Goal: Task Accomplishment & Management: Use online tool/utility

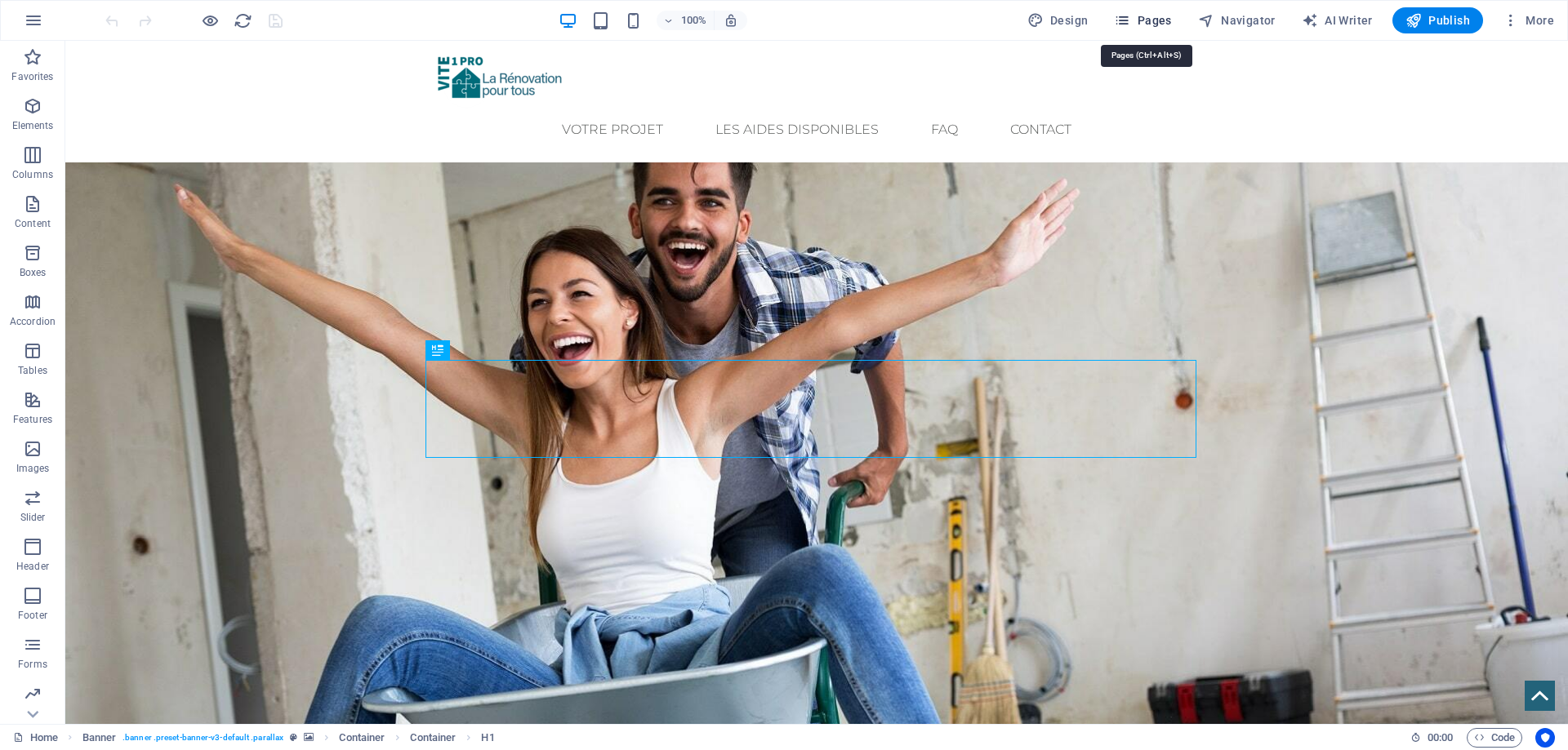
click at [1144, 19] on span "Pages" at bounding box center [1142, 20] width 57 height 17
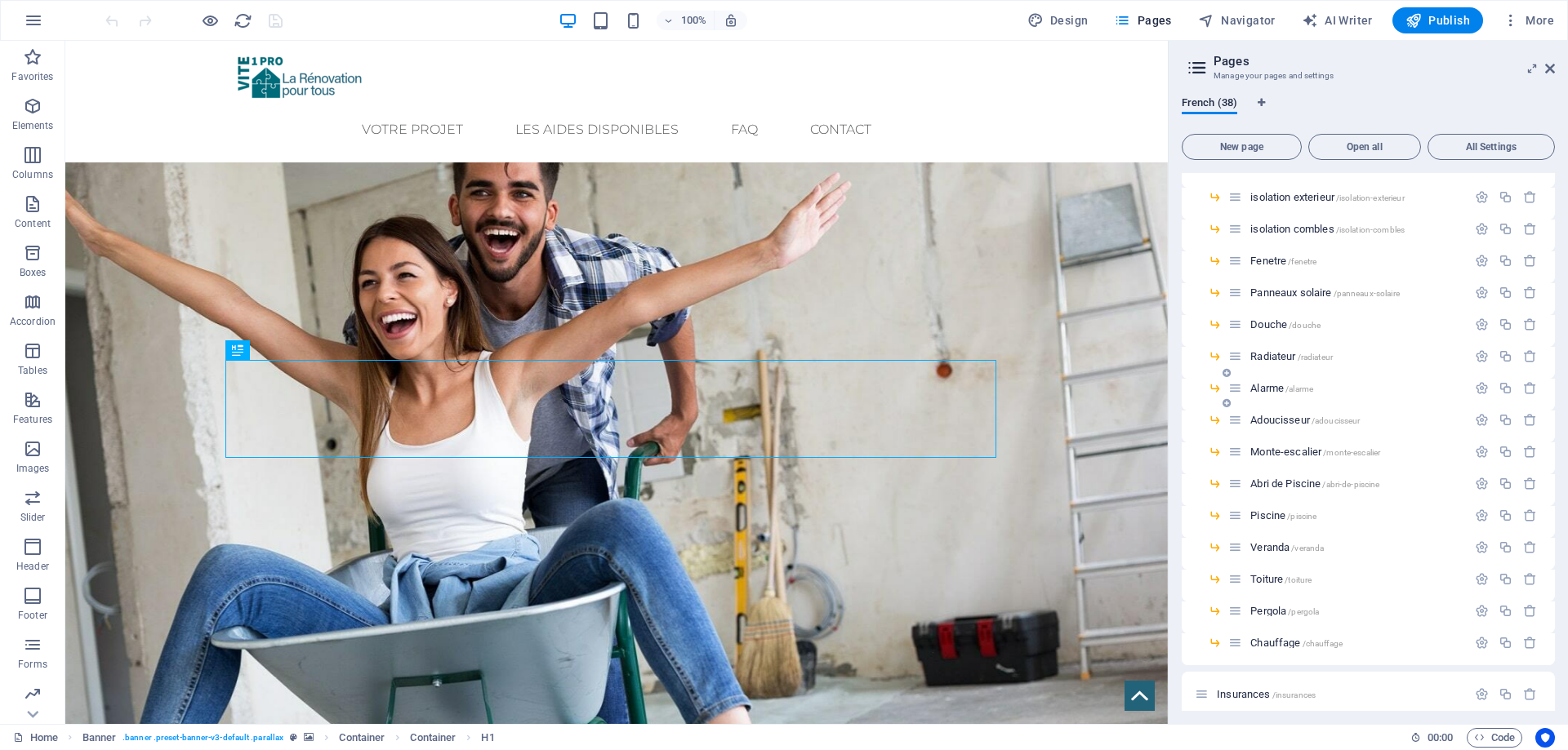
scroll to position [163, 0]
click at [1274, 571] on span "Toiture /toiture" at bounding box center [1281, 573] width 61 height 12
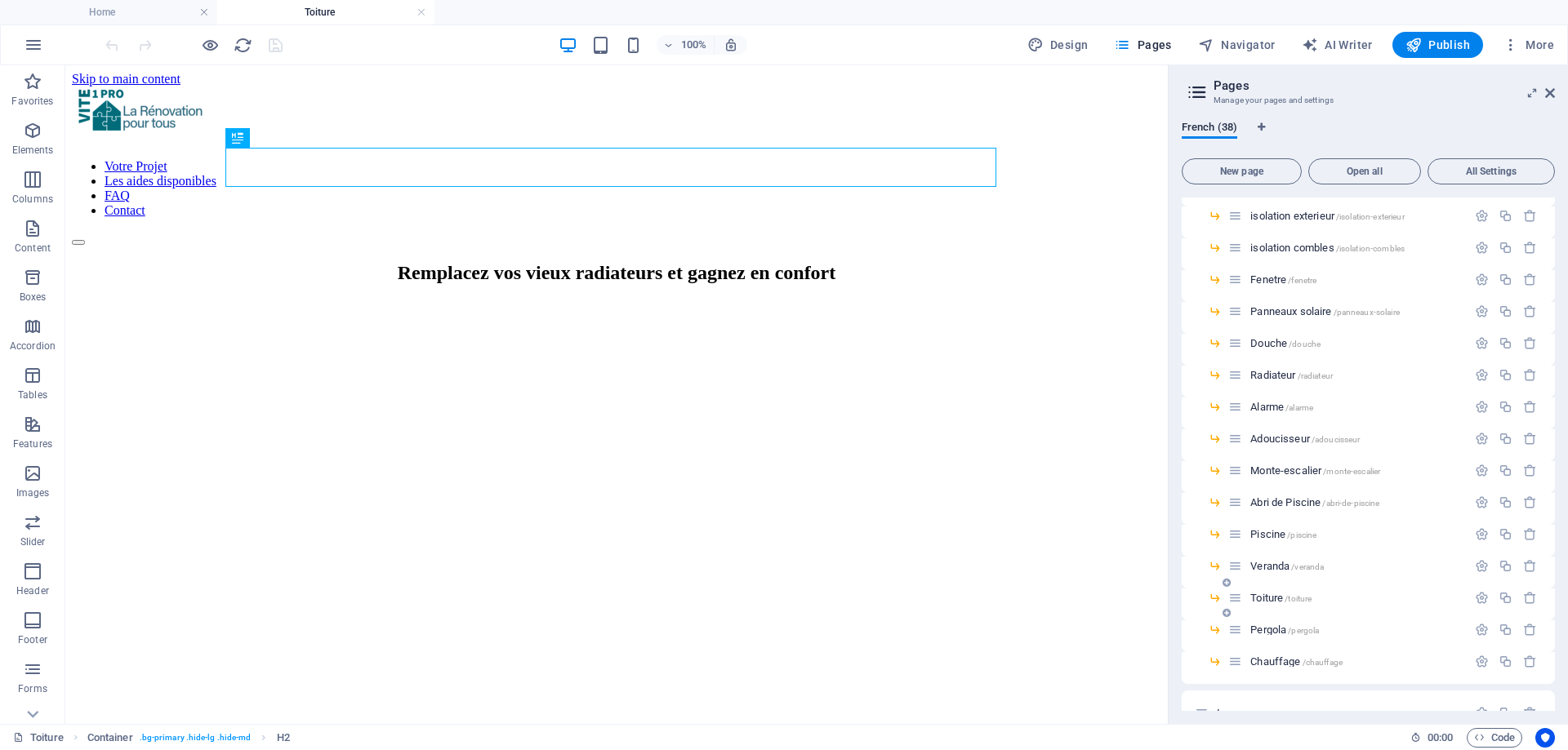
scroll to position [0, 0]
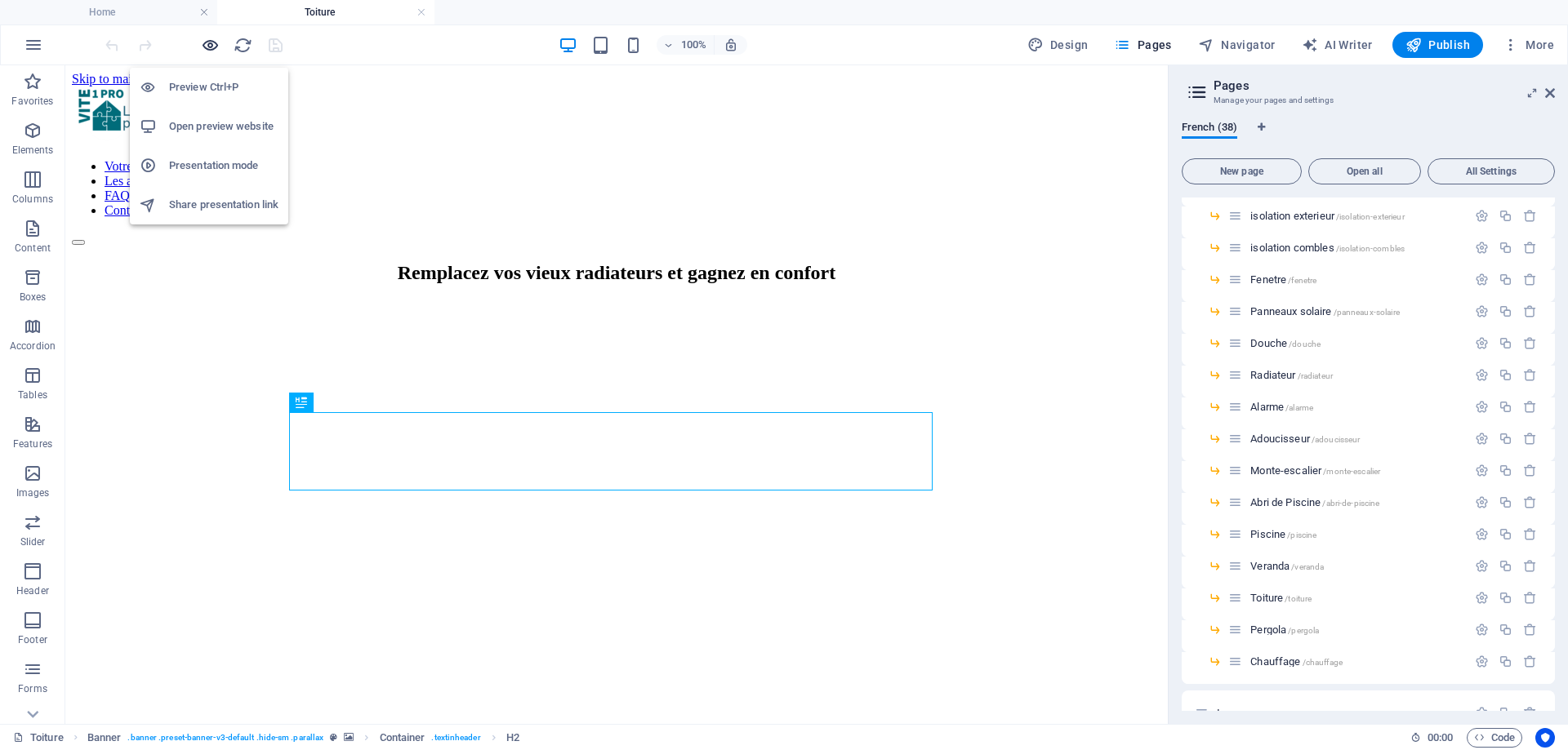
click at [211, 42] on icon "button" at bounding box center [209, 44] width 19 height 19
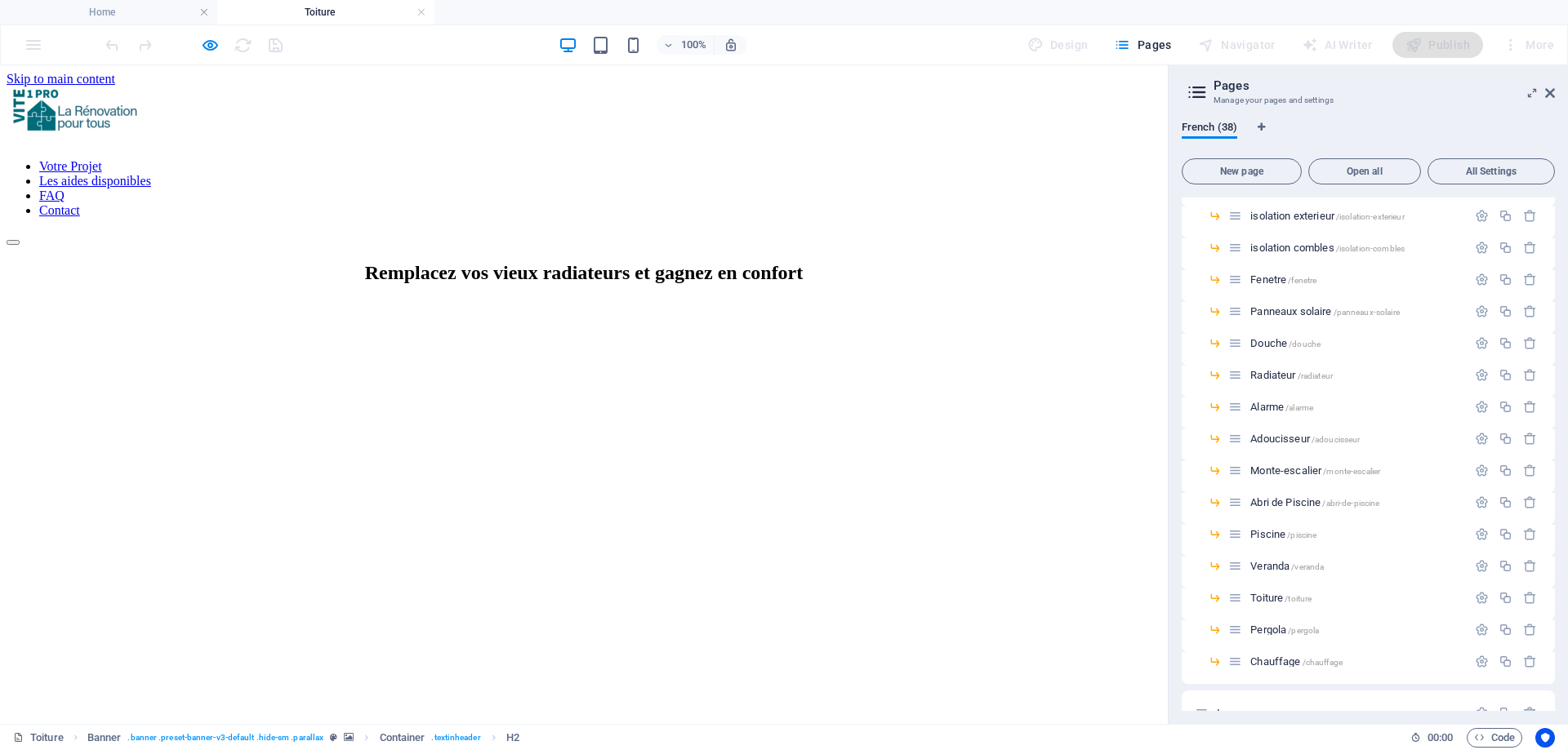
drag, startPoint x: 262, startPoint y: 389, endPoint x: 796, endPoint y: 481, distance: 541.9
copy div "Remplacez vos vieux radiateurs et gagnez en confort Avec les radiateurs à inert…"
click at [210, 48] on icon "button" at bounding box center [209, 44] width 19 height 19
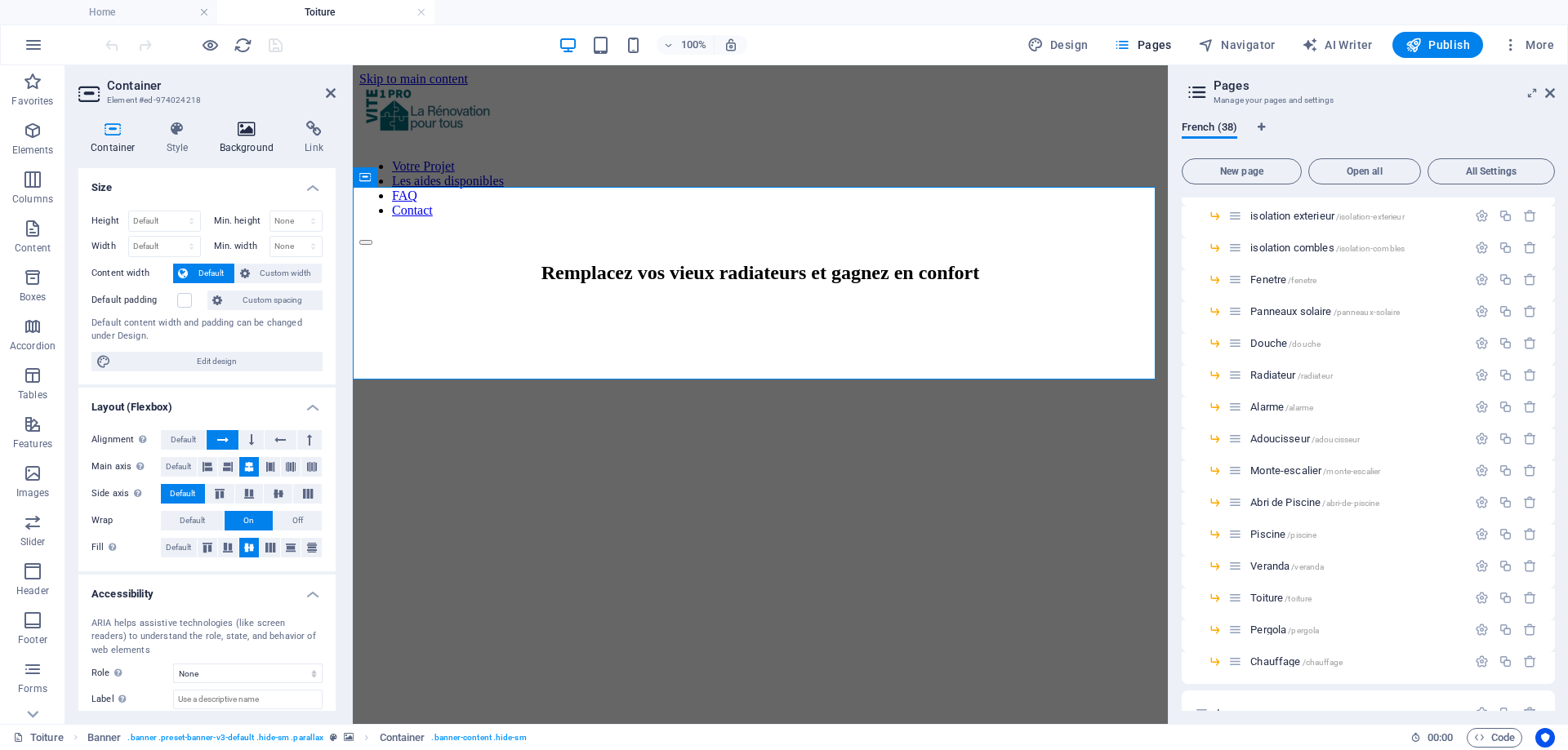
click at [225, 134] on icon at bounding box center [247, 128] width 79 height 17
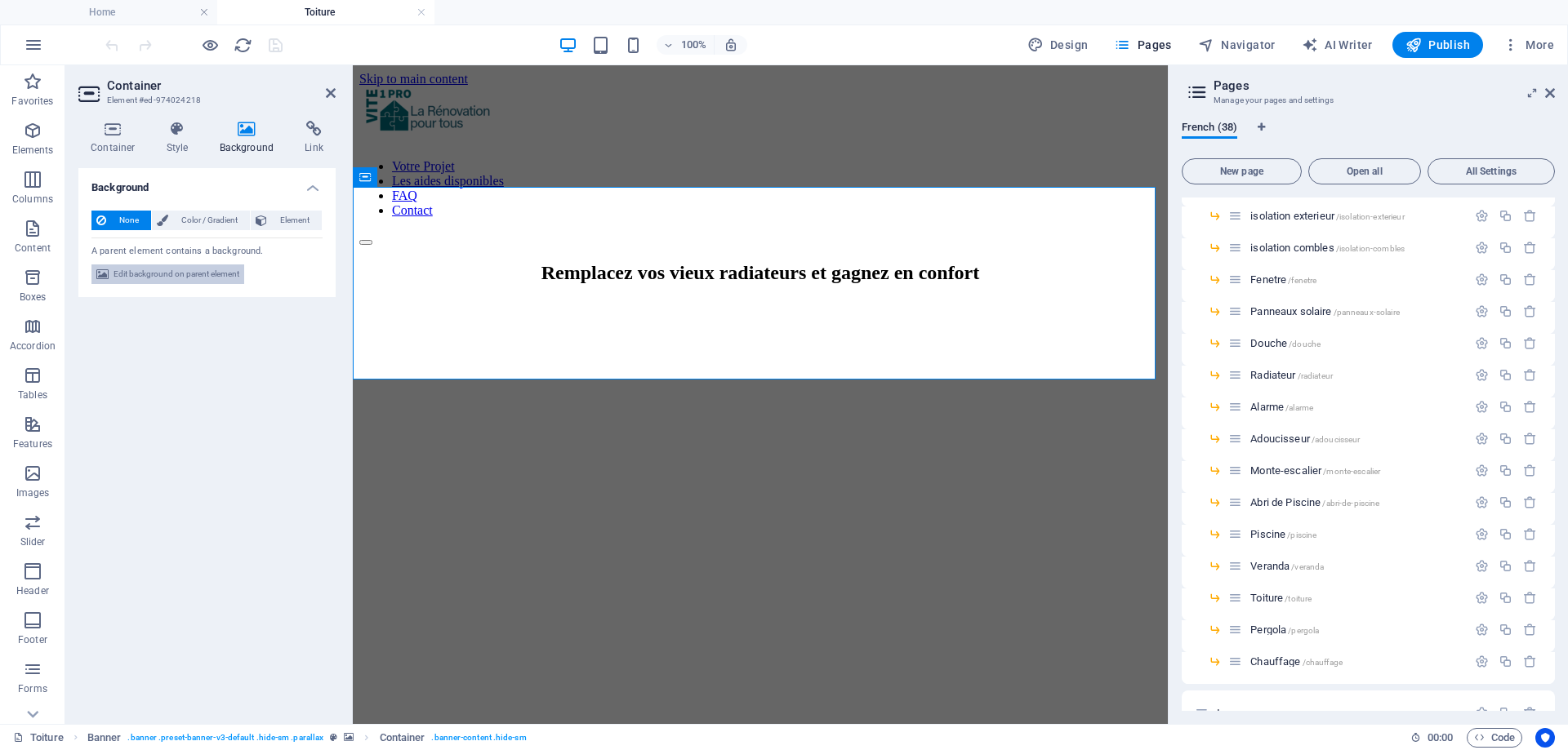
click at [159, 276] on span "Edit background on parent element" at bounding box center [176, 274] width 125 height 20
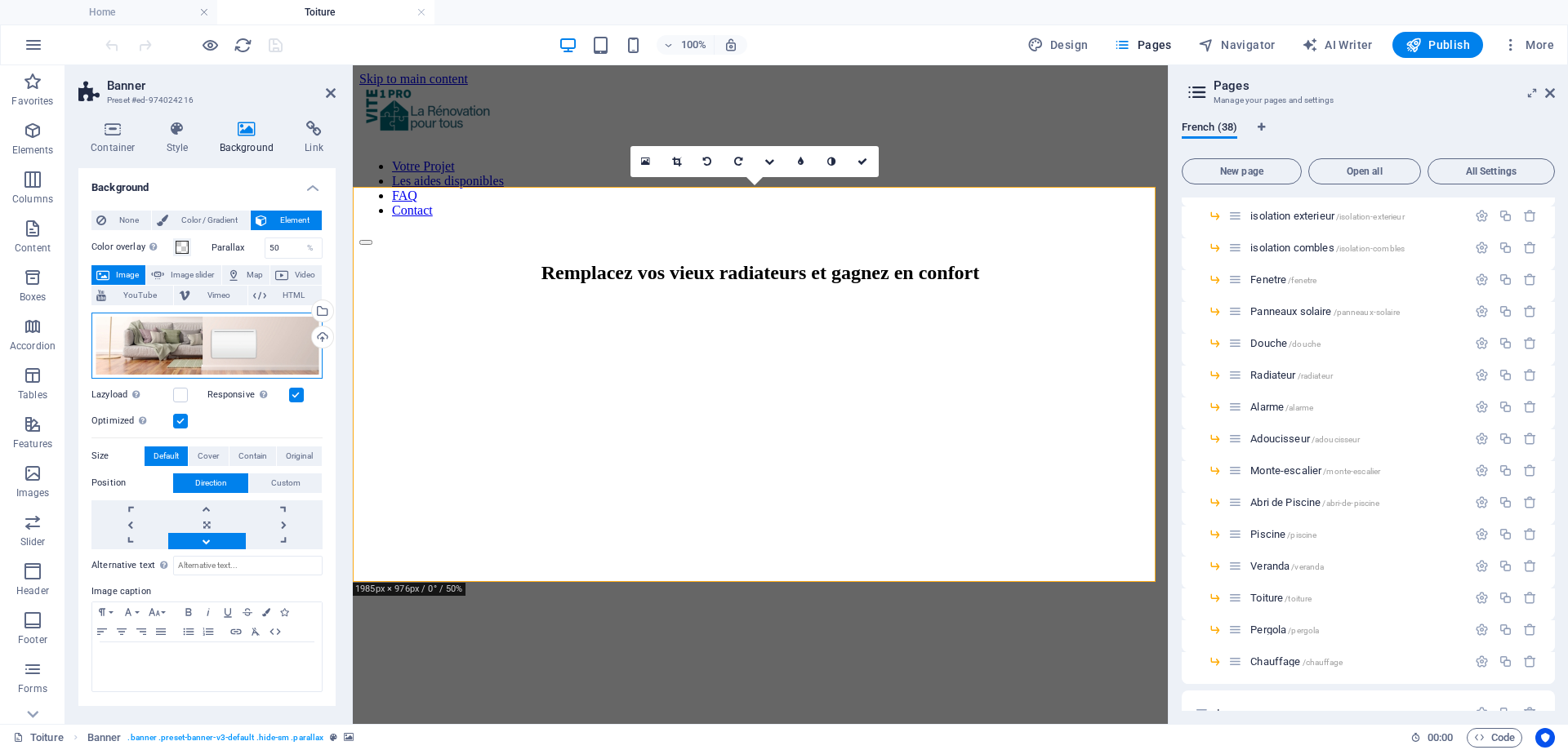
click at [195, 358] on div "Drag files here, click to choose files or select files from Files or our free s…" at bounding box center [207, 345] width 231 height 66
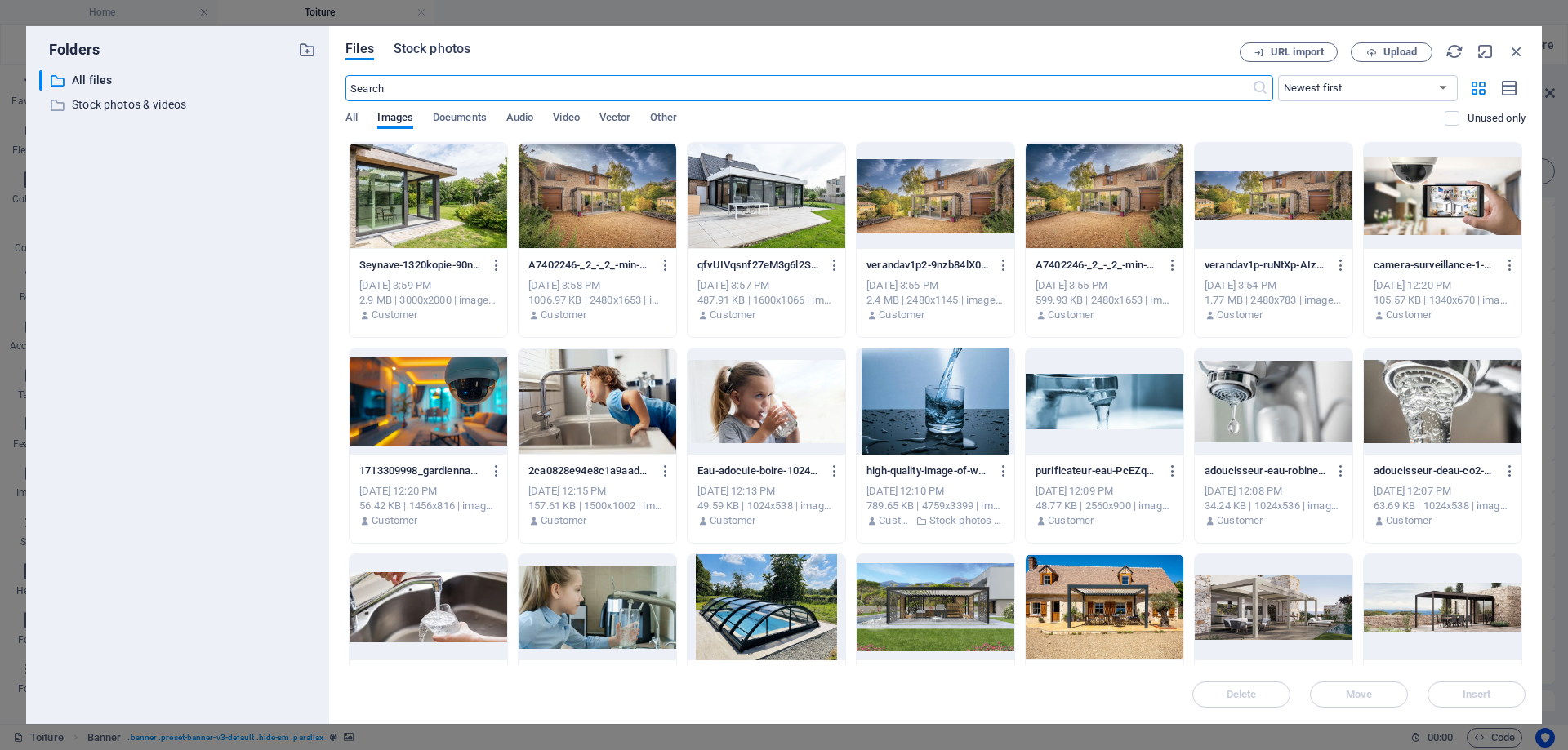
click at [442, 50] on span "Stock photos" at bounding box center [432, 49] width 77 height 20
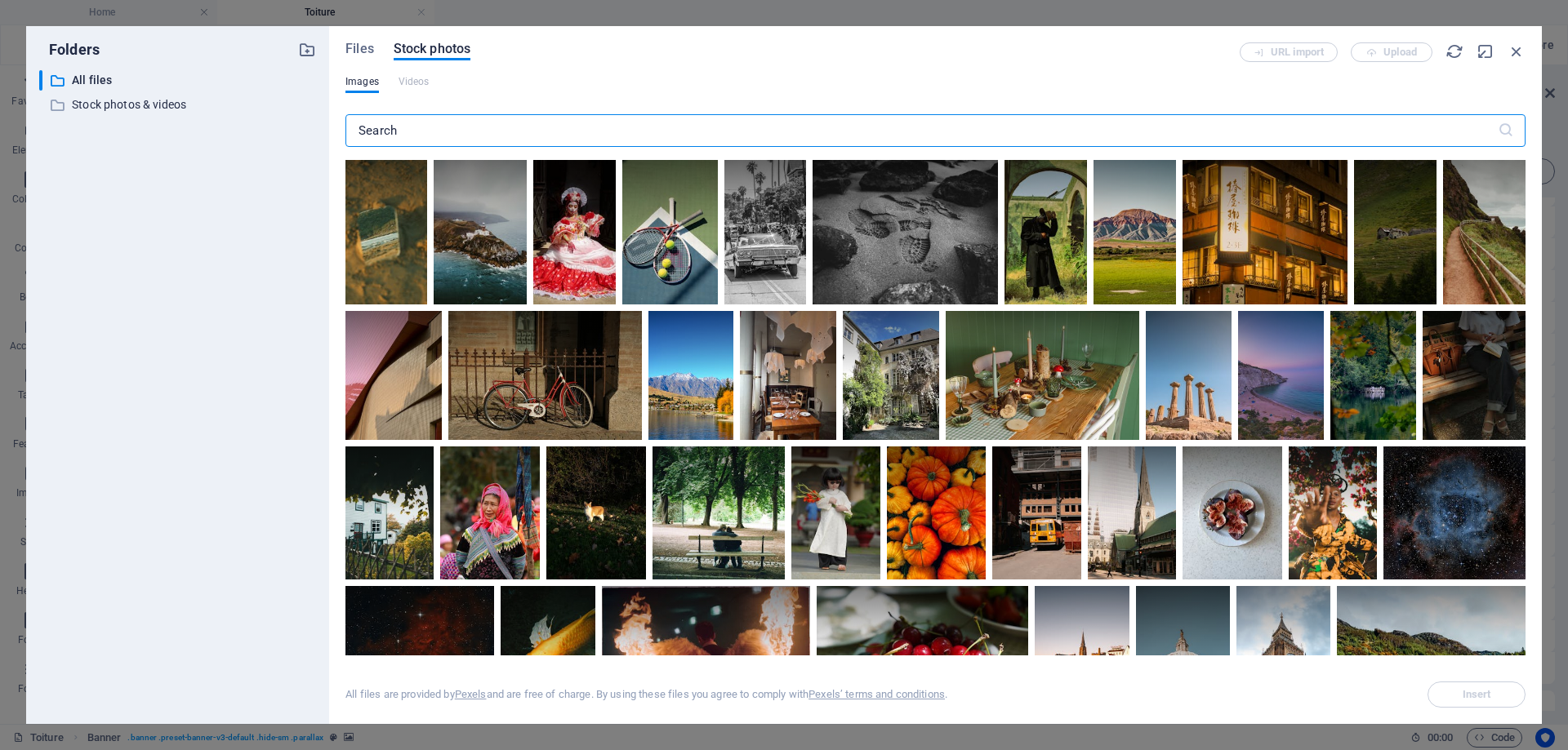
click at [443, 127] on input "text" at bounding box center [921, 130] width 1152 height 33
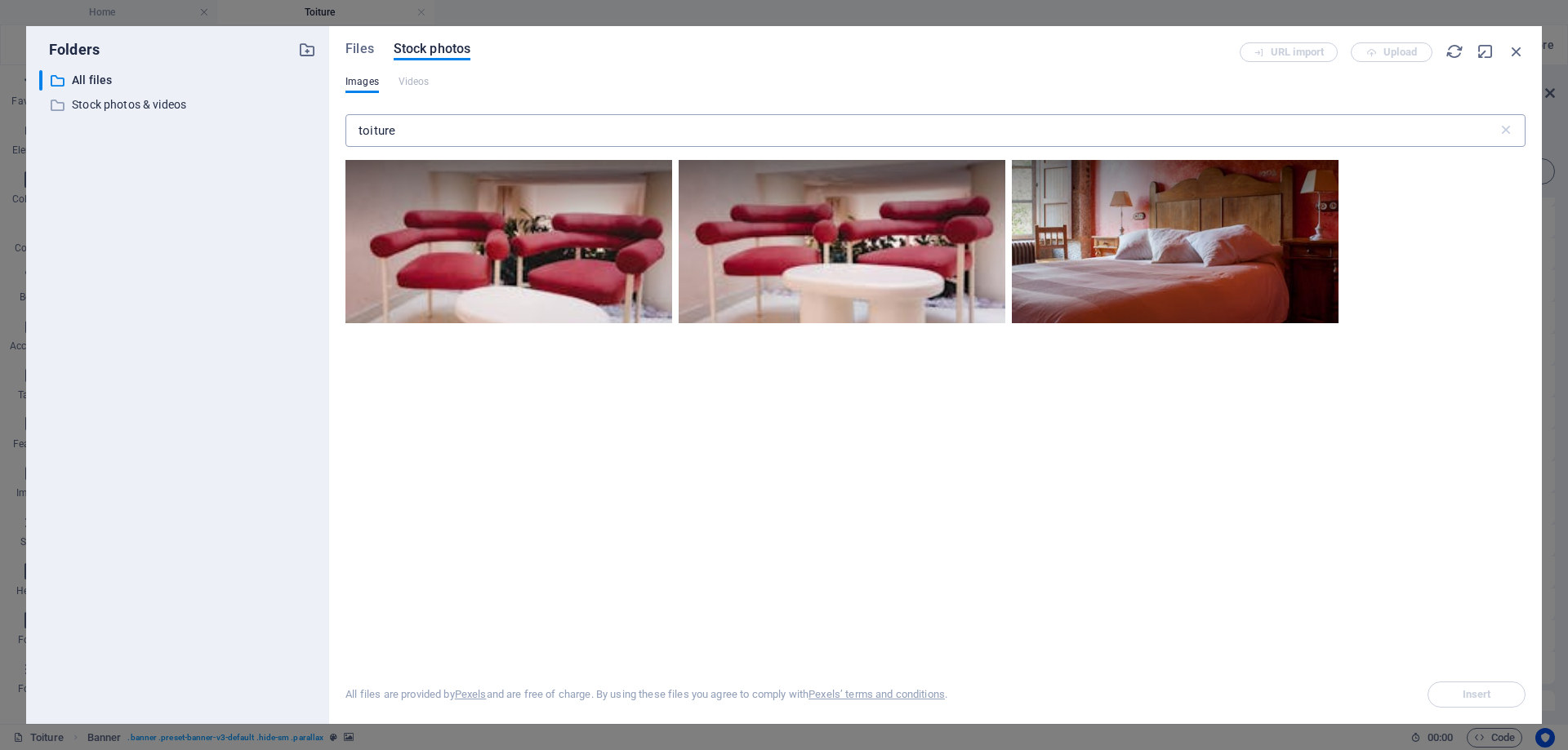
click at [420, 134] on input "toiture" at bounding box center [921, 130] width 1152 height 33
click at [429, 140] on input "toiture" at bounding box center [921, 130] width 1152 height 33
paste input "roofing"
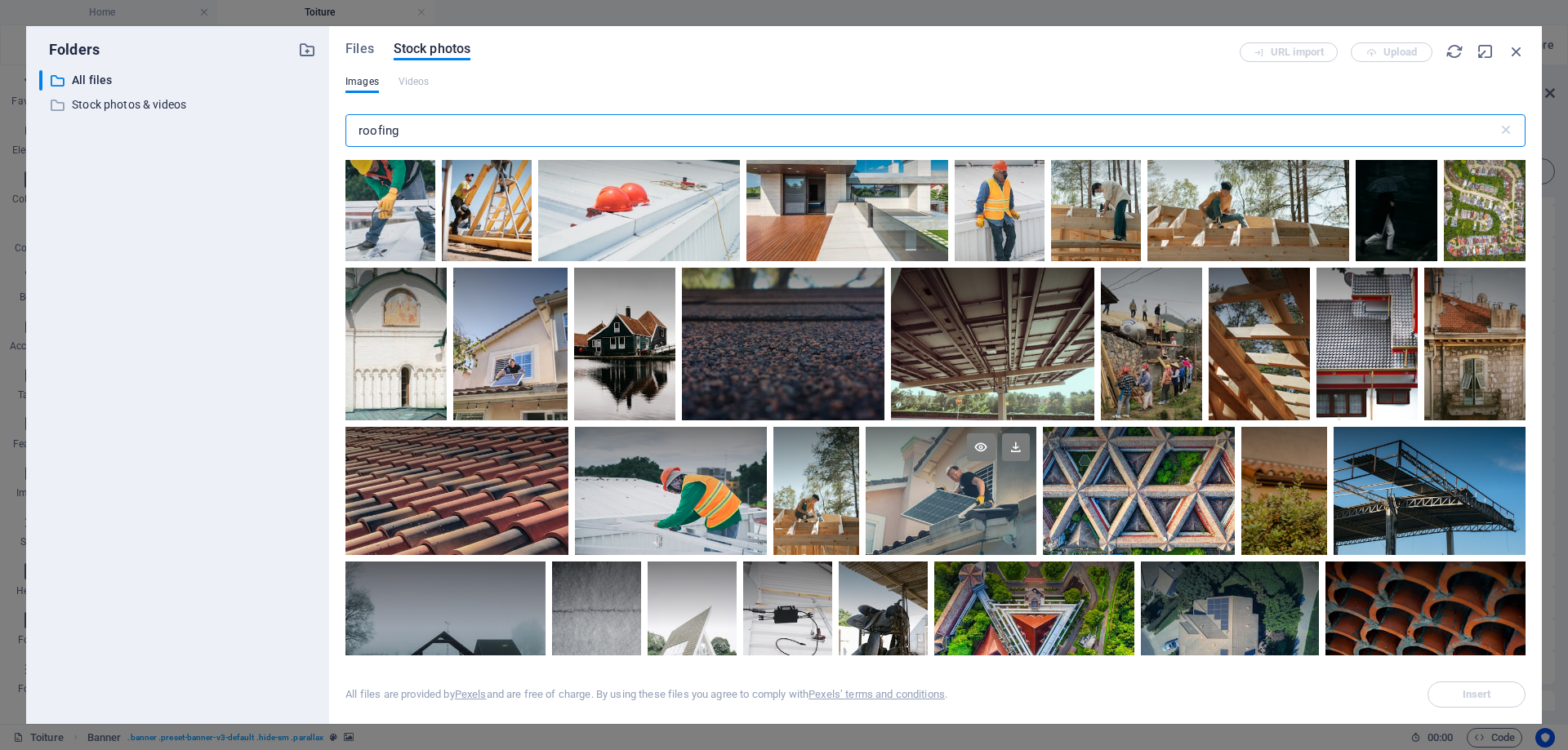
scroll to position [1225, 0]
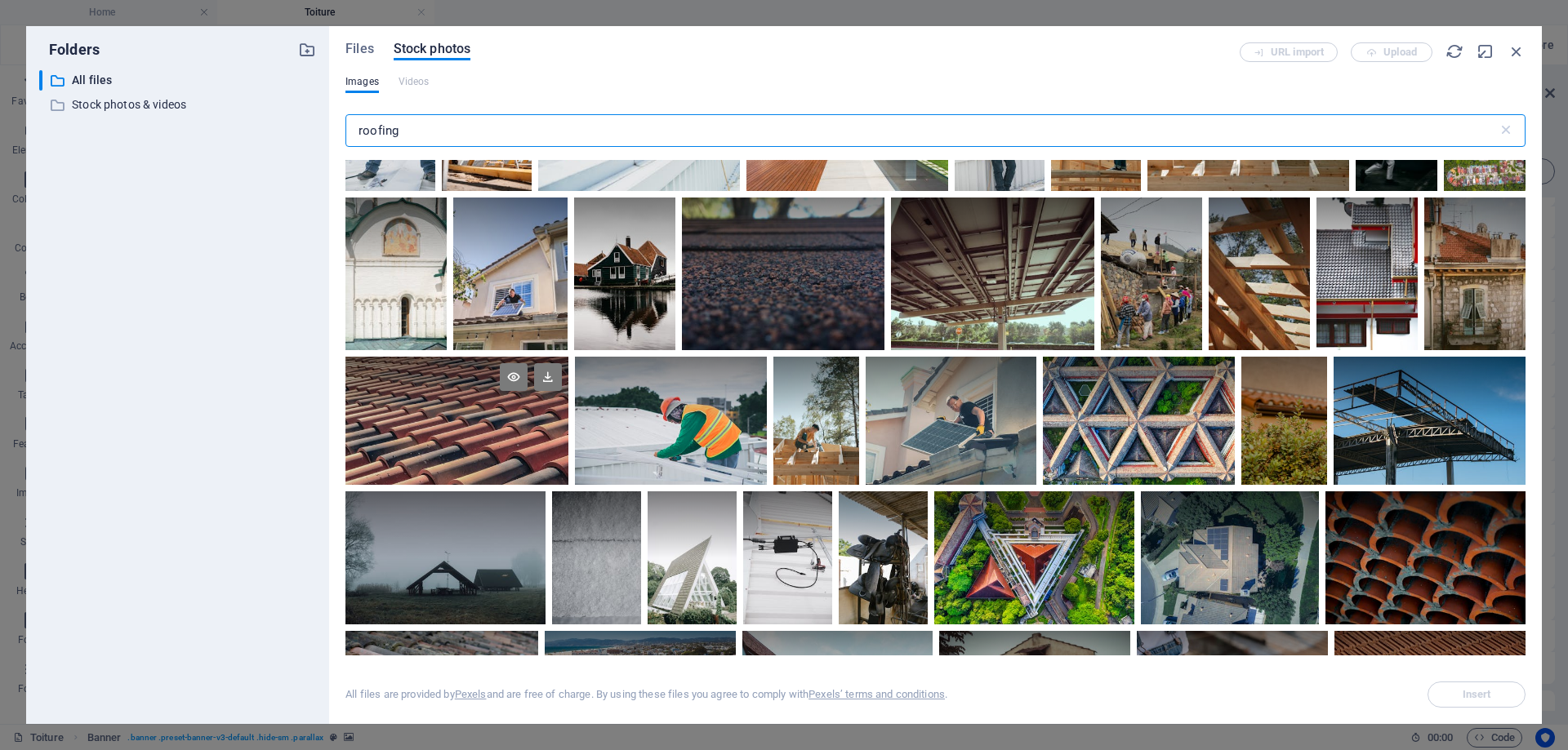
type input "roofing"
click at [451, 413] on div at bounding box center [457, 388] width 223 height 64
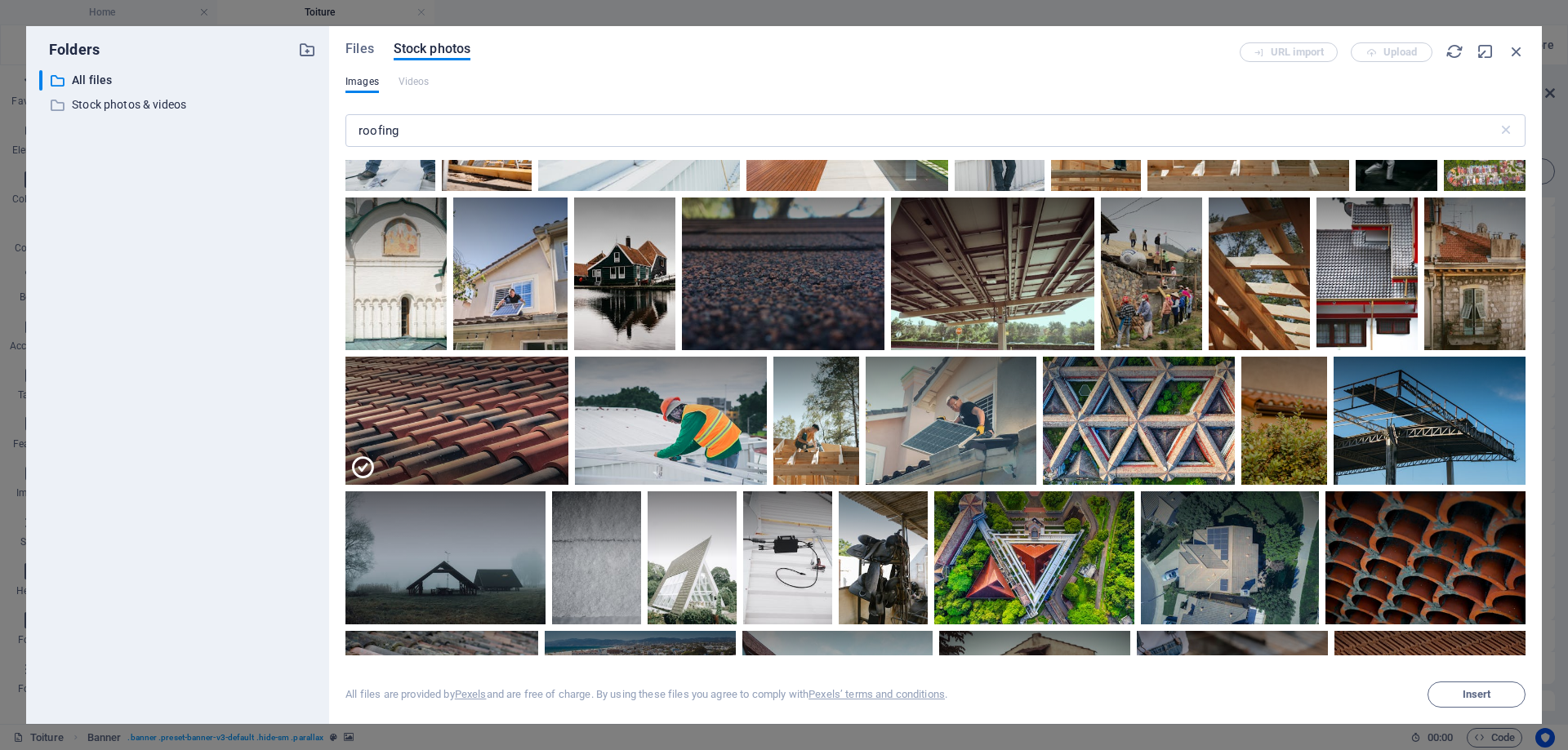
click at [1474, 700] on span "Insert" at bounding box center [1477, 695] width 29 height 10
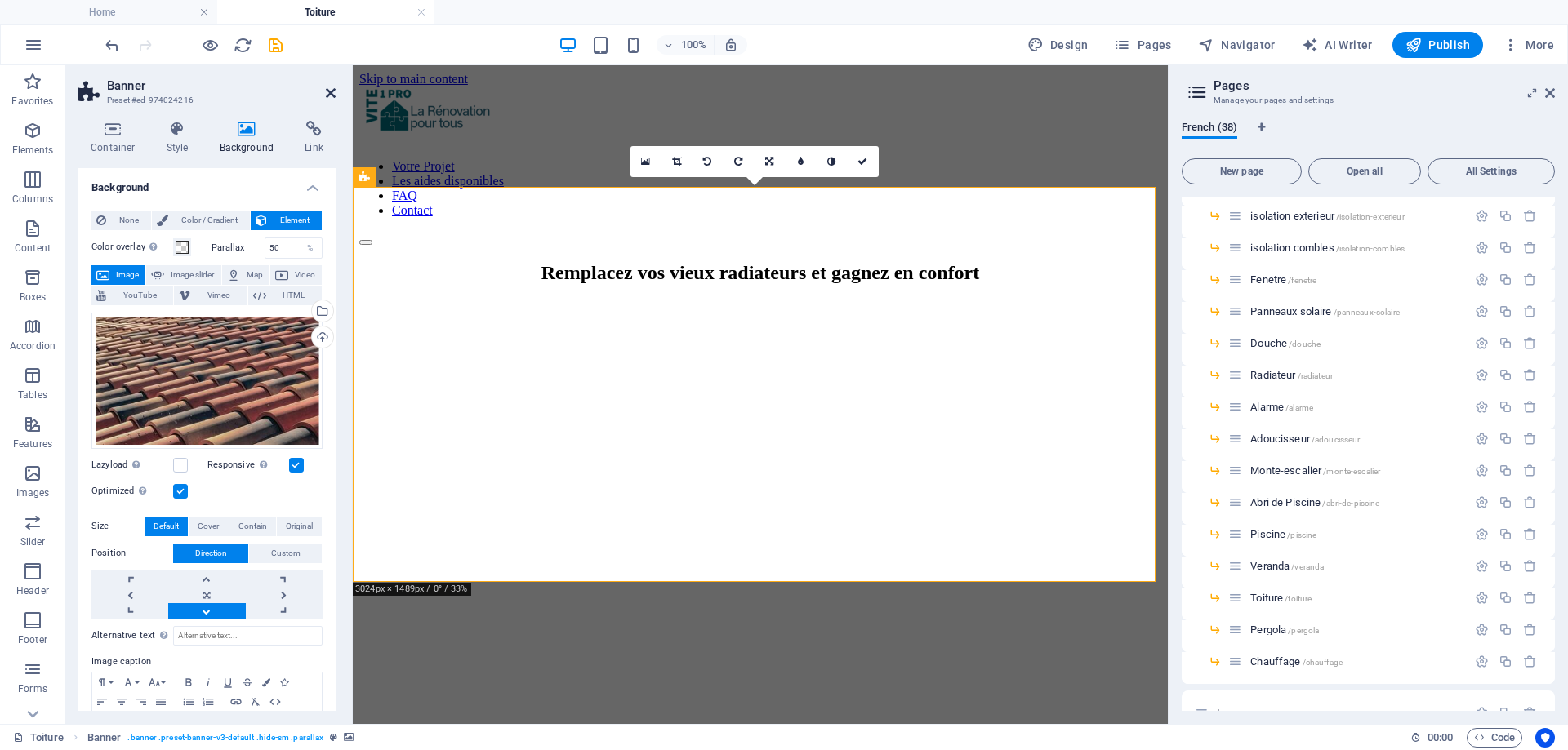
drag, startPoint x: 325, startPoint y: 88, endPoint x: 251, endPoint y: 90, distance: 74.0
click at [326, 88] on icon at bounding box center [331, 93] width 10 height 13
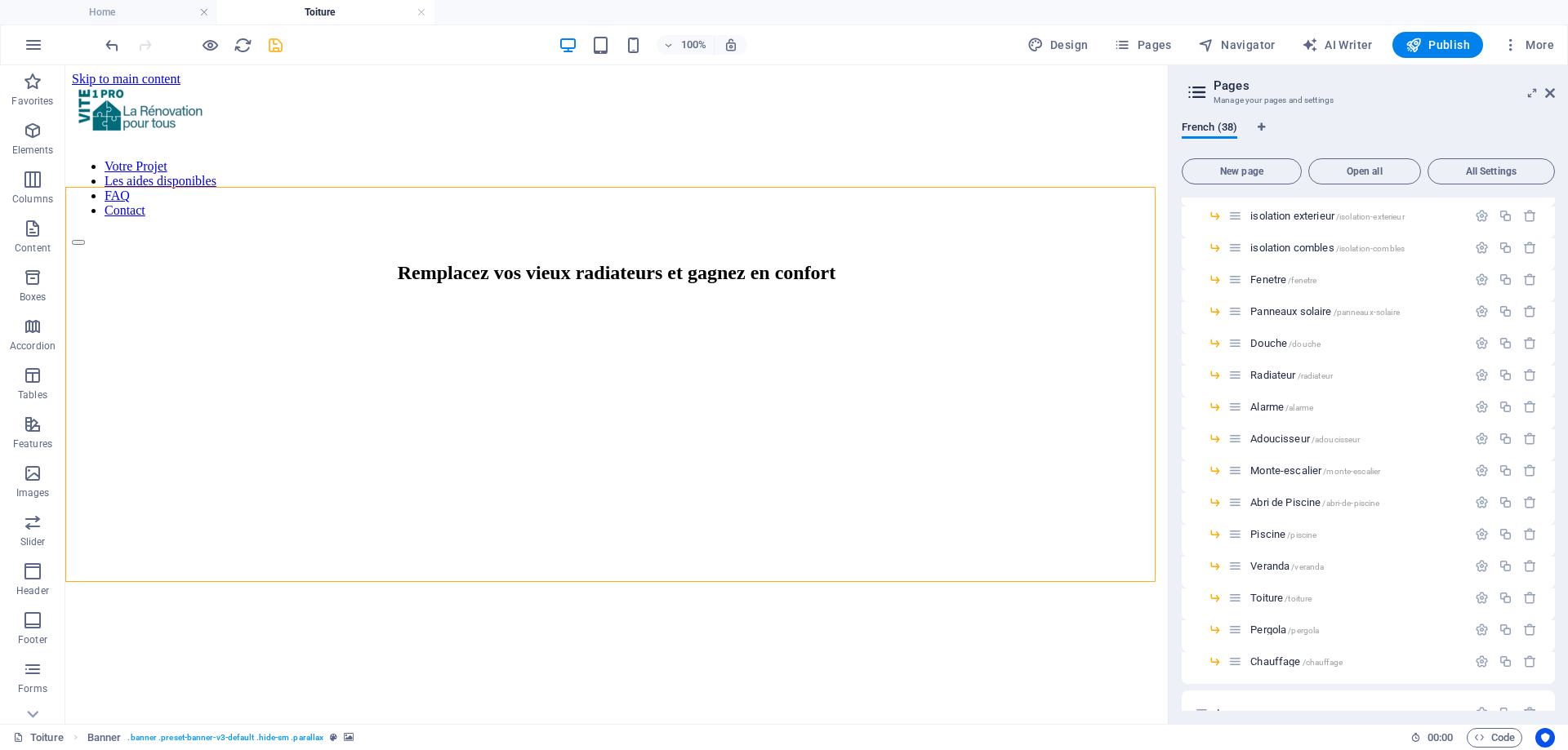
click at [276, 43] on icon "save" at bounding box center [275, 44] width 19 height 19
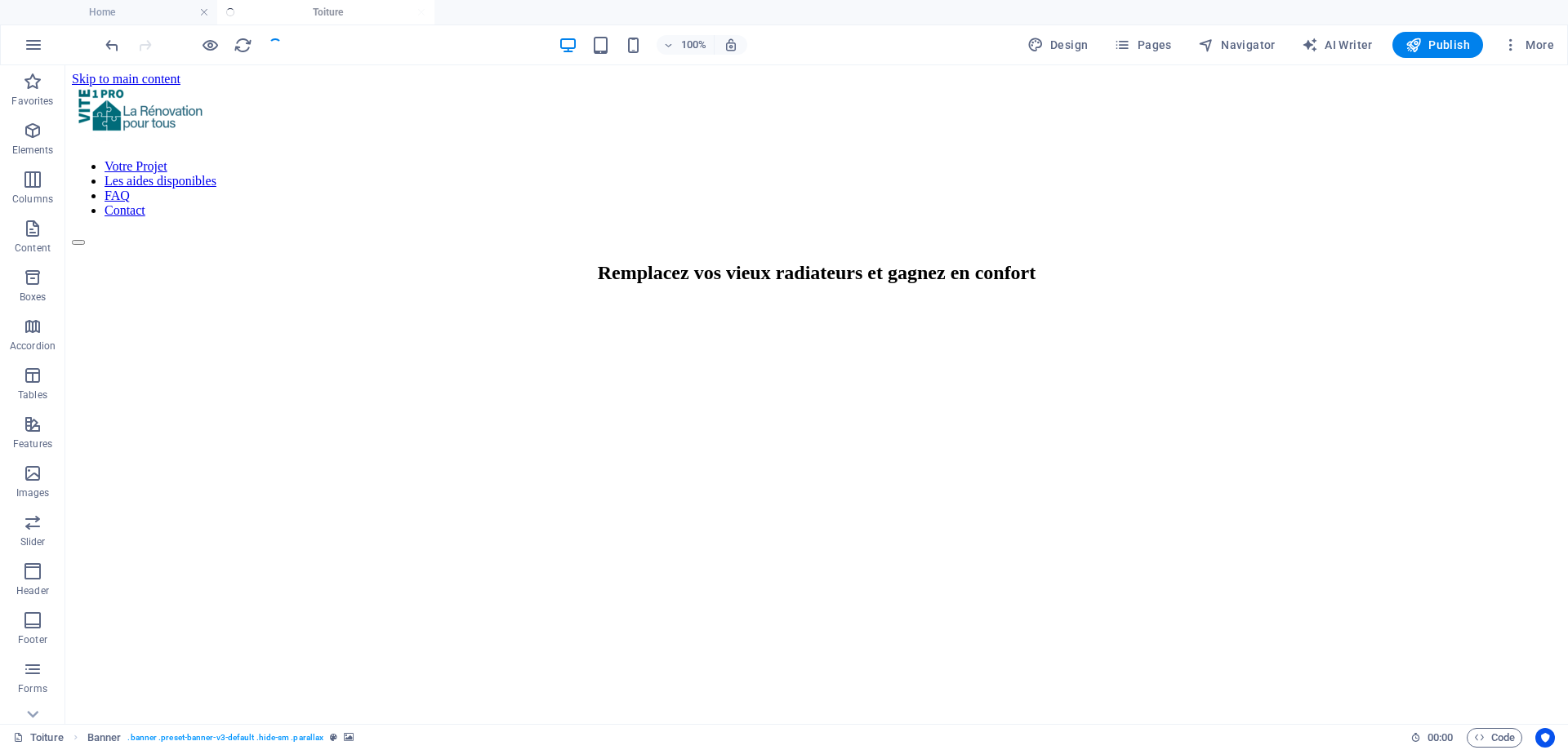
select select
checkbox input "false"
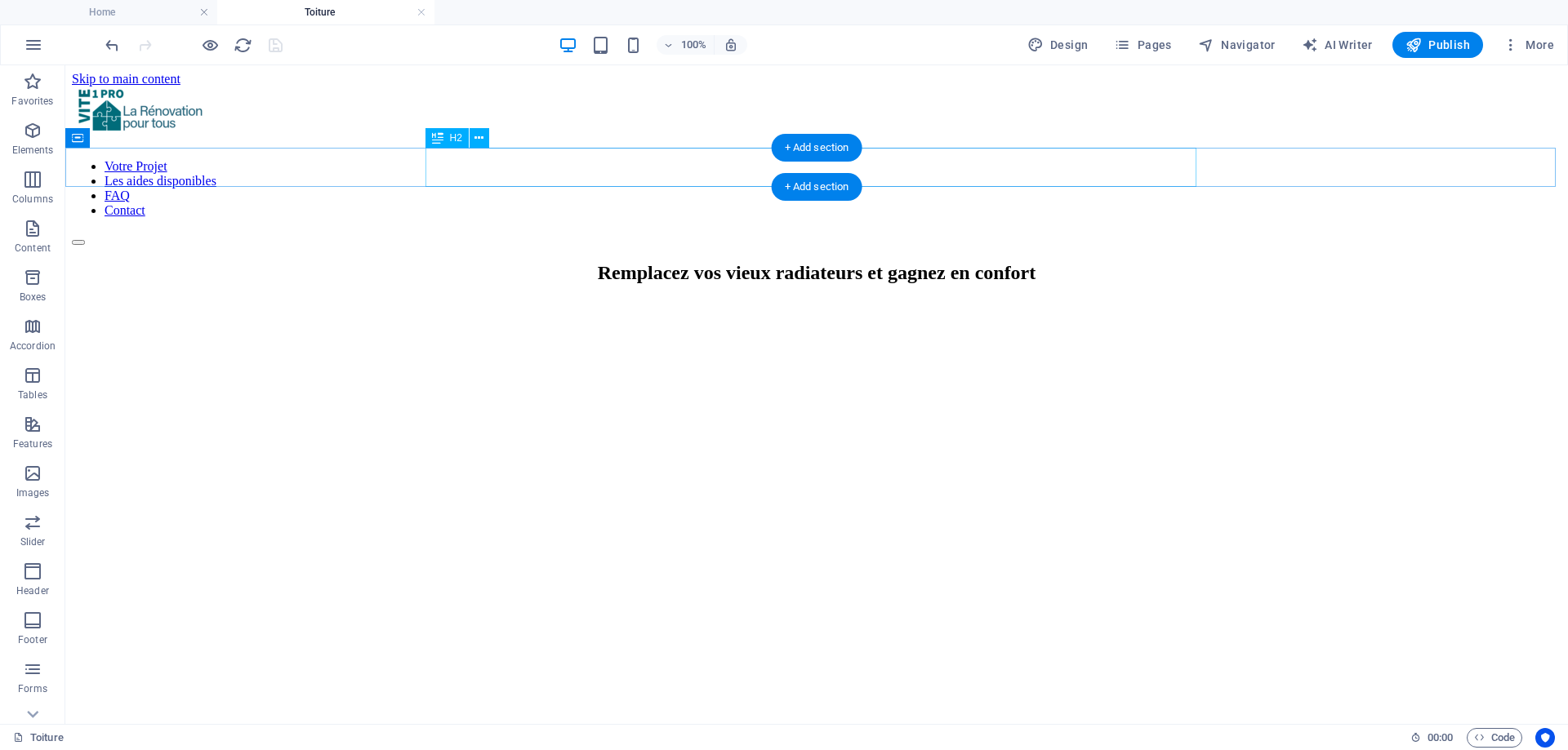
click at [625, 262] on div "Remplacez vos vieux radiateurs et gagnez en confort" at bounding box center [817, 273] width 1490 height 22
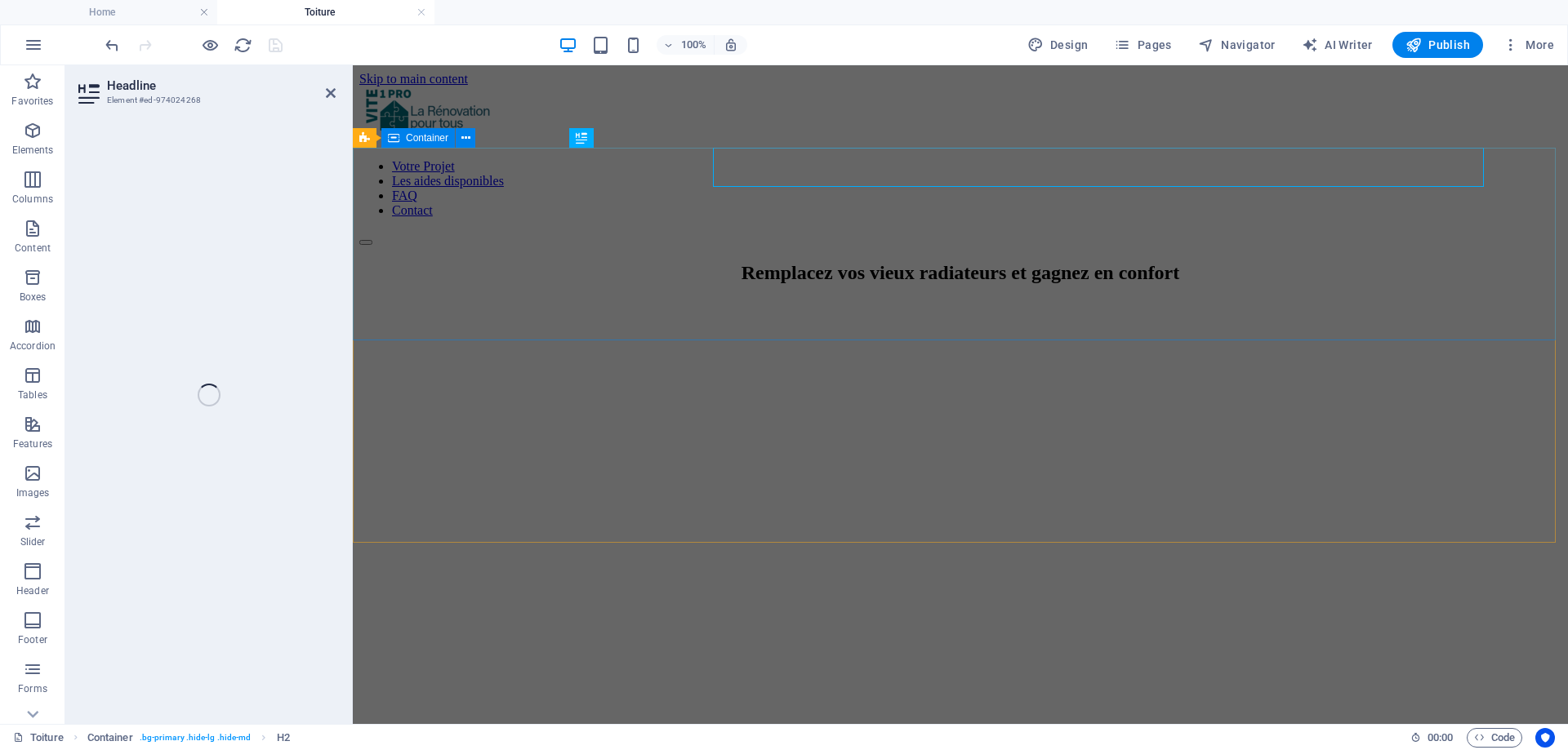
click at [742, 262] on strong "Remplacez vos vieux radiateurs et gagnez en confort" at bounding box center [961, 273] width 438 height 22
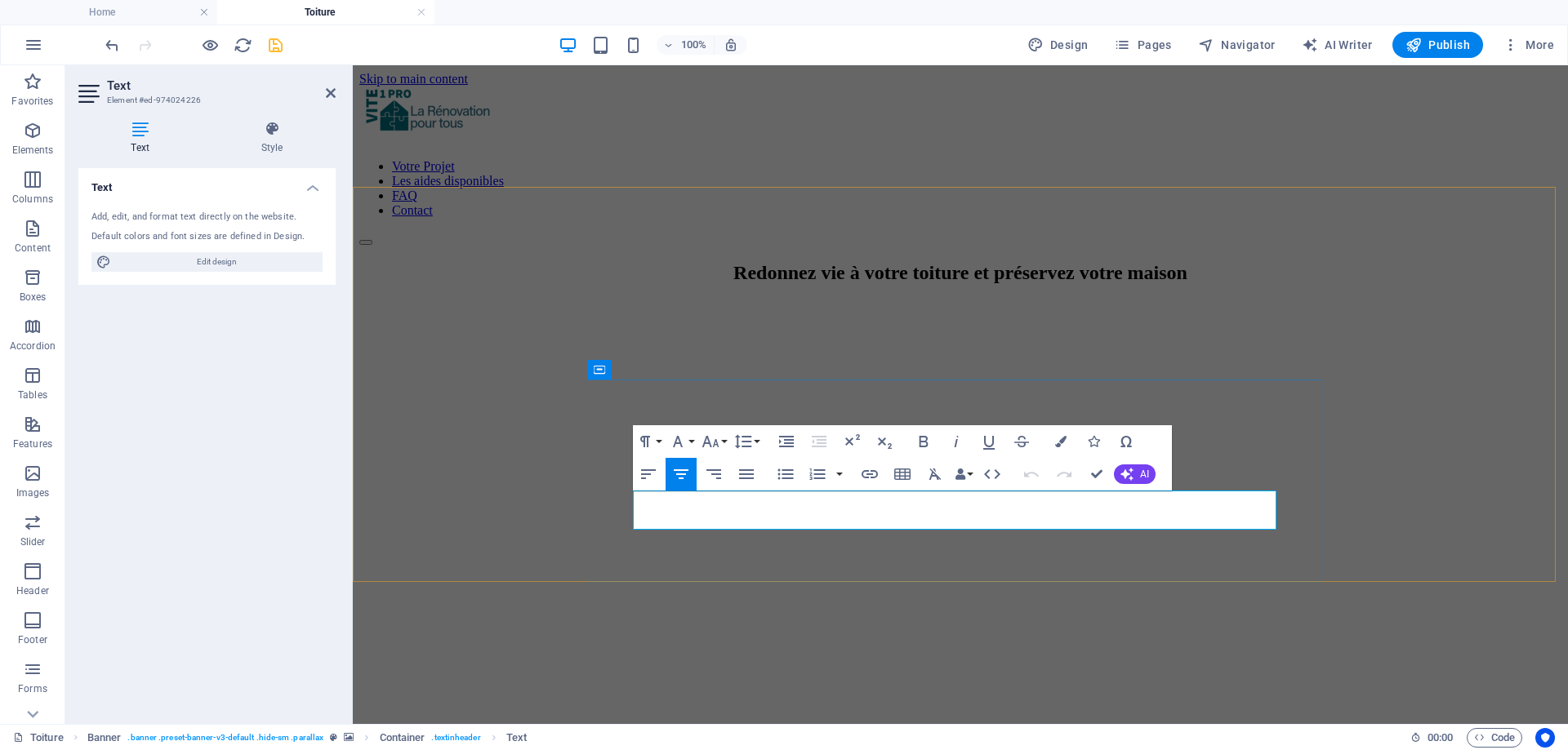
drag, startPoint x: 1055, startPoint y: 520, endPoint x: 652, endPoint y: 505, distance: 403.3
click at [1027, 472] on icon "button" at bounding box center [1032, 475] width 20 height 20
drag, startPoint x: 660, startPoint y: 500, endPoint x: 1089, endPoint y: 516, distance: 429.3
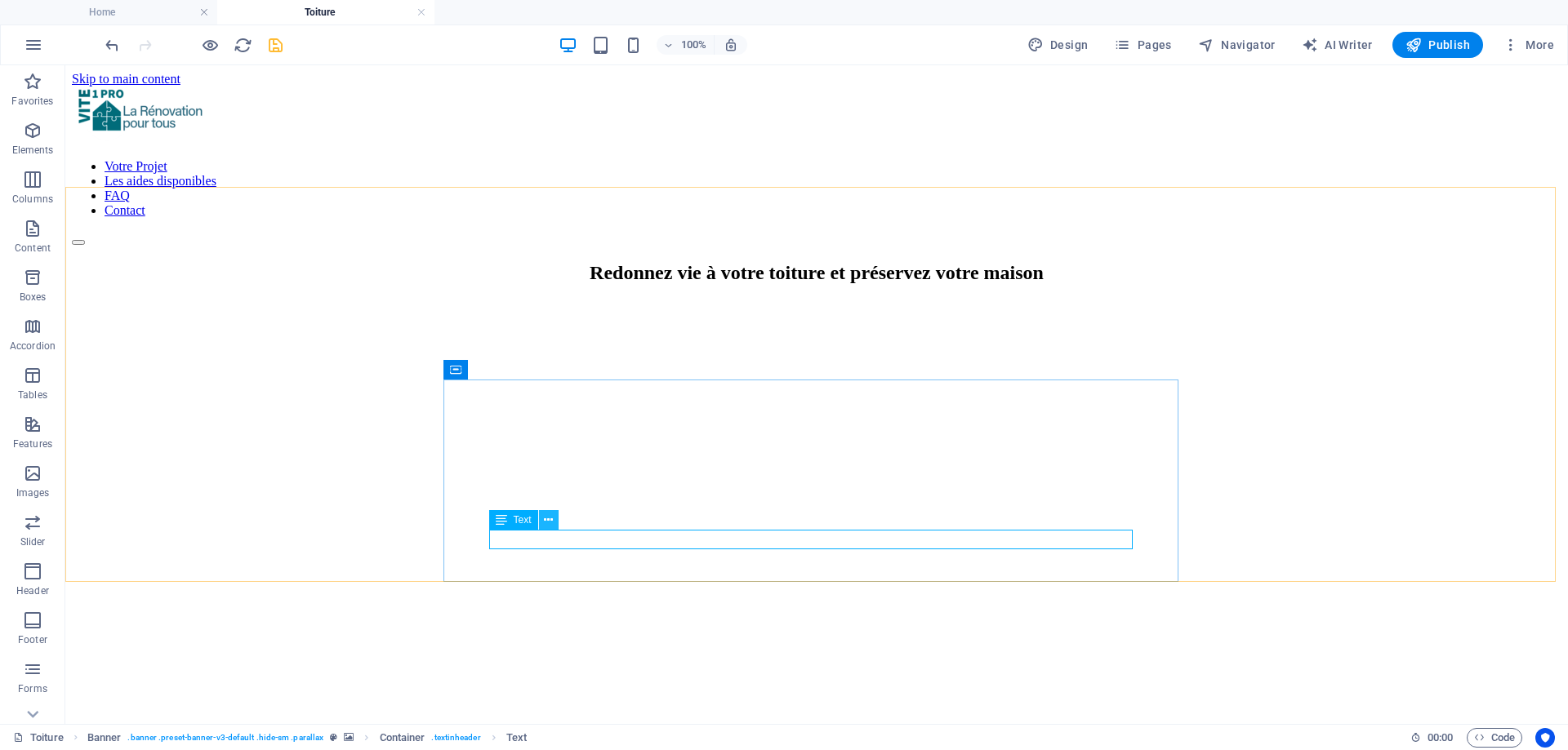
click at [550, 524] on icon at bounding box center [548, 520] width 9 height 17
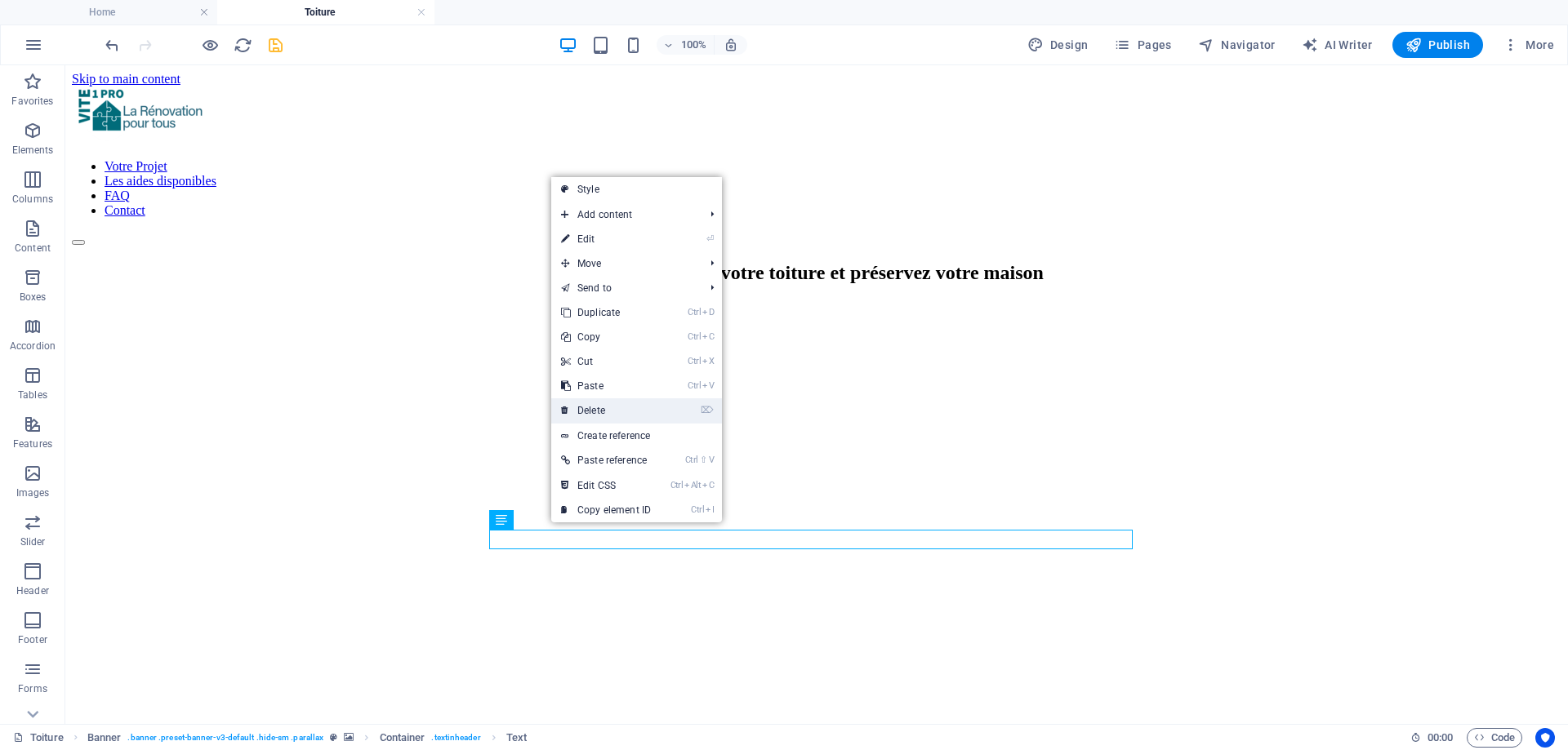
click at [588, 412] on link "⌦ Delete" at bounding box center [605, 411] width 110 height 25
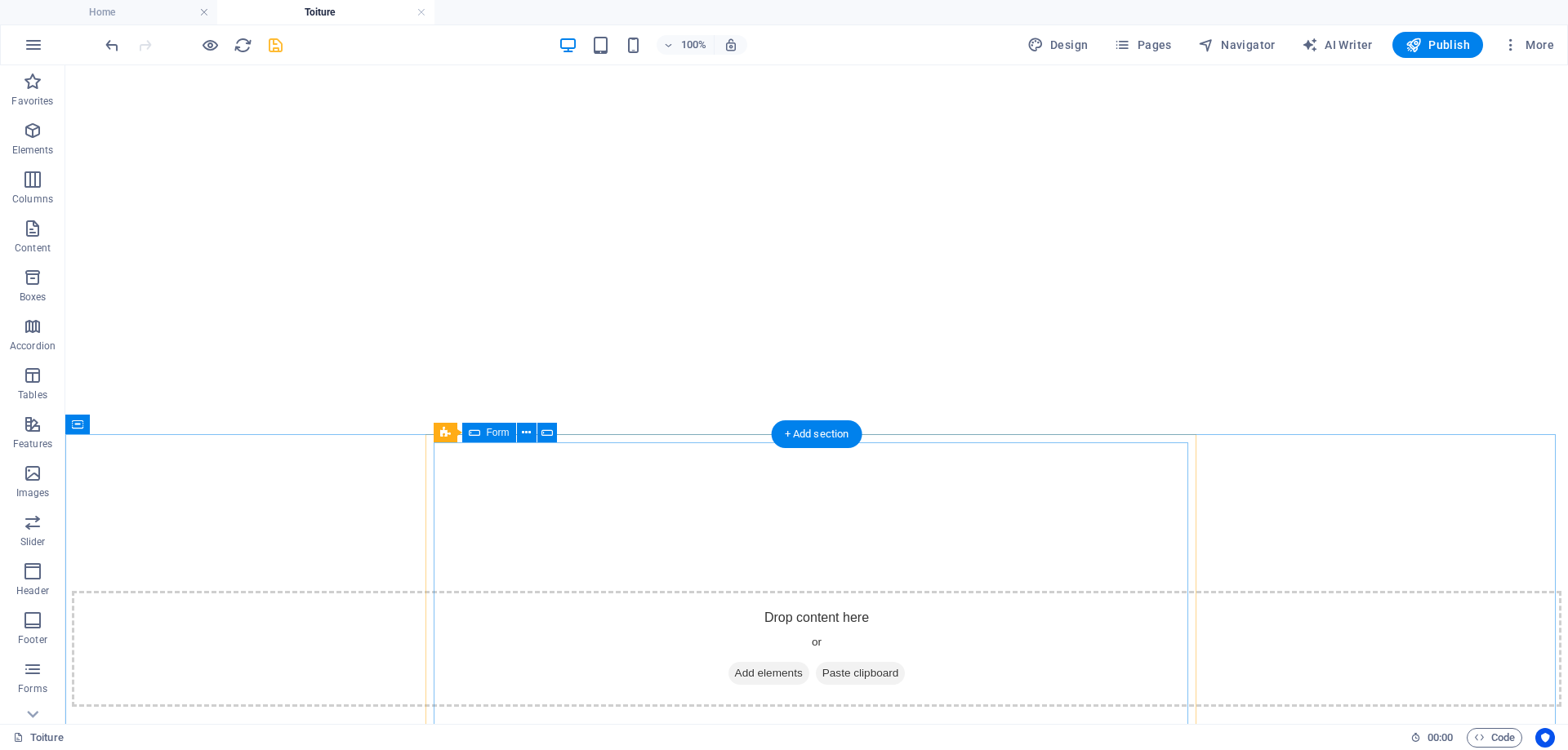
scroll to position [245, 0]
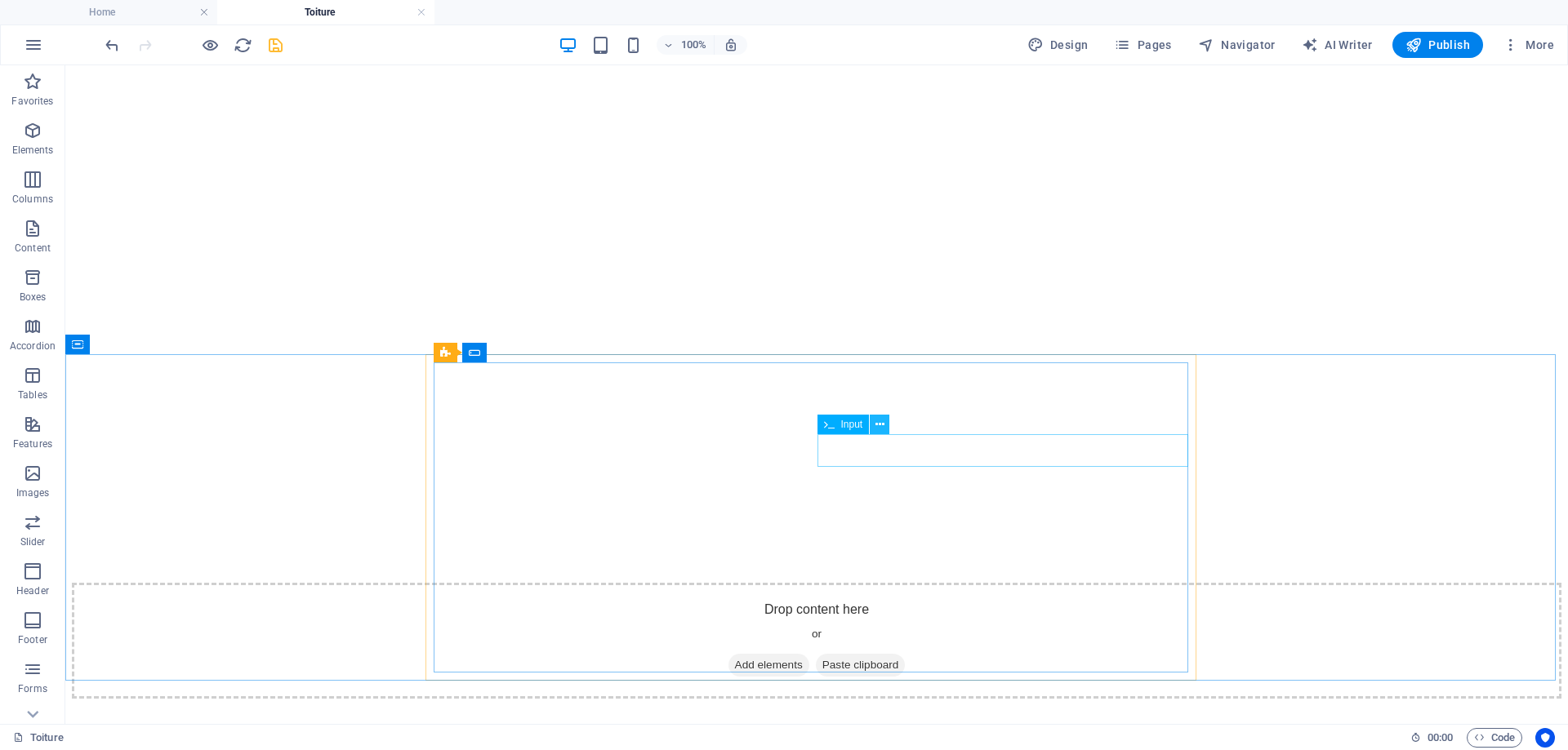
click at [881, 427] on icon at bounding box center [880, 424] width 9 height 17
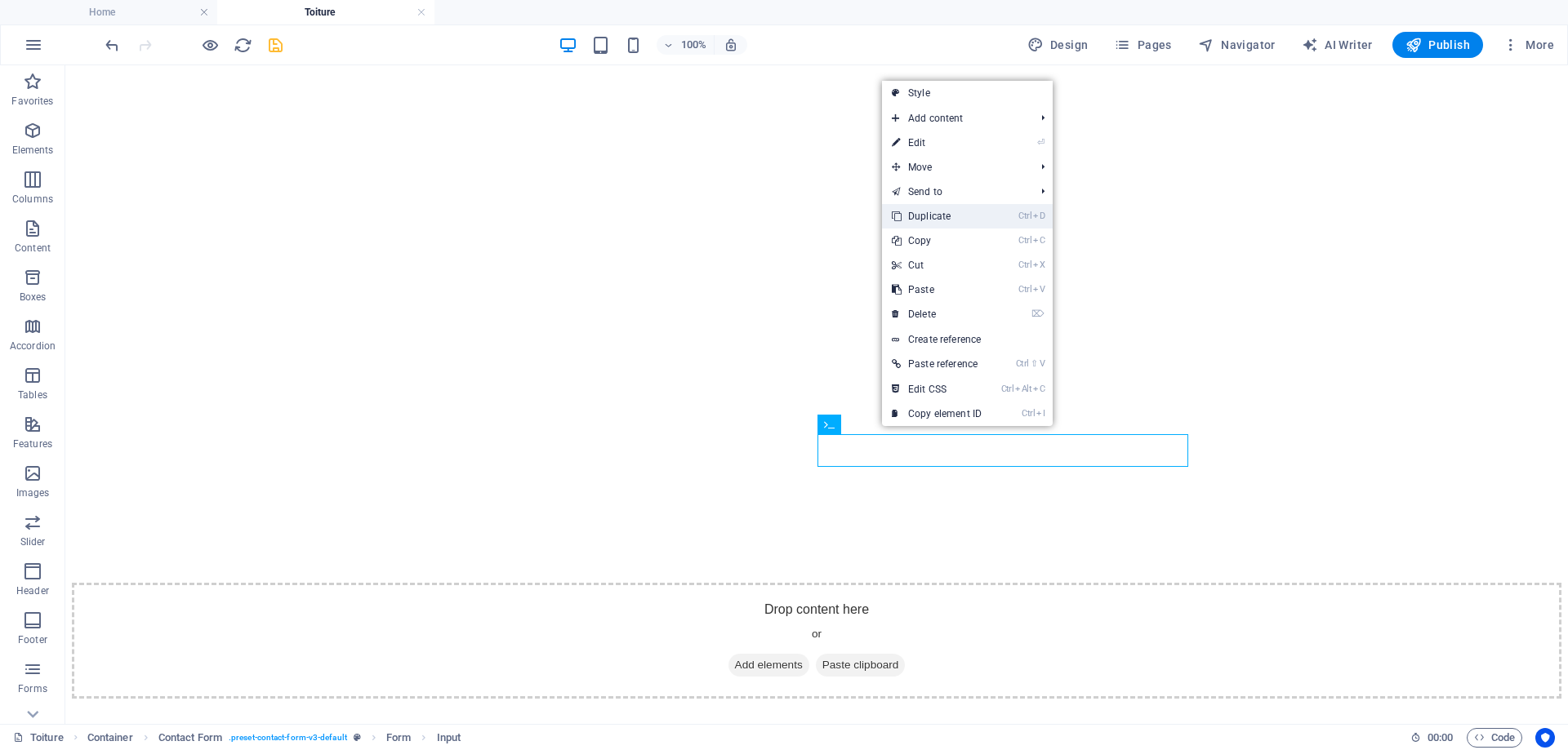
click at [948, 220] on link "Ctrl D Duplicate" at bounding box center [936, 216] width 110 height 25
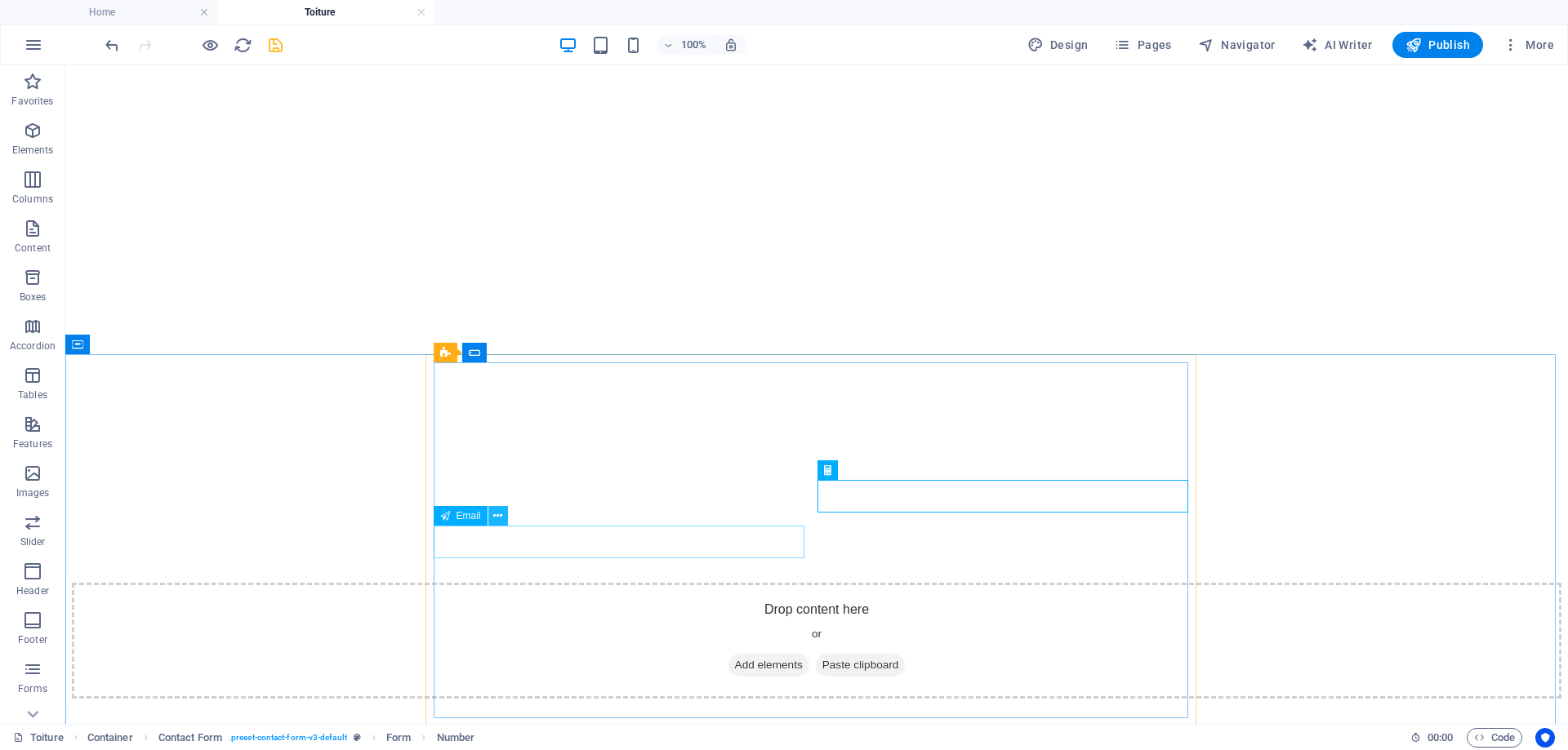
click at [499, 519] on icon at bounding box center [498, 516] width 9 height 17
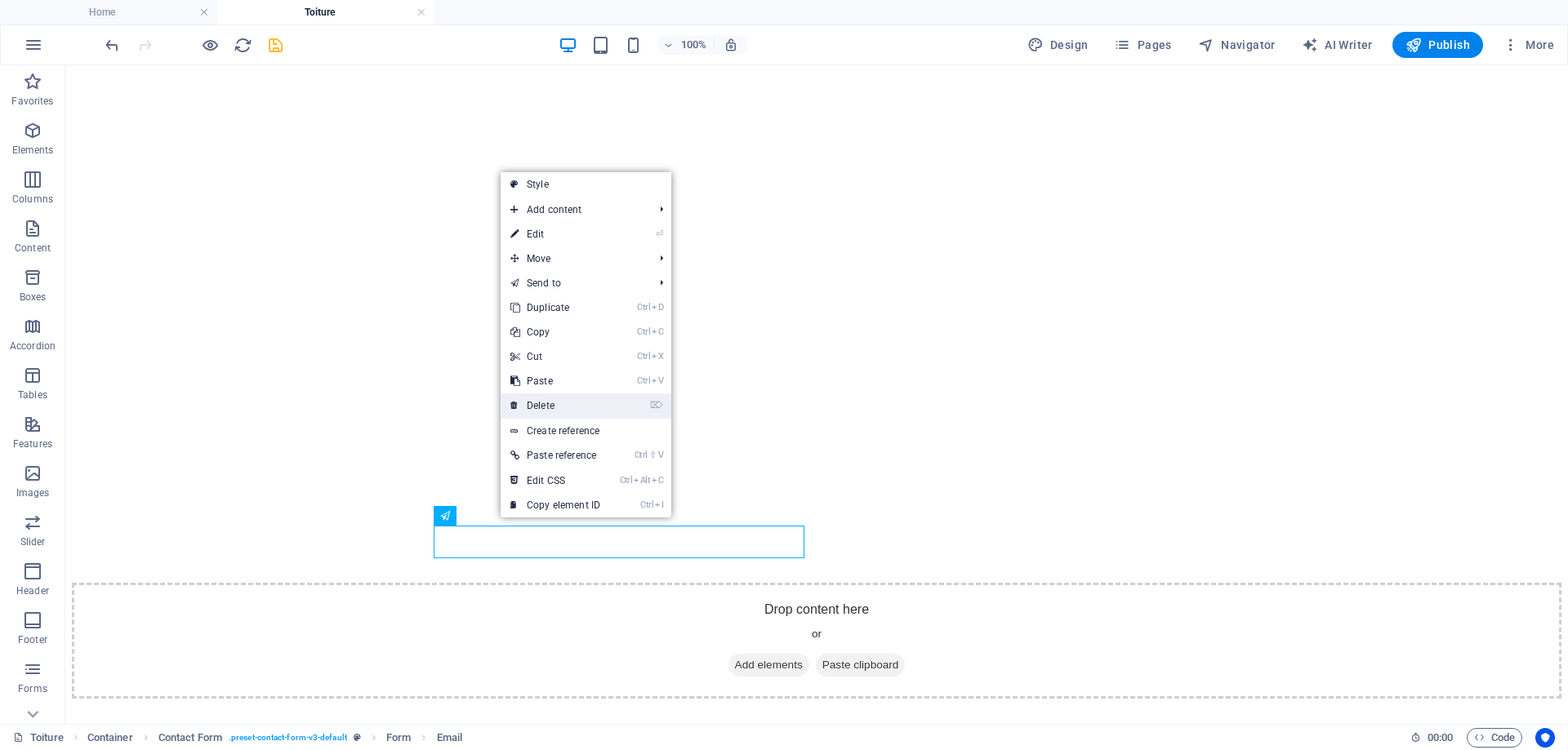
click at [559, 412] on link "⌦ Delete" at bounding box center [555, 406] width 110 height 25
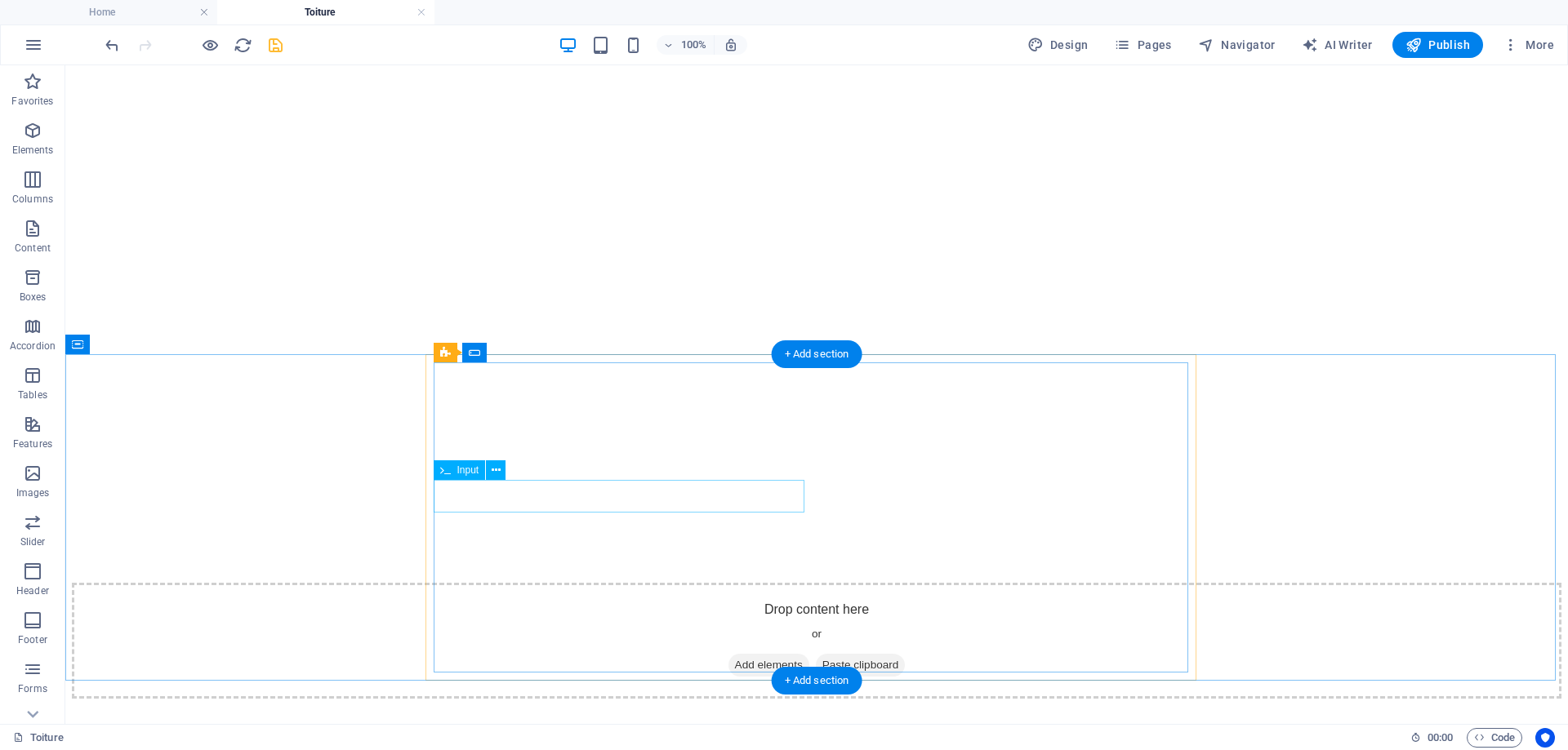
select select "characters"
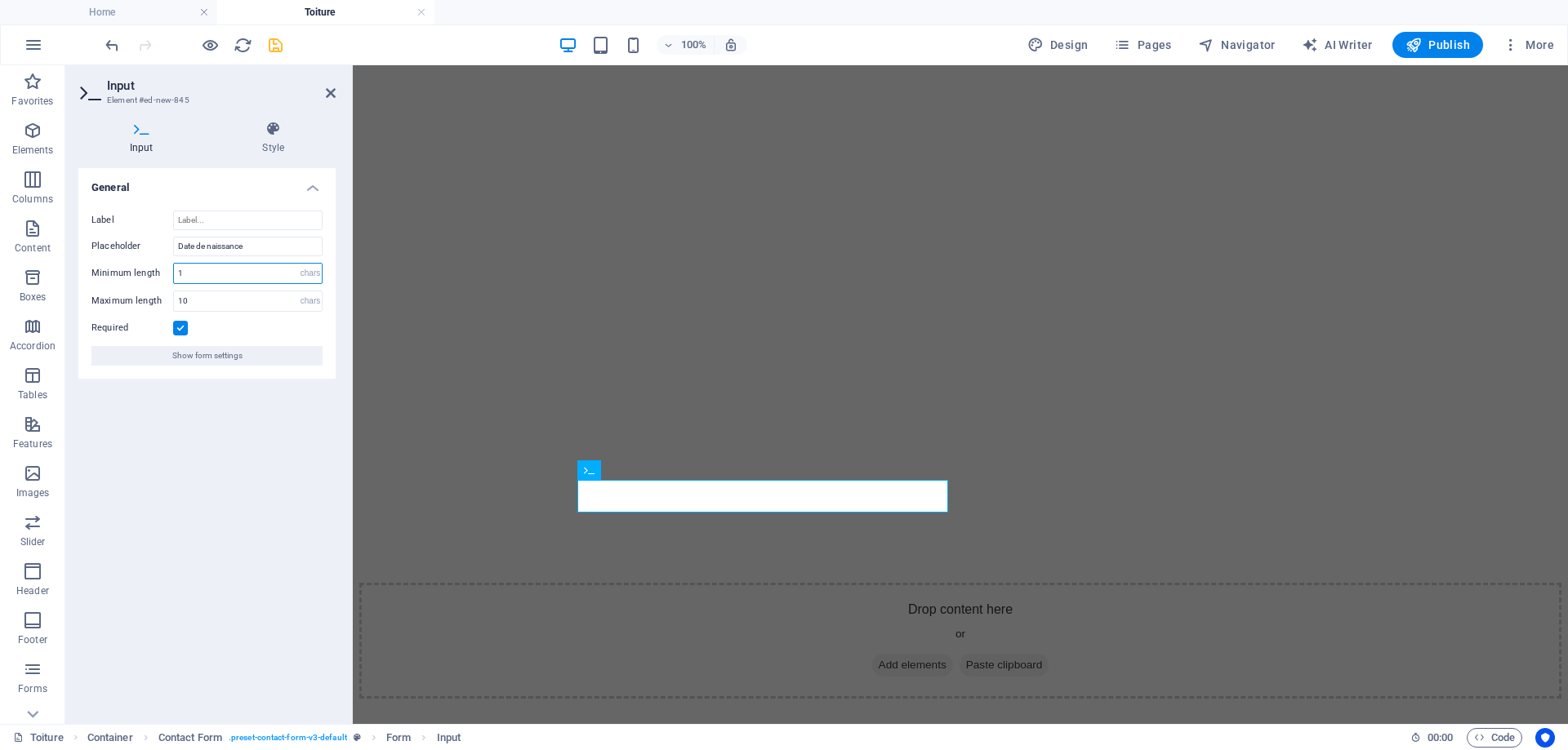
click at [194, 270] on input "1" at bounding box center [248, 273] width 148 height 20
click at [194, 271] on input "1" at bounding box center [248, 273] width 148 height 20
click at [196, 300] on input "10" at bounding box center [248, 301] width 148 height 20
click at [200, 276] on input "number" at bounding box center [248, 273] width 148 height 20
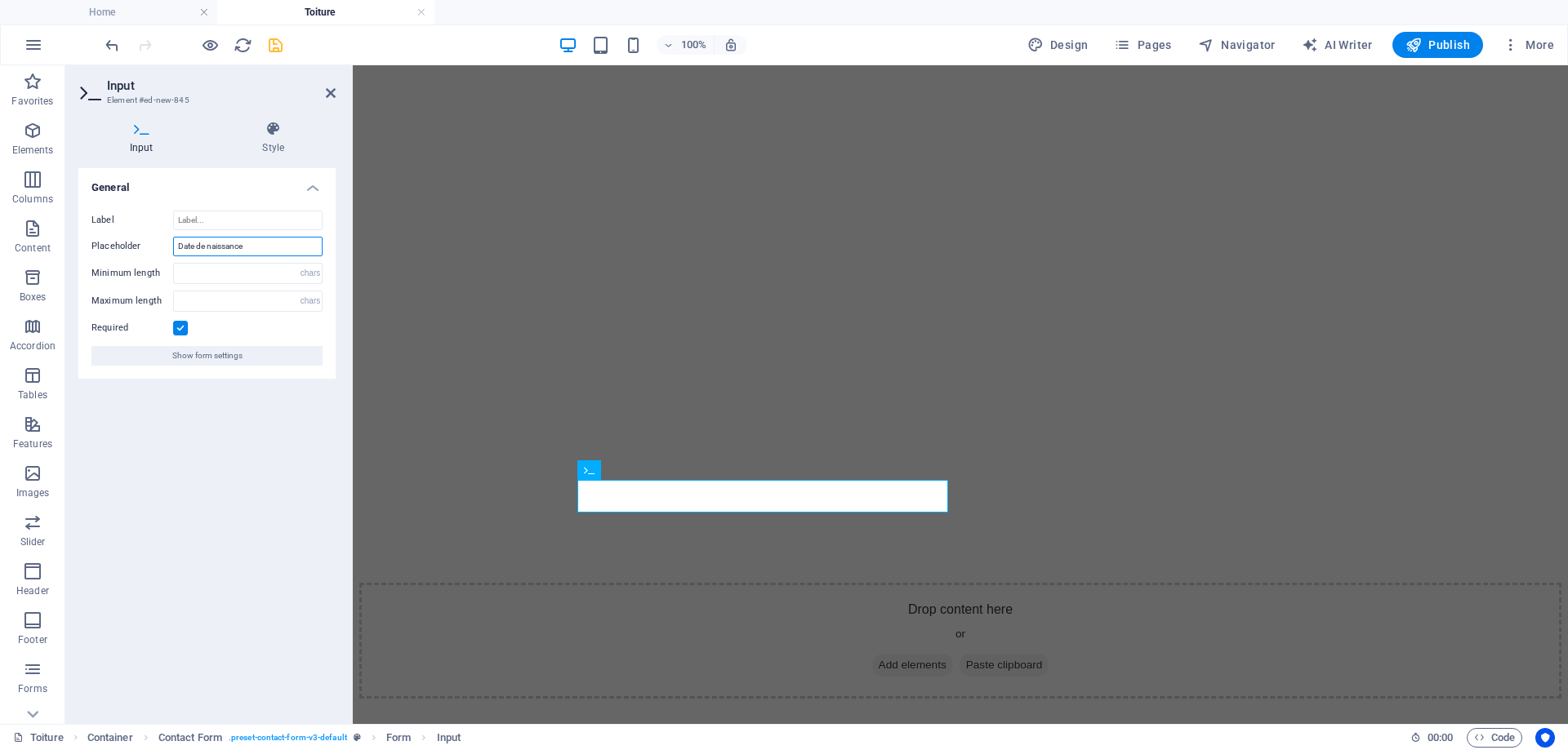
drag, startPoint x: 255, startPoint y: 248, endPoint x: 149, endPoint y: 250, distance: 106.0
click at [149, 250] on div "Placeholder Date de naissance" at bounding box center [207, 247] width 231 height 20
type input "Email"
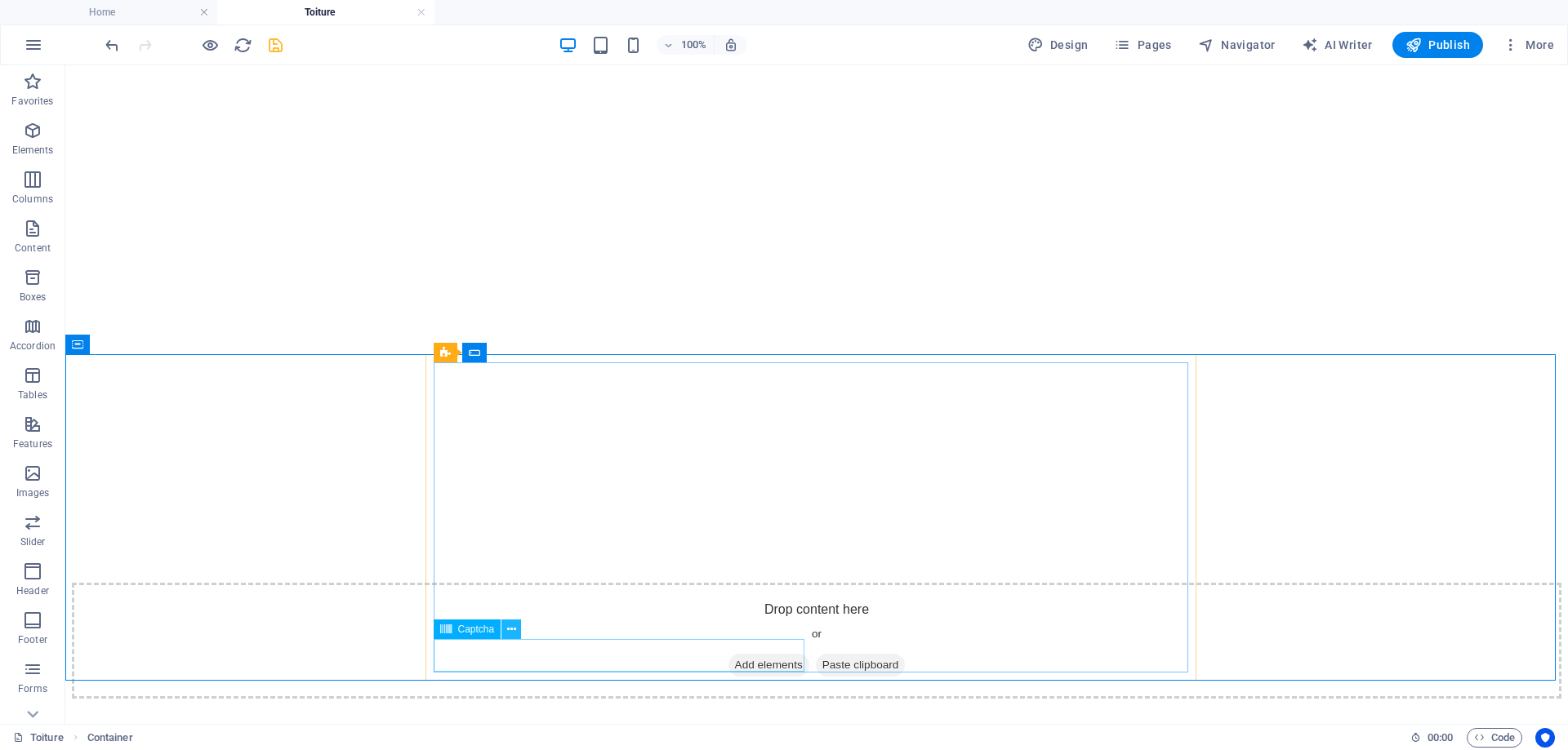
click at [509, 631] on icon at bounding box center [511, 630] width 9 height 17
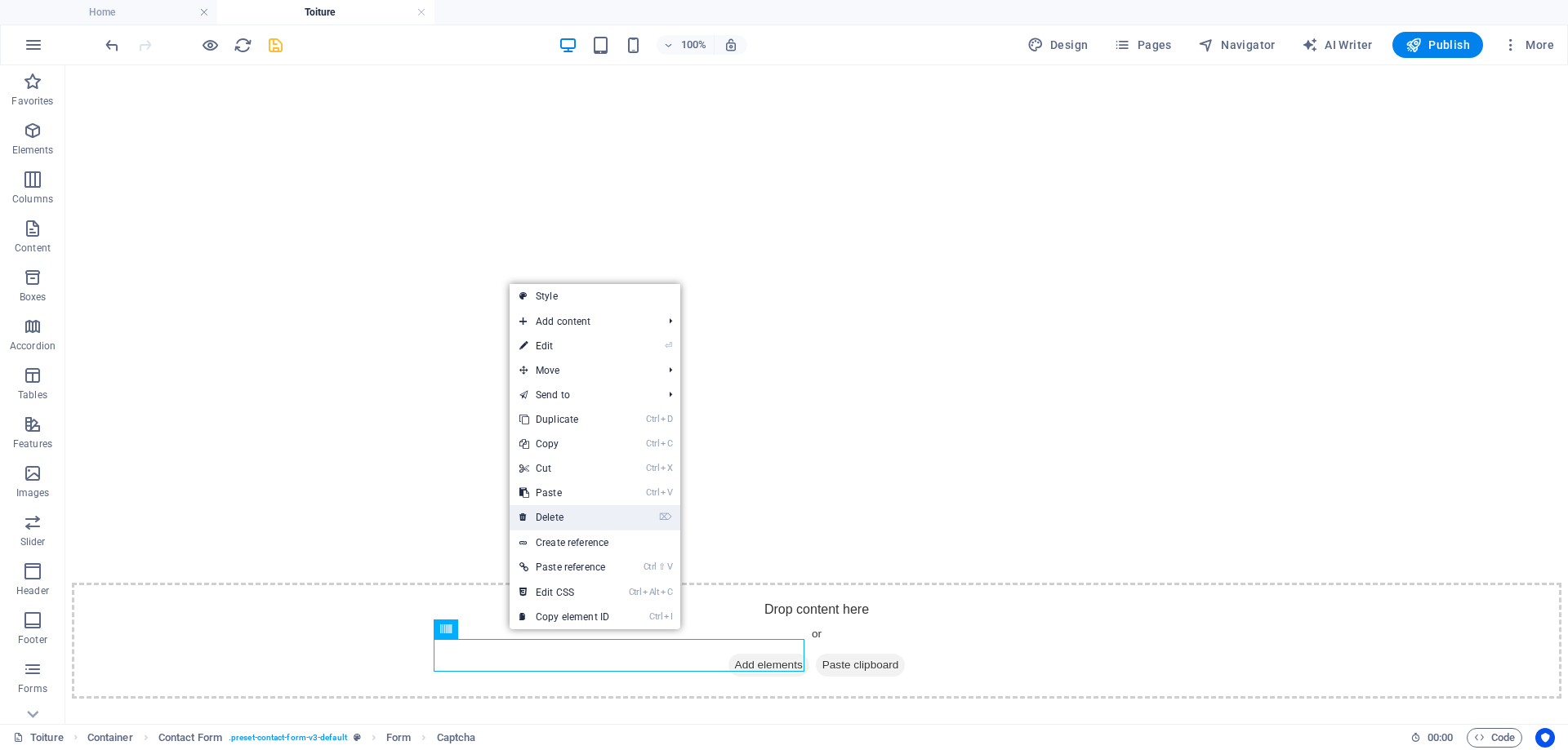
click at [557, 522] on link "⌦ Delete" at bounding box center [564, 517] width 110 height 25
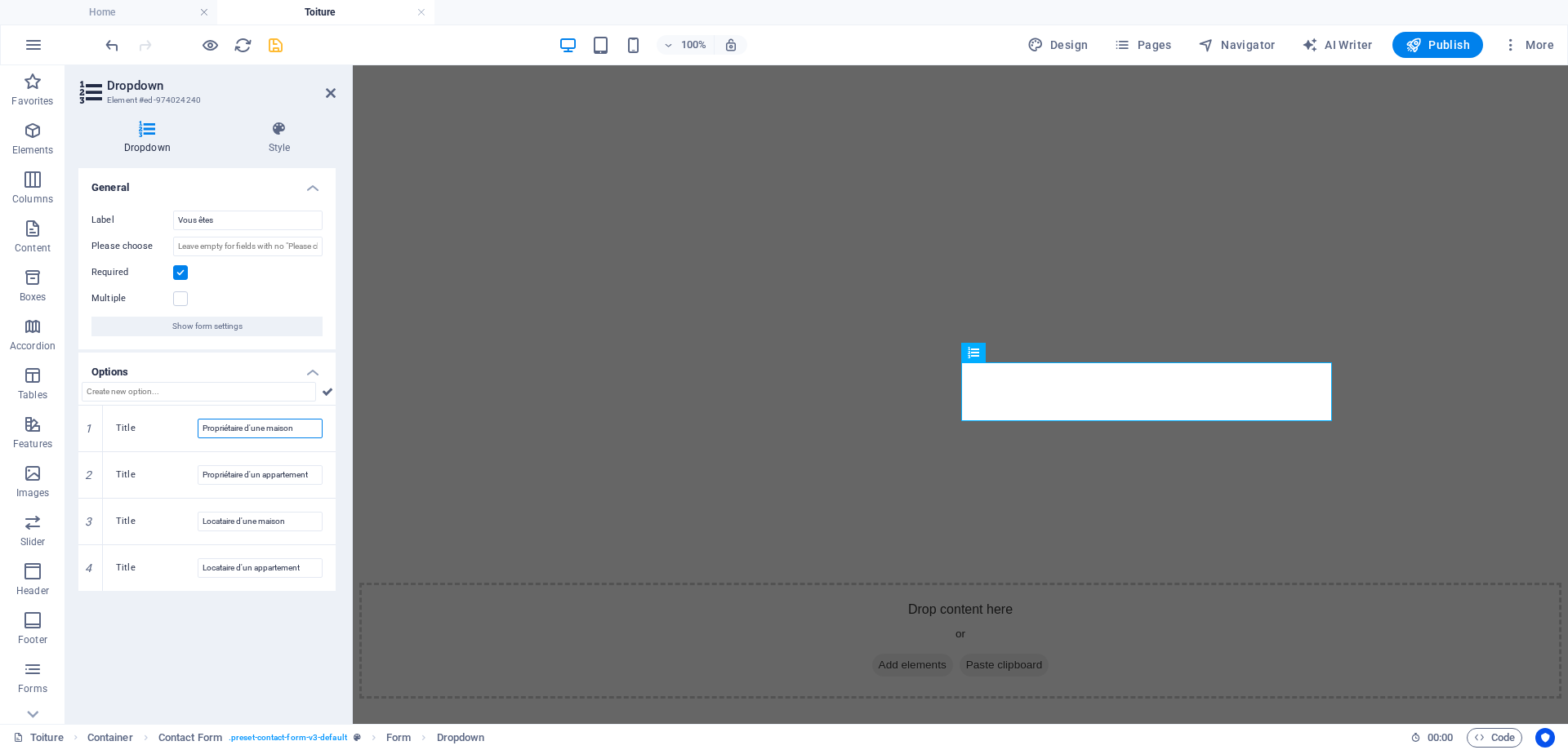
drag, startPoint x: 247, startPoint y: 428, endPoint x: 336, endPoint y: 432, distance: 89.1
click at [336, 432] on div "Dropdown Style General Label Vous êtes Please choose Required Multiple Show for…" at bounding box center [206, 415] width 283 height 617
type input "Propriétaire"
drag, startPoint x: 247, startPoint y: 472, endPoint x: 350, endPoint y: 475, distance: 103.0
click at [350, 475] on aside "Dropdown Element #ed-974024240 Dropdown Style General Label Vous êtes Please ch…" at bounding box center [208, 395] width 287 height 659
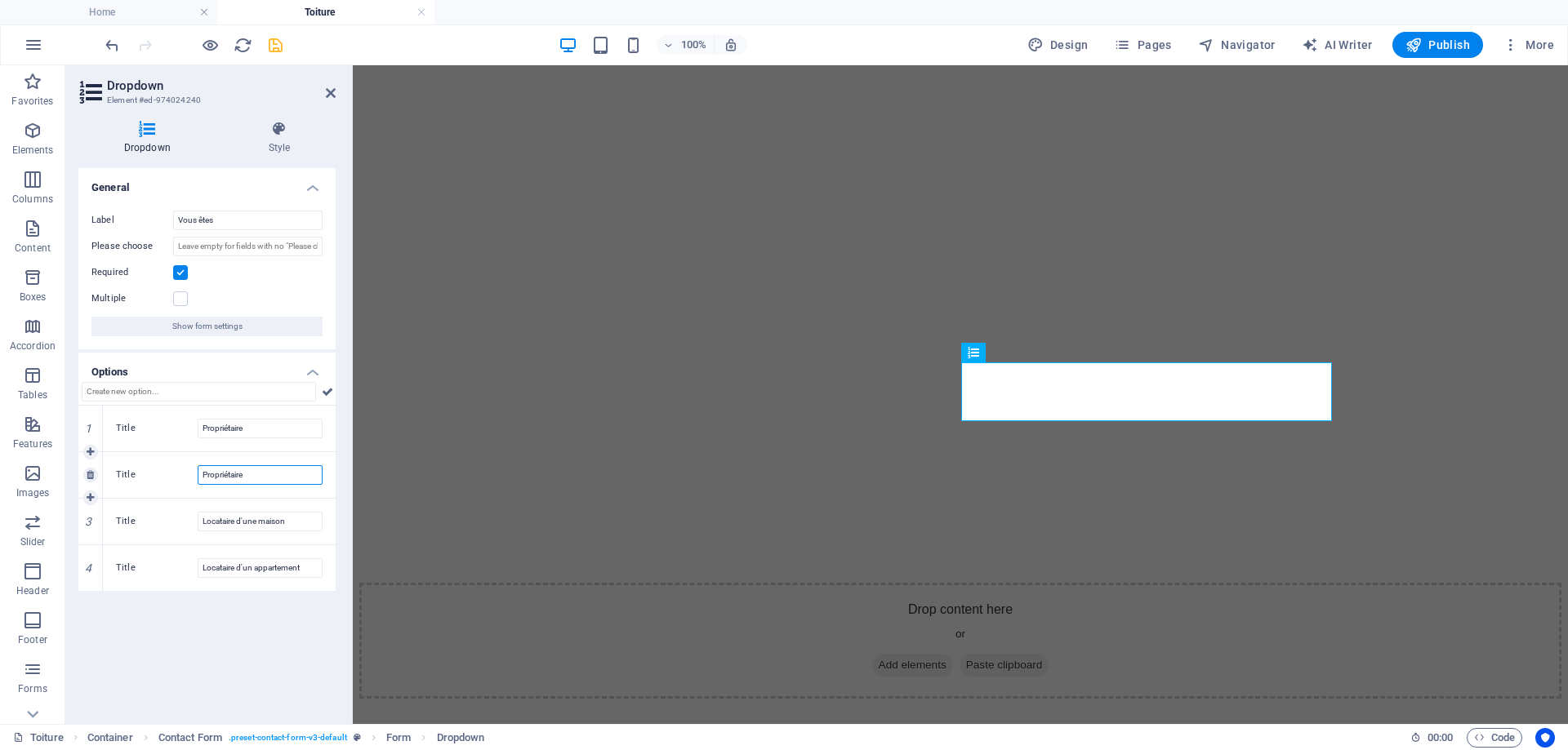
drag, startPoint x: 257, startPoint y: 475, endPoint x: 153, endPoint y: 483, distance: 104.3
click at [154, 482] on div "Title Propriétaire" at bounding box center [218, 476] width 206 height 20
click at [92, 476] on icon at bounding box center [90, 475] width 7 height 10
type input "Locataire d'une maison"
type input "Locataire d'un appartement"
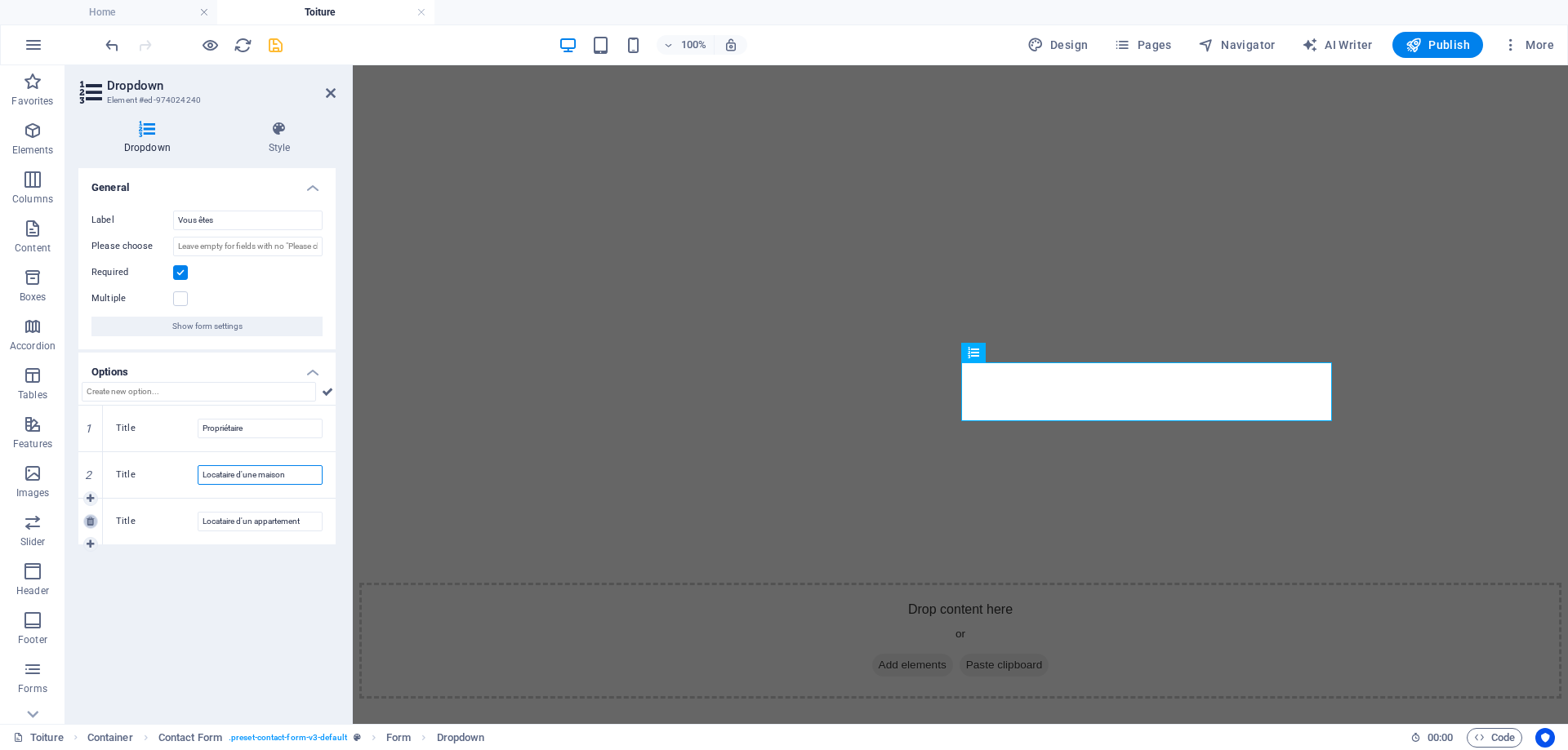
click at [89, 523] on icon at bounding box center [90, 522] width 7 height 10
drag, startPoint x: 235, startPoint y: 474, endPoint x: 338, endPoint y: 481, distance: 103.2
click at [338, 481] on div "Dropdown Style General Label Vous êtes Please choose Required Multiple Show for…" at bounding box center [206, 415] width 283 height 617
type input "Locataire"
click at [293, 536] on div "General Label Vous êtes Please choose Required Multiple Show form settings Opti…" at bounding box center [206, 439] width 258 height 543
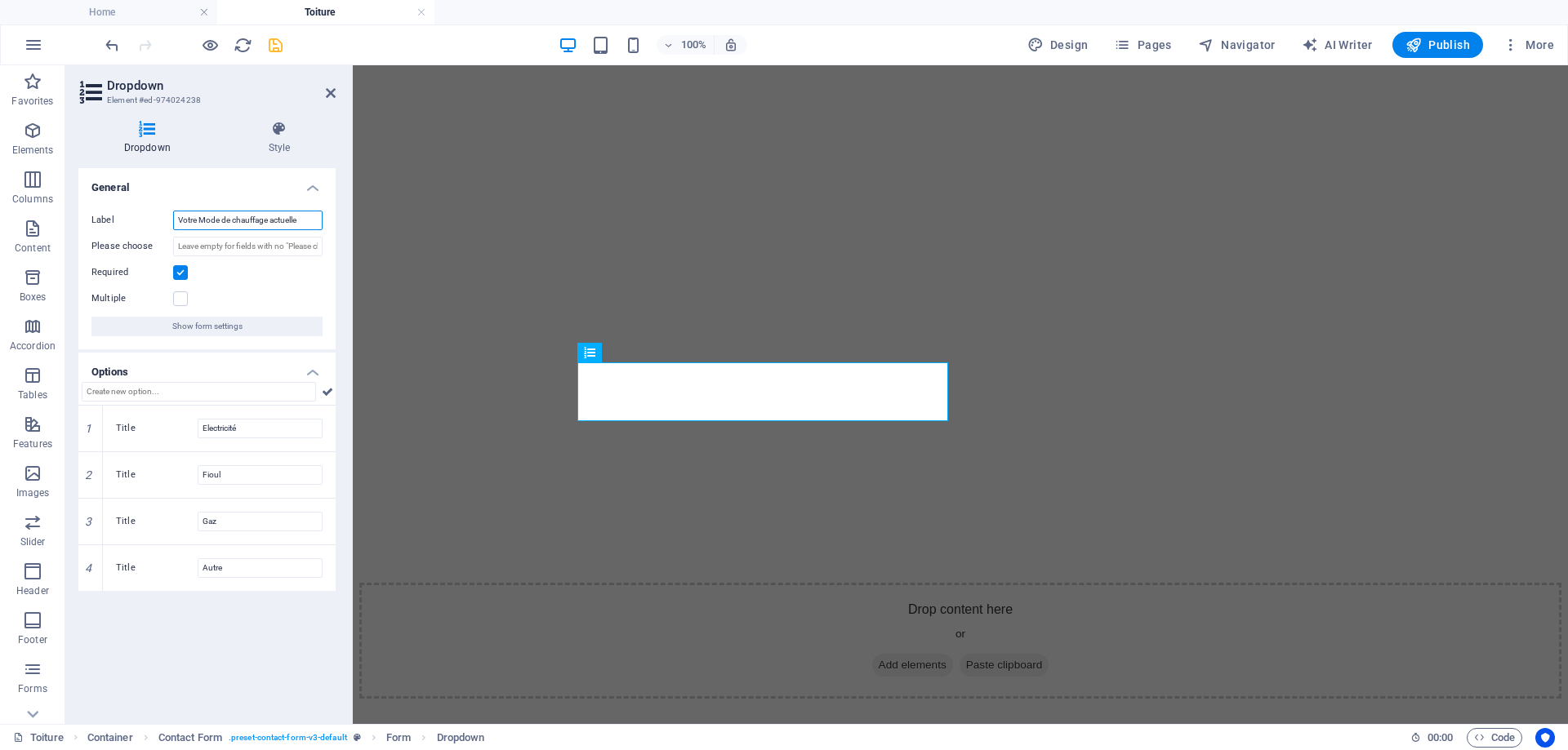
drag, startPoint x: 552, startPoint y: 284, endPoint x: 371, endPoint y: 232, distance: 188.3
click at [250, 224] on input "Votre Mode de chauffage actuelle" at bounding box center [247, 220] width 149 height 20
click at [205, 221] on input "Votre Mode de chauffage actuelle" at bounding box center [247, 220] width 149 height 20
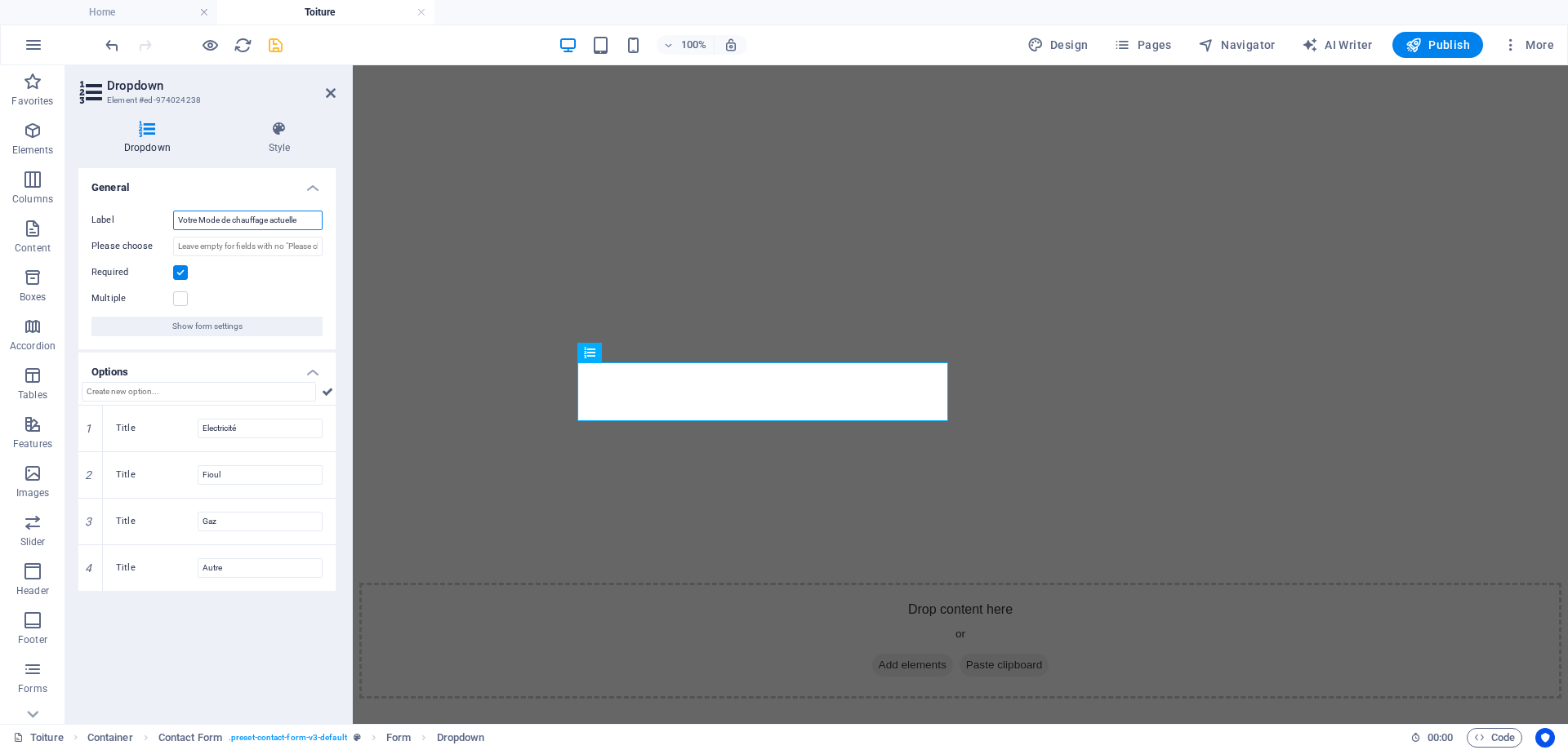
click at [213, 220] on input "Votre Mode de chauffage actuelle" at bounding box center [247, 220] width 149 height 20
drag, startPoint x: 197, startPoint y: 222, endPoint x: 305, endPoint y: 222, distance: 108.0
click at [305, 222] on input "Votre Mode de chauffage actuelle" at bounding box center [247, 220] width 149 height 20
type input "Votre Type de logement est"
click at [239, 423] on input "Electricité" at bounding box center [260, 428] width 125 height 20
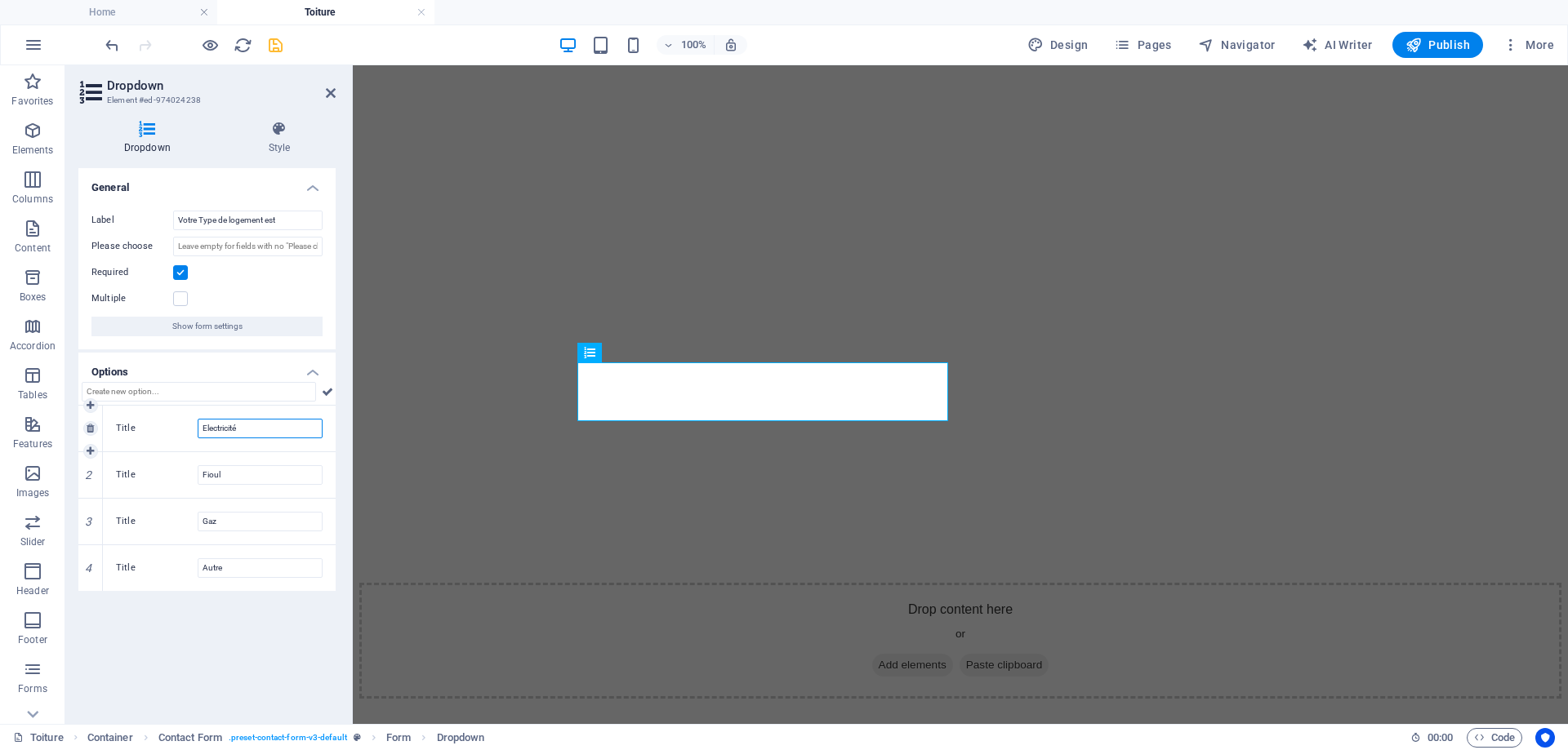
click at [239, 423] on input "Electricité" at bounding box center [260, 428] width 125 height 20
type input "Une maison de plain pied"
click at [255, 475] on input "Fioul" at bounding box center [260, 476] width 125 height 20
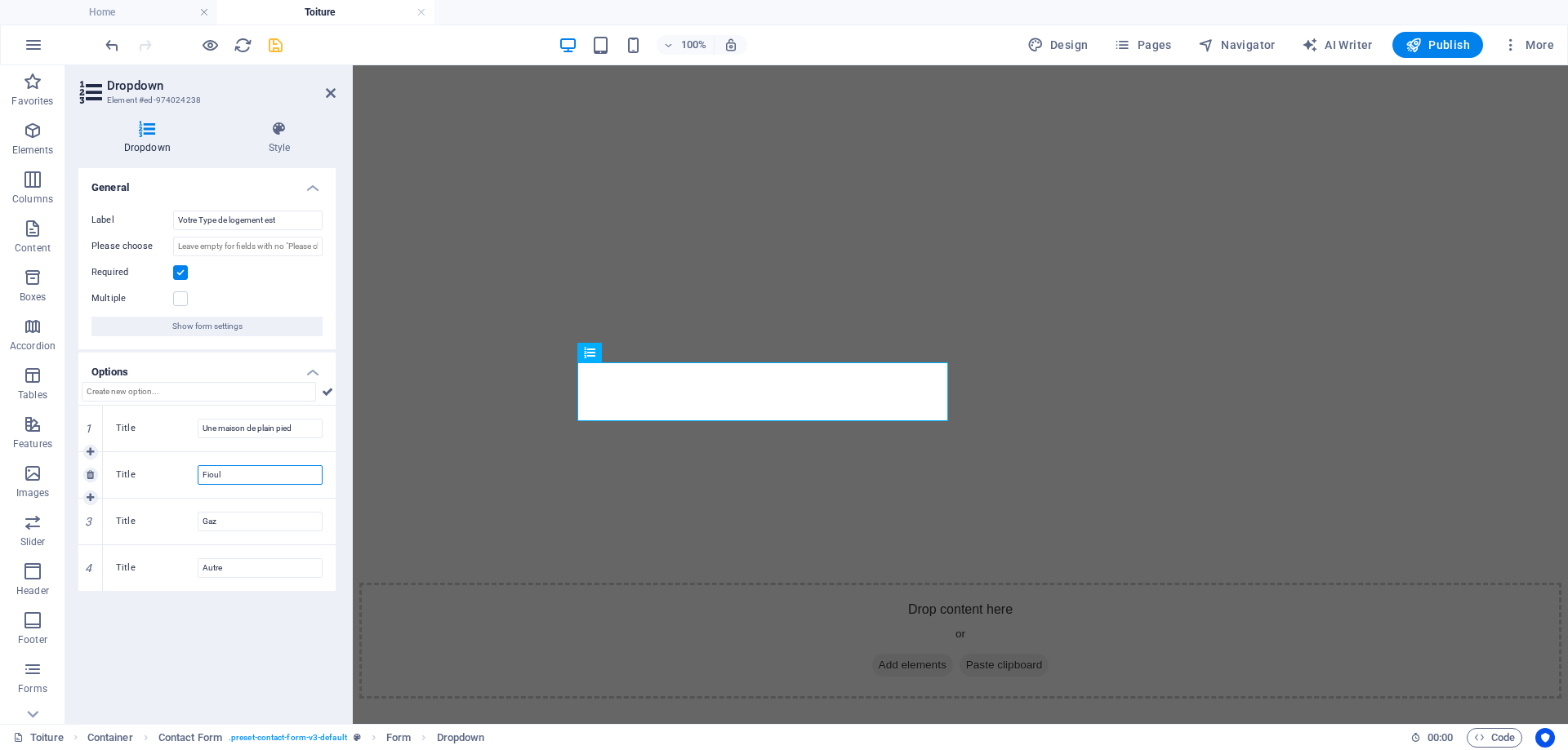
click at [255, 475] on input "Fioul" at bounding box center [260, 476] width 125 height 20
type input "Une maison à étage"
click at [236, 522] on input "Gaz" at bounding box center [260, 522] width 125 height 20
click at [92, 569] on icon at bounding box center [90, 568] width 7 height 10
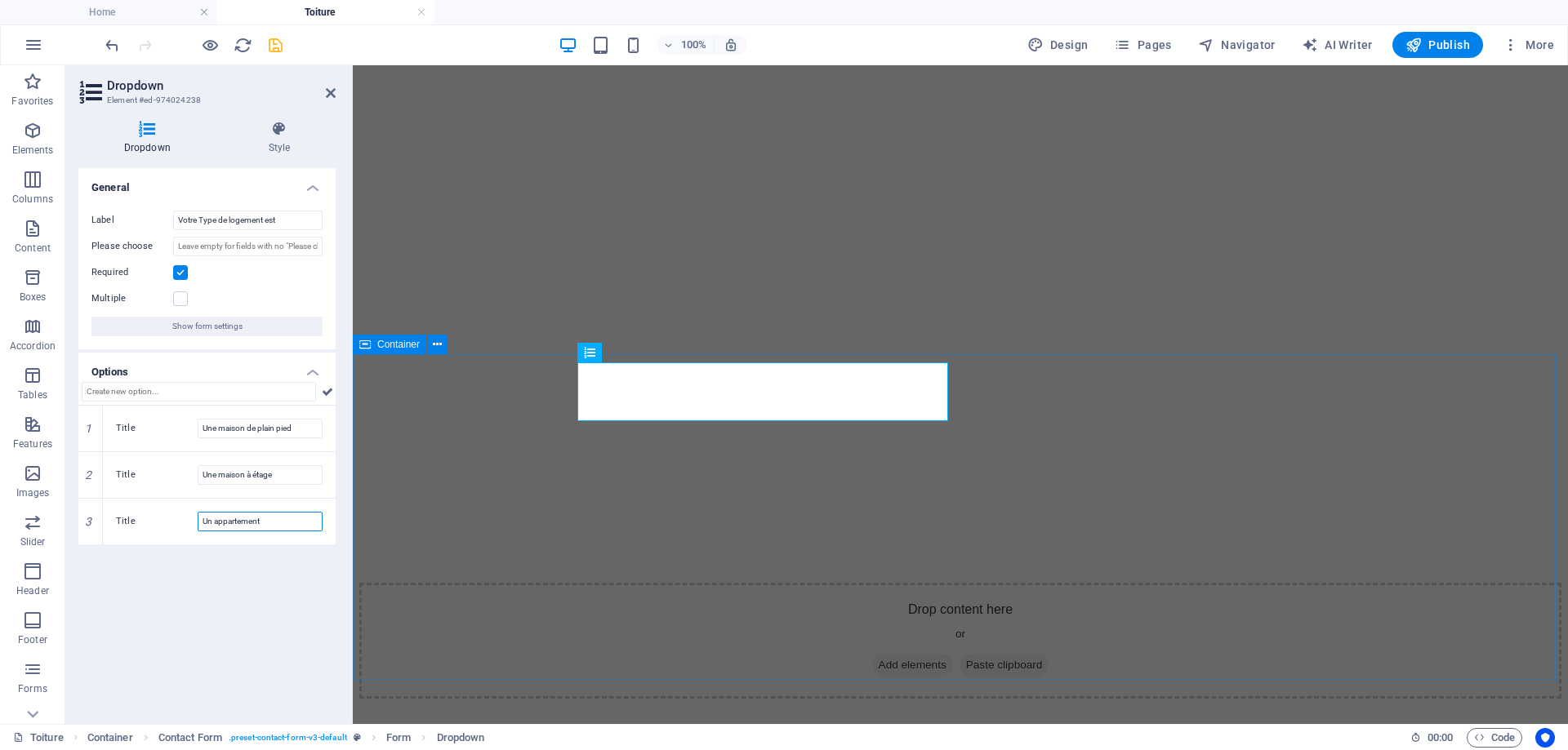
type input "Un appartement"
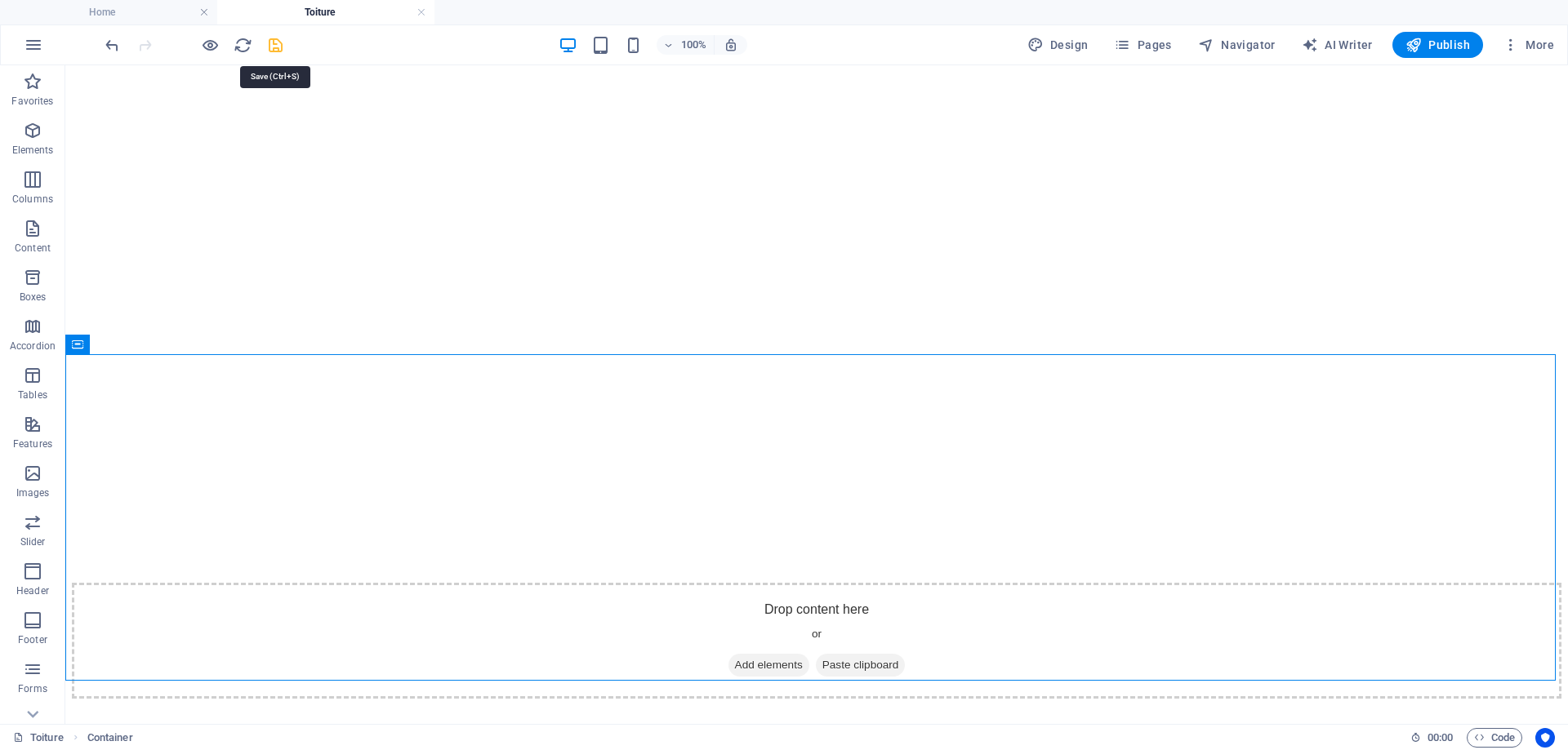
click at [277, 47] on icon "save" at bounding box center [275, 44] width 19 height 19
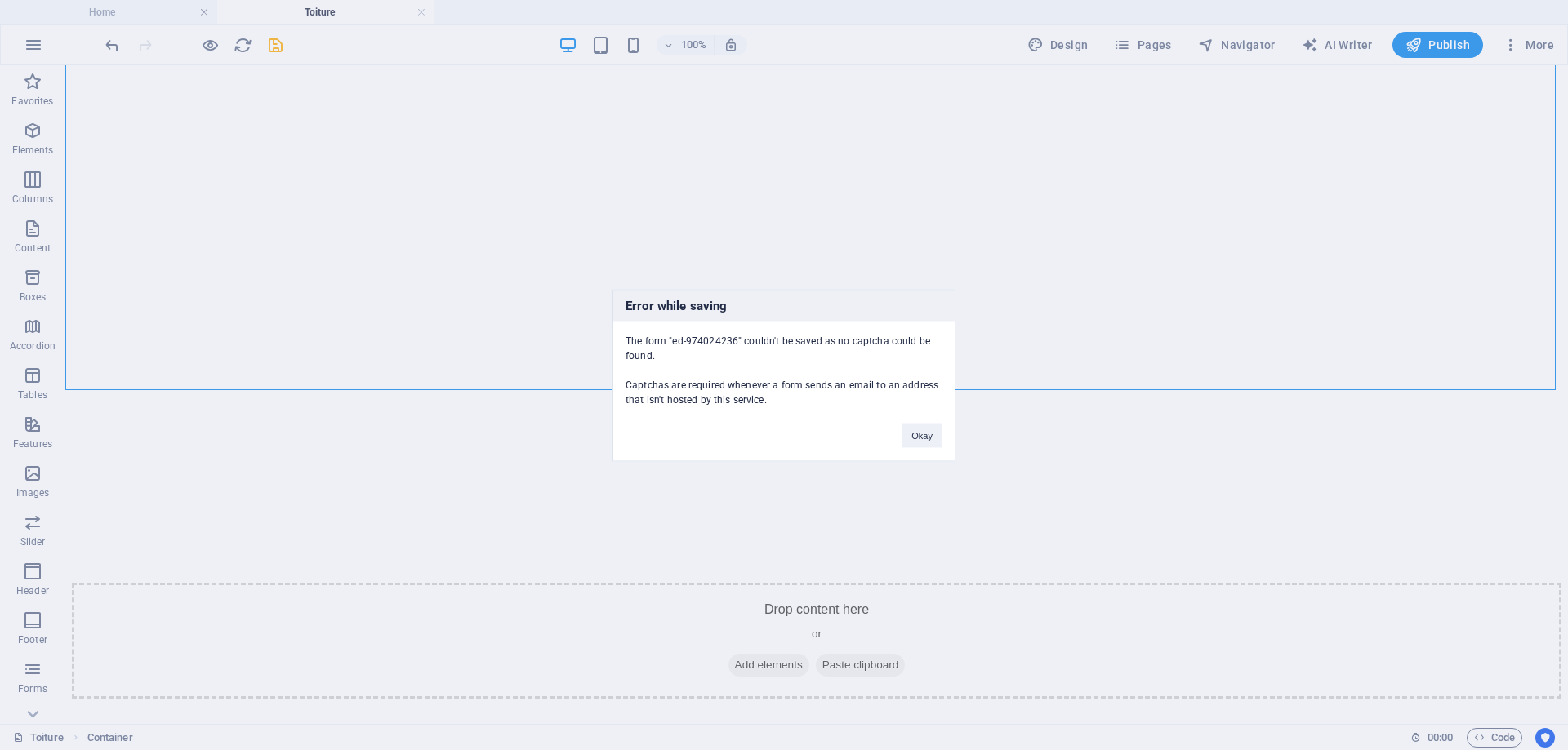
scroll to position [536, 0]
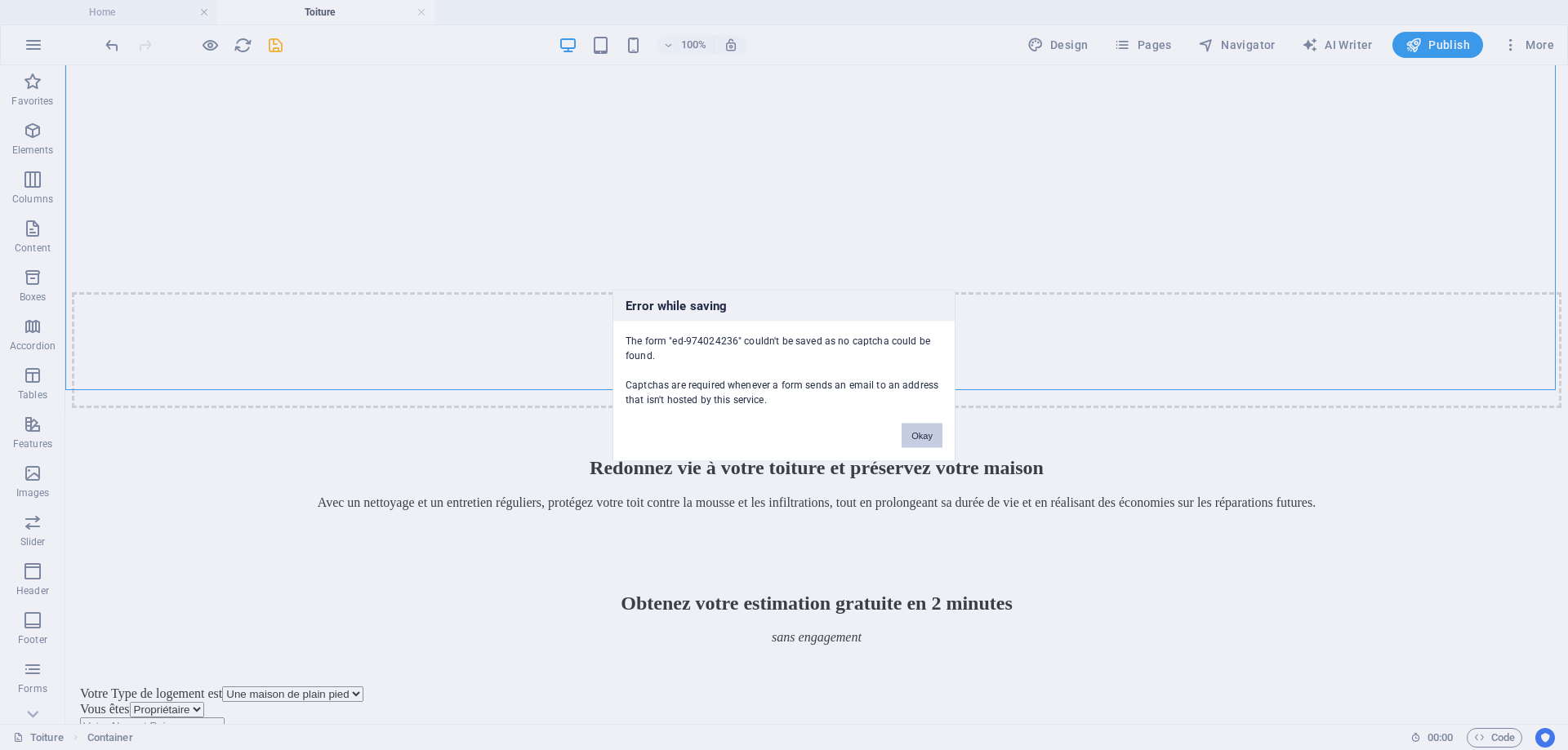
click at [915, 435] on button "Okay" at bounding box center [921, 434] width 40 height 25
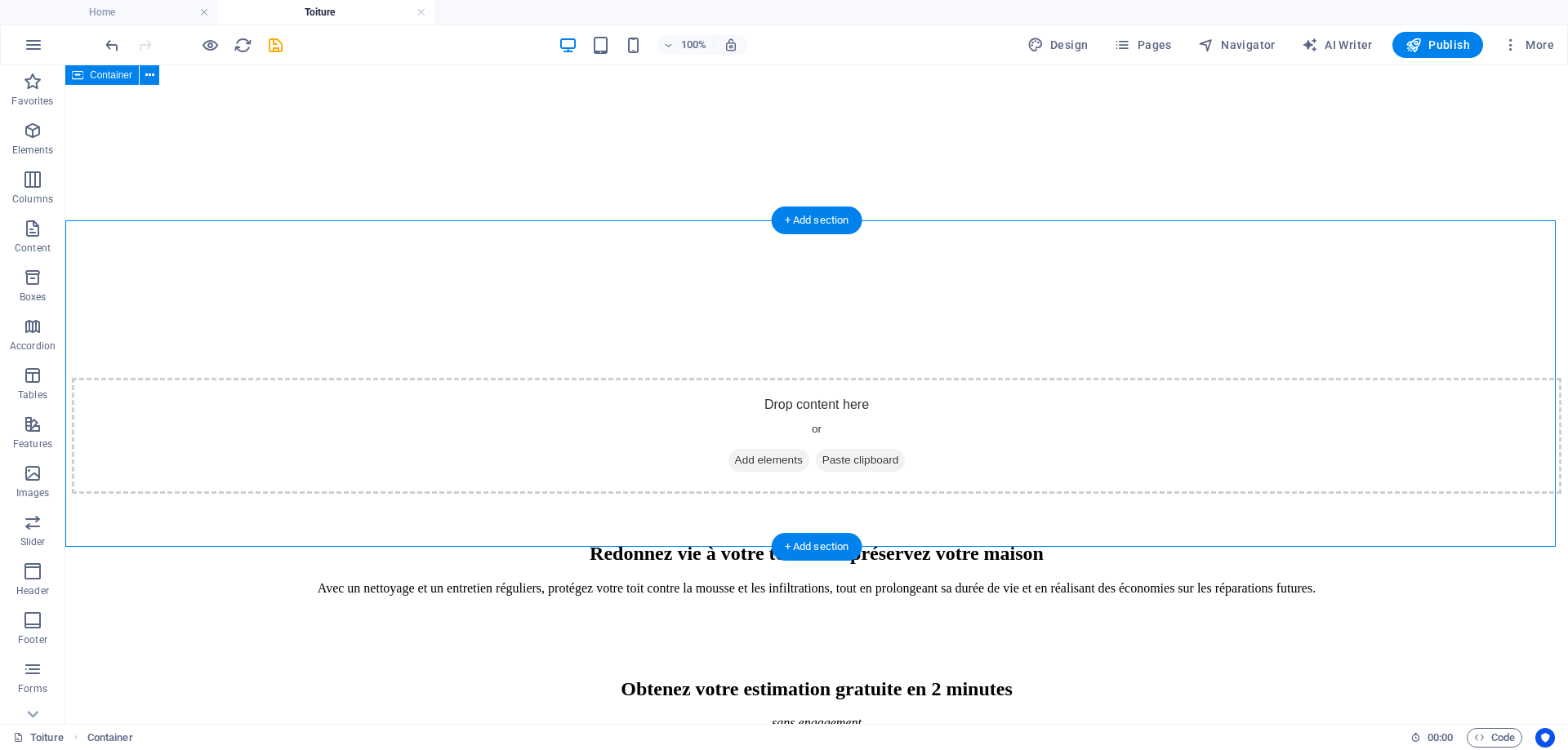
scroll to position [372, 0]
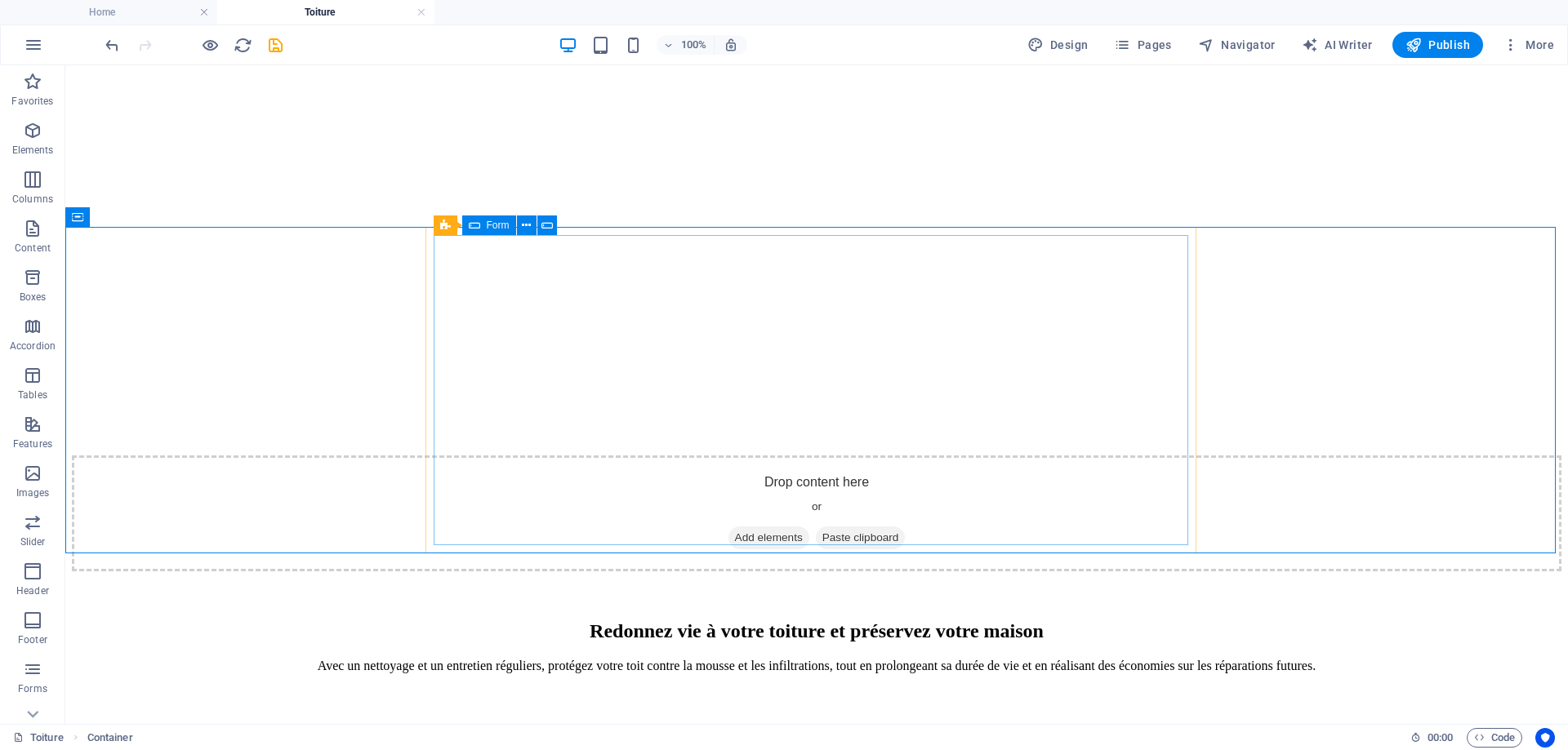
click at [477, 226] on icon at bounding box center [475, 225] width 12 height 20
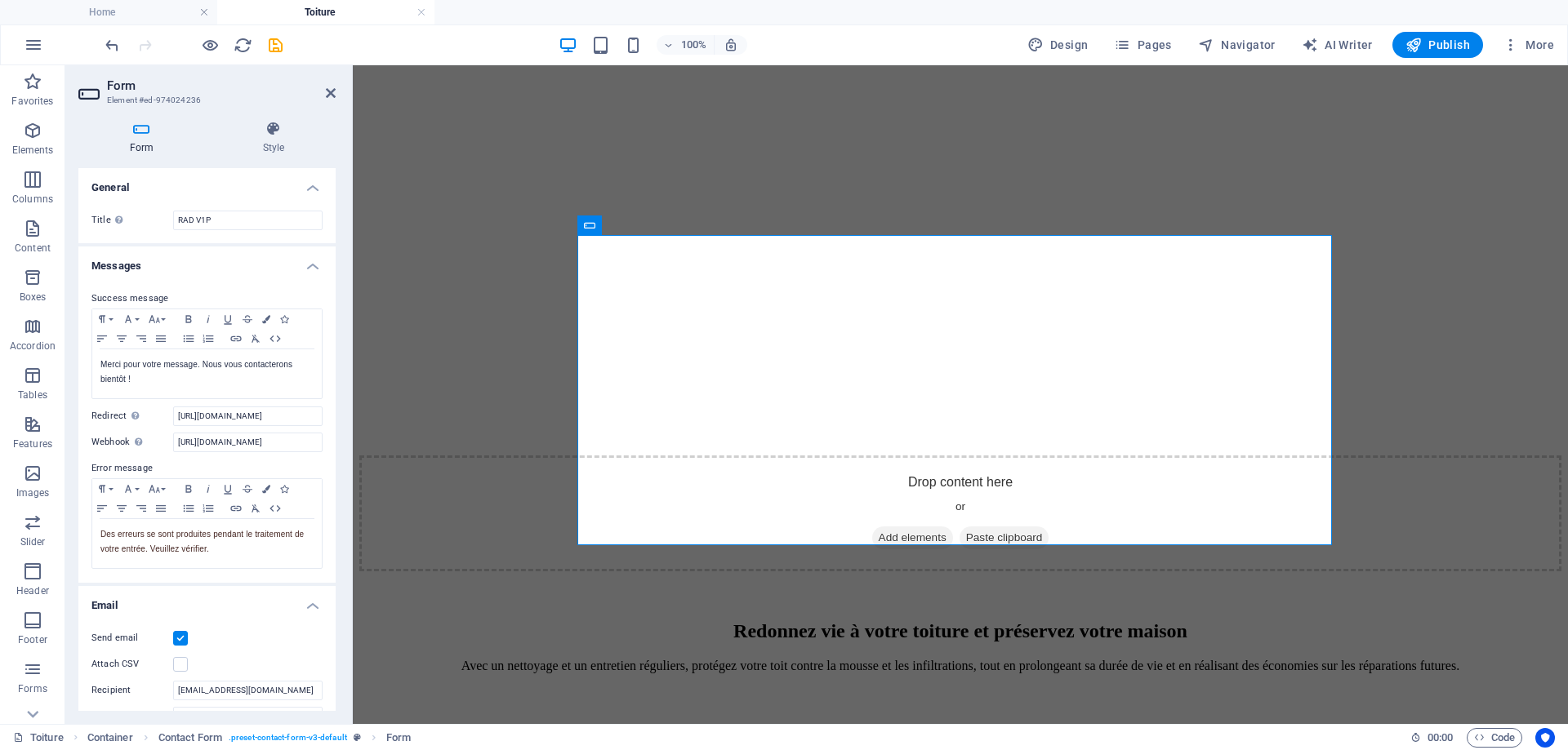
click at [174, 637] on label at bounding box center [180, 638] width 15 height 15
click at [0, 0] on input "Send email" at bounding box center [0, 0] width 0 height 0
click at [328, 99] on icon at bounding box center [331, 93] width 10 height 13
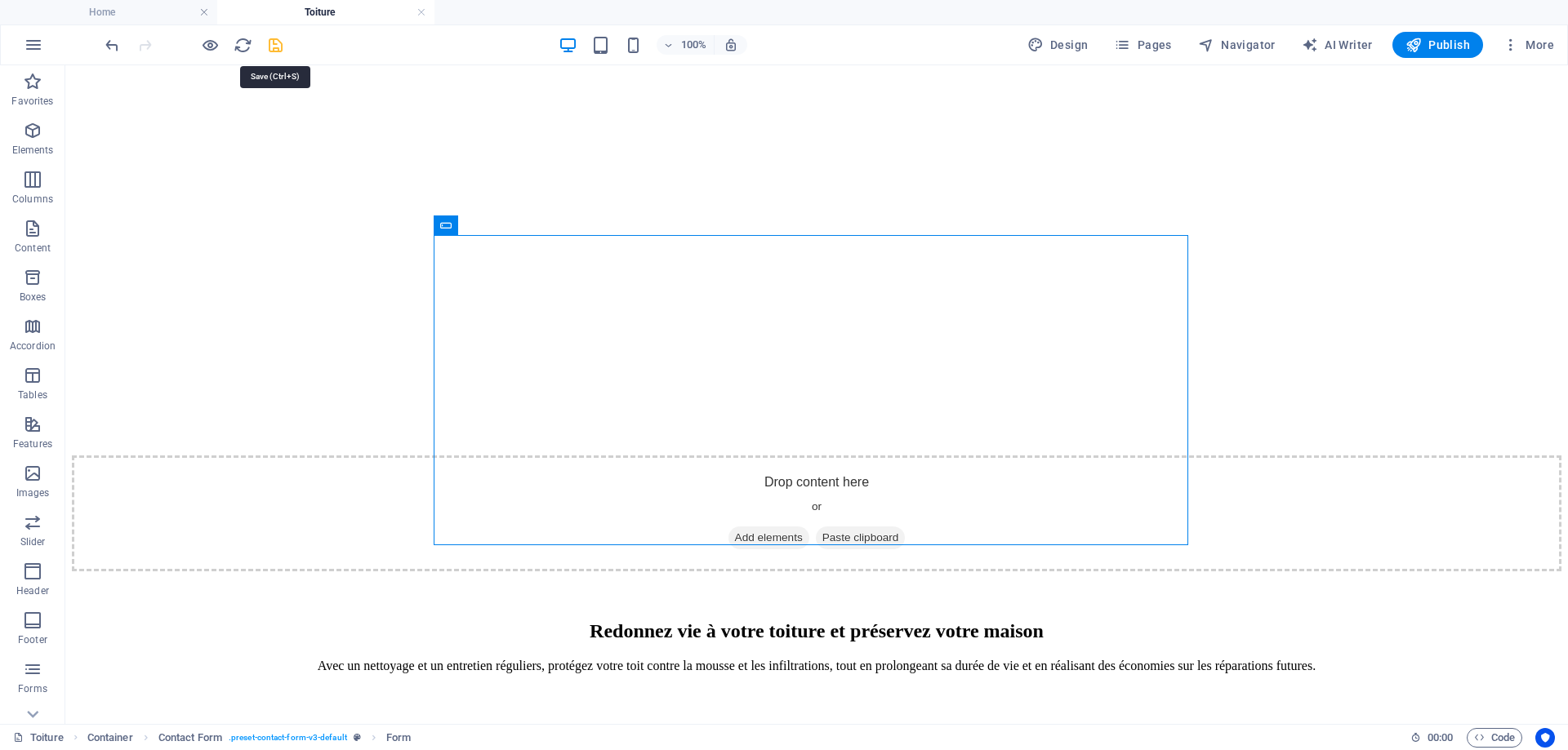
click at [274, 53] on icon "save" at bounding box center [275, 44] width 19 height 19
select select
checkbox input "false"
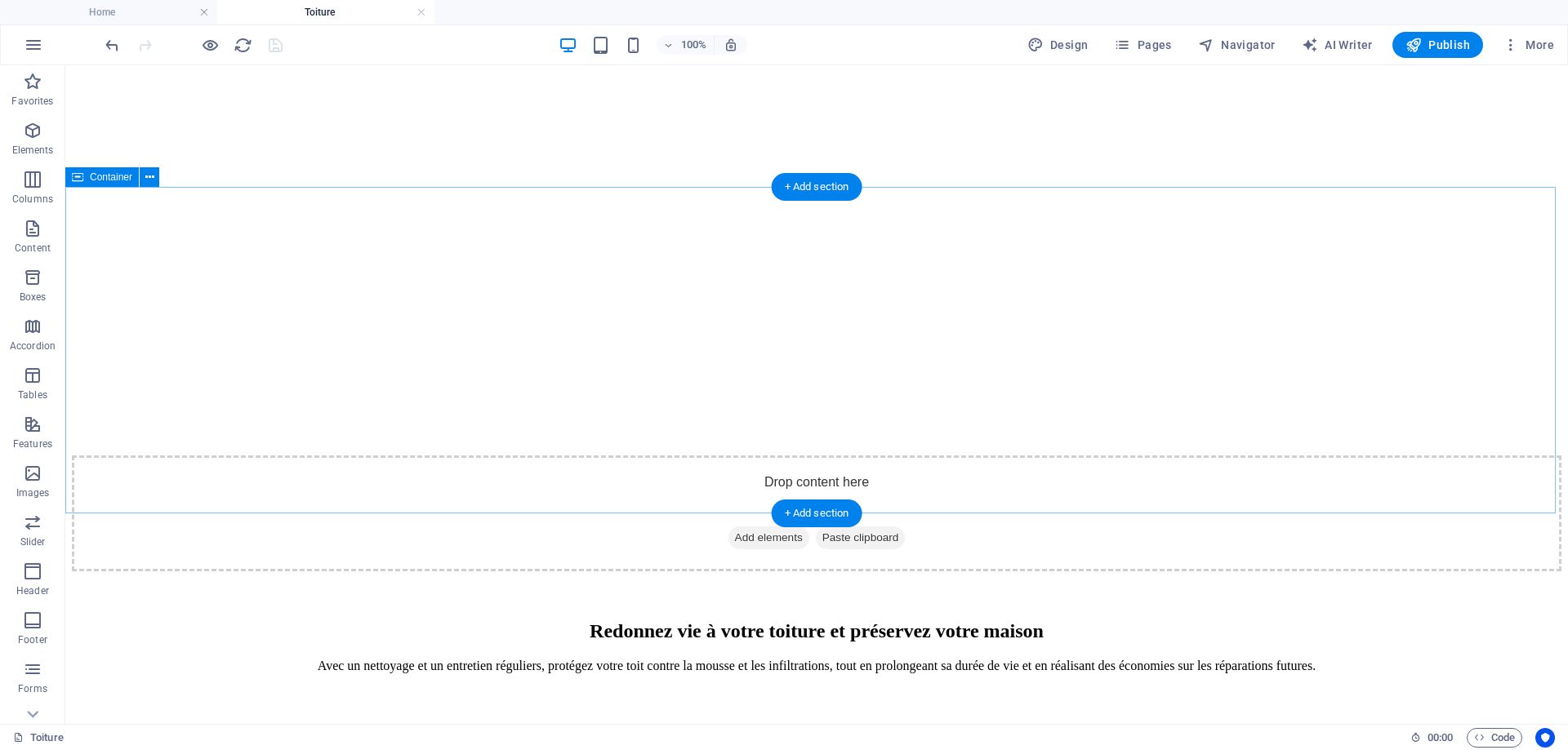
scroll to position [536, 0]
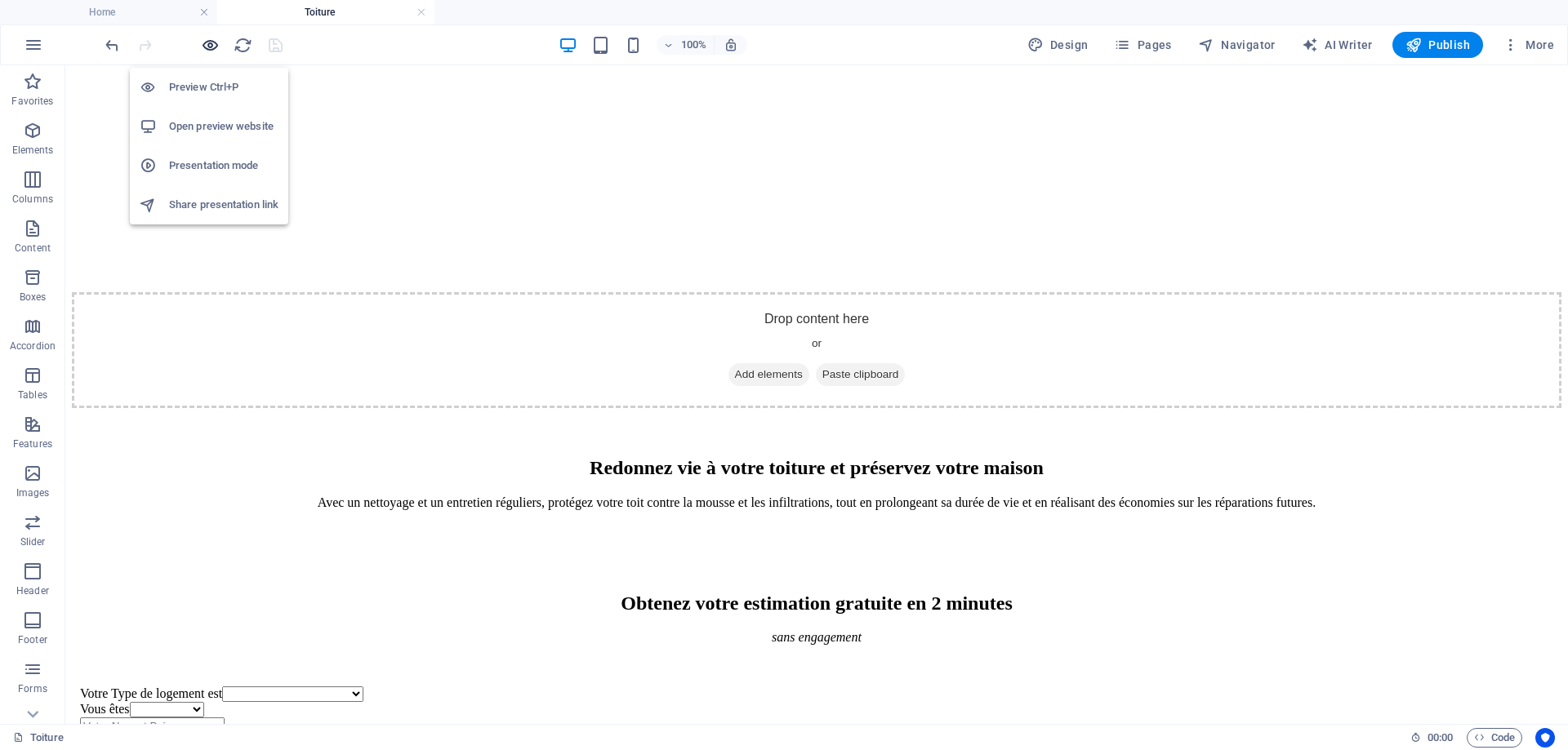
click at [207, 43] on icon "button" at bounding box center [209, 44] width 19 height 19
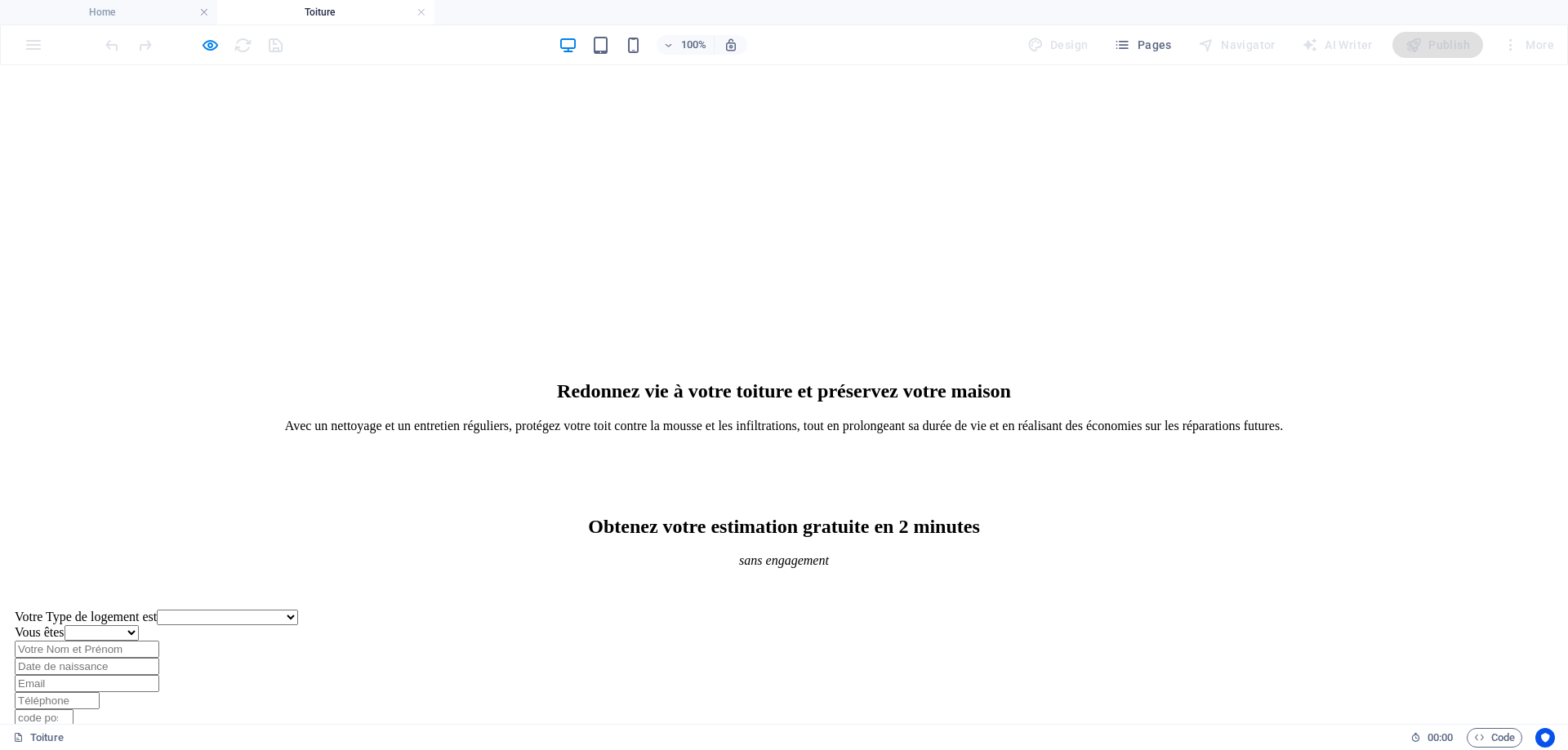
drag, startPoint x: 475, startPoint y: 459, endPoint x: 1170, endPoint y: 530, distance: 698.6
copy div "Bon à [GEOGRAPHIC_DATA] Depuis le [DATE], toute installation de nouveaux radiat…"
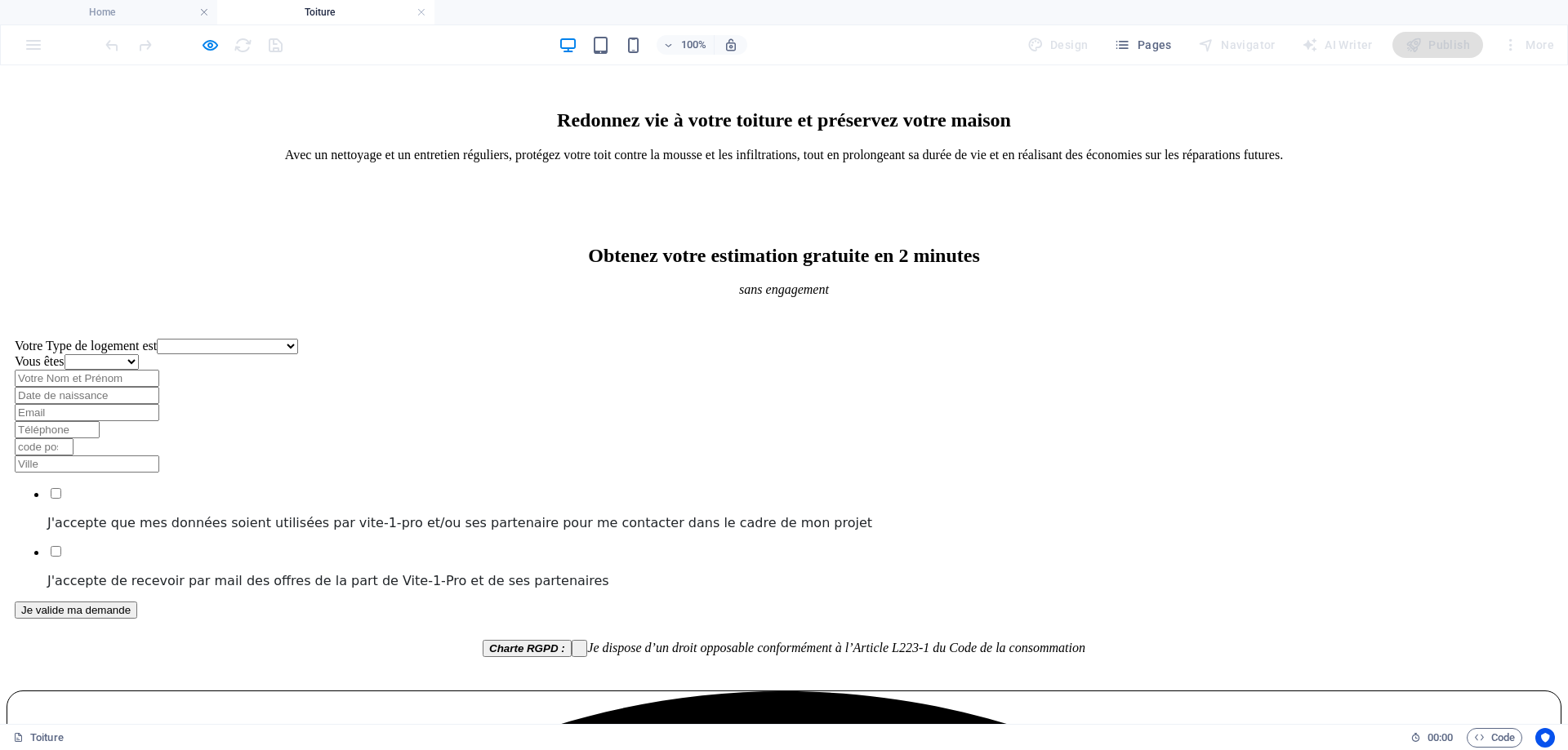
scroll to position [741, 0]
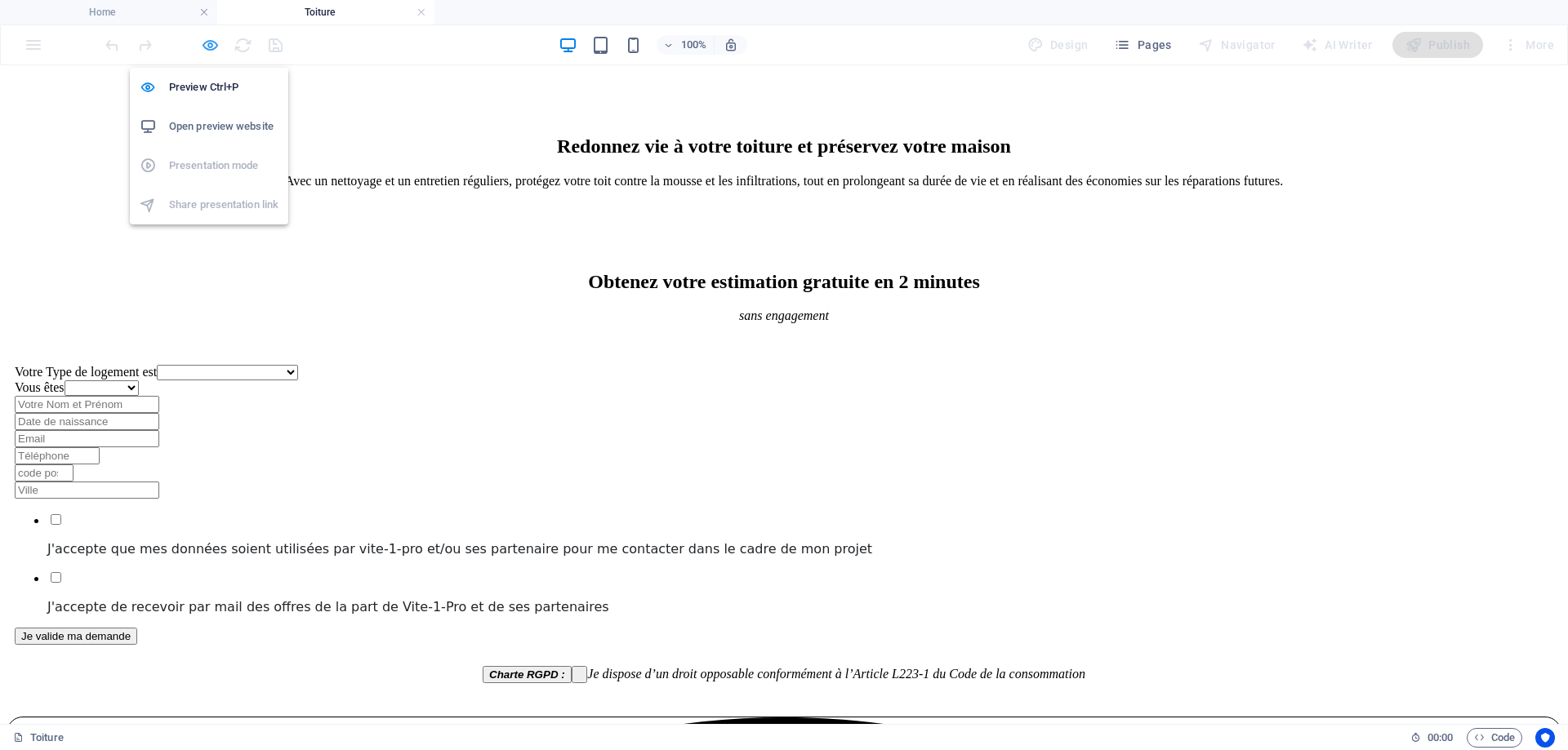
click at [203, 52] on icon "button" at bounding box center [209, 44] width 19 height 19
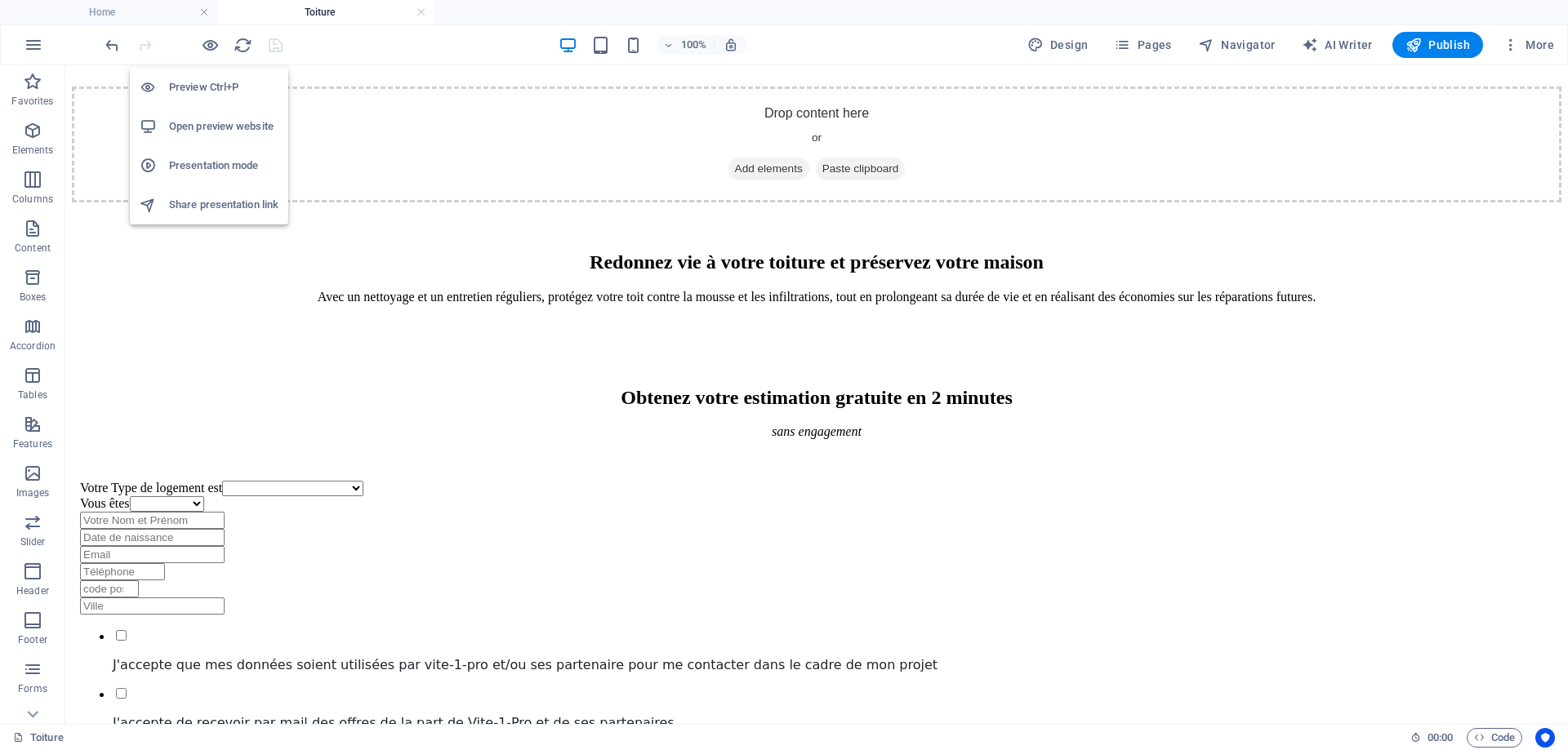
scroll to position [781, 0]
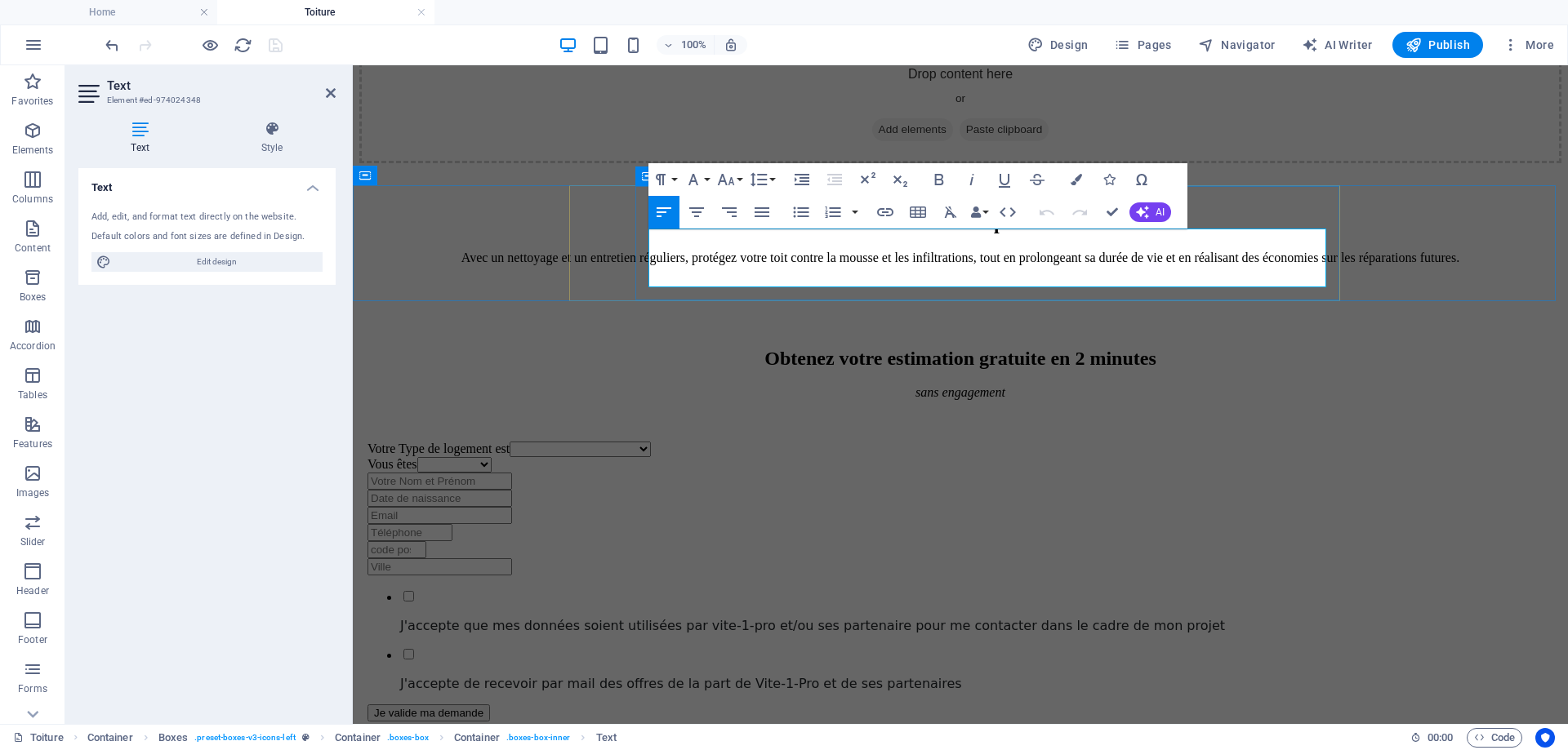
drag, startPoint x: 1260, startPoint y: 280, endPoint x: 649, endPoint y: 240, distance: 612.3
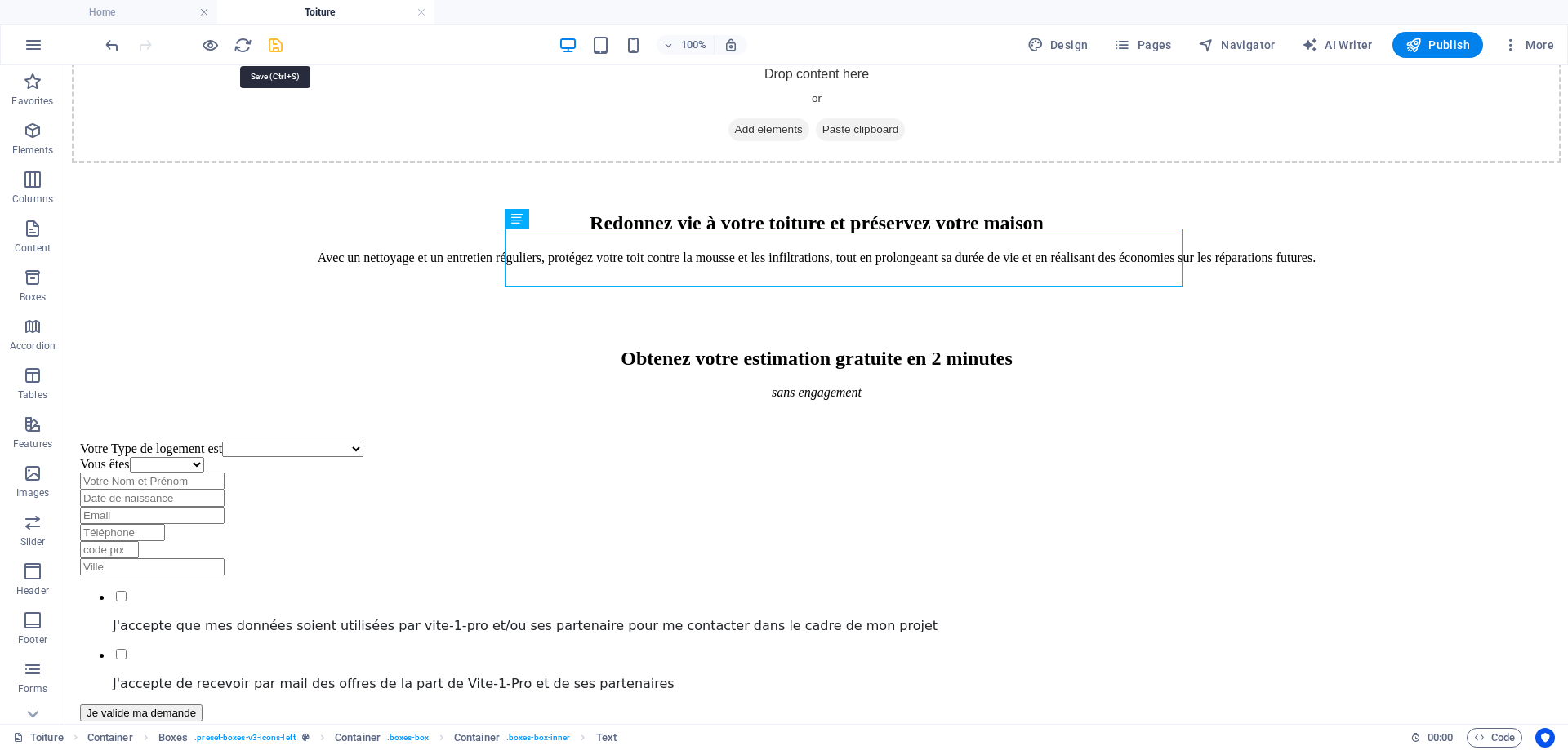
click at [275, 45] on icon "save" at bounding box center [275, 44] width 19 height 19
select select
checkbox input "false"
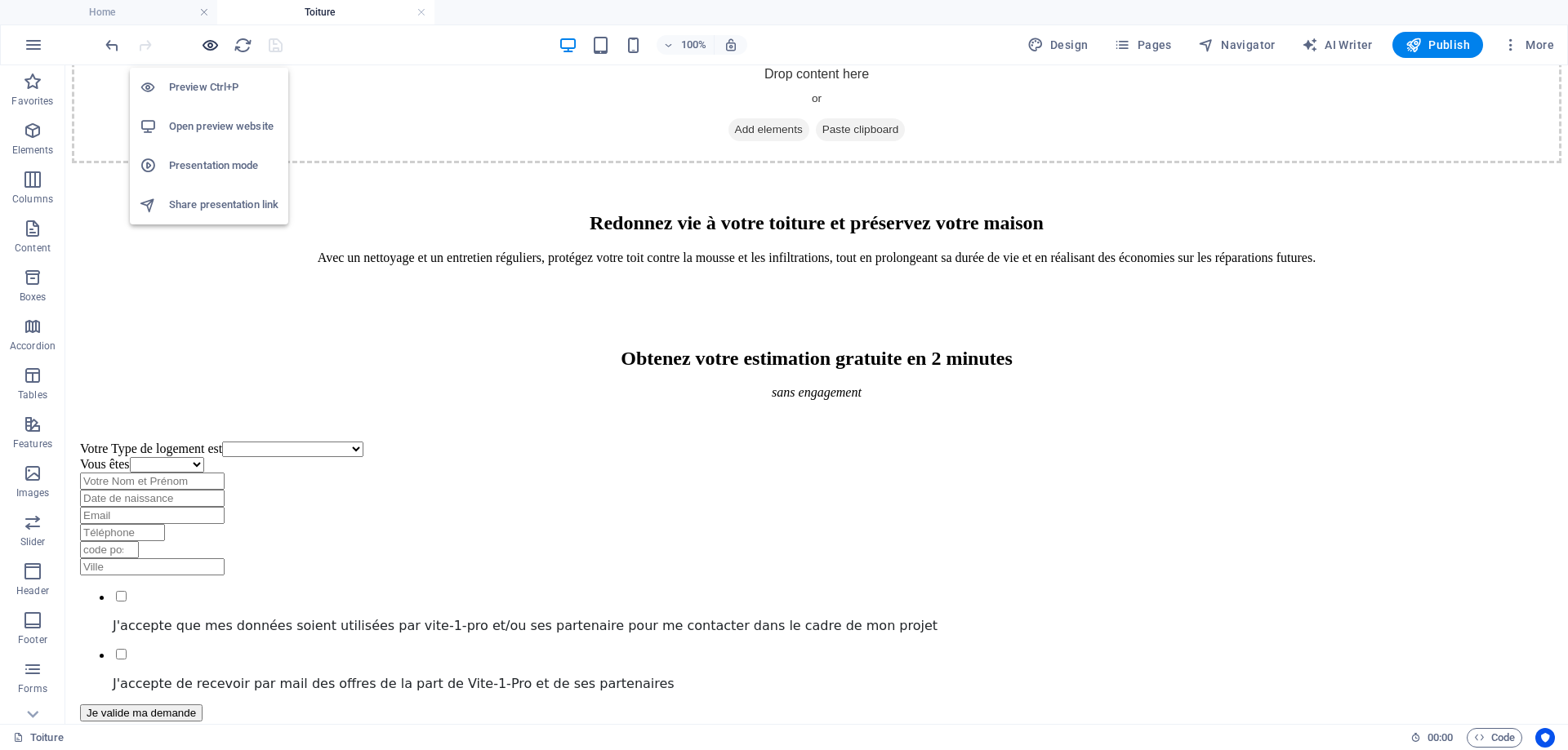
click at [205, 49] on icon "button" at bounding box center [209, 44] width 19 height 19
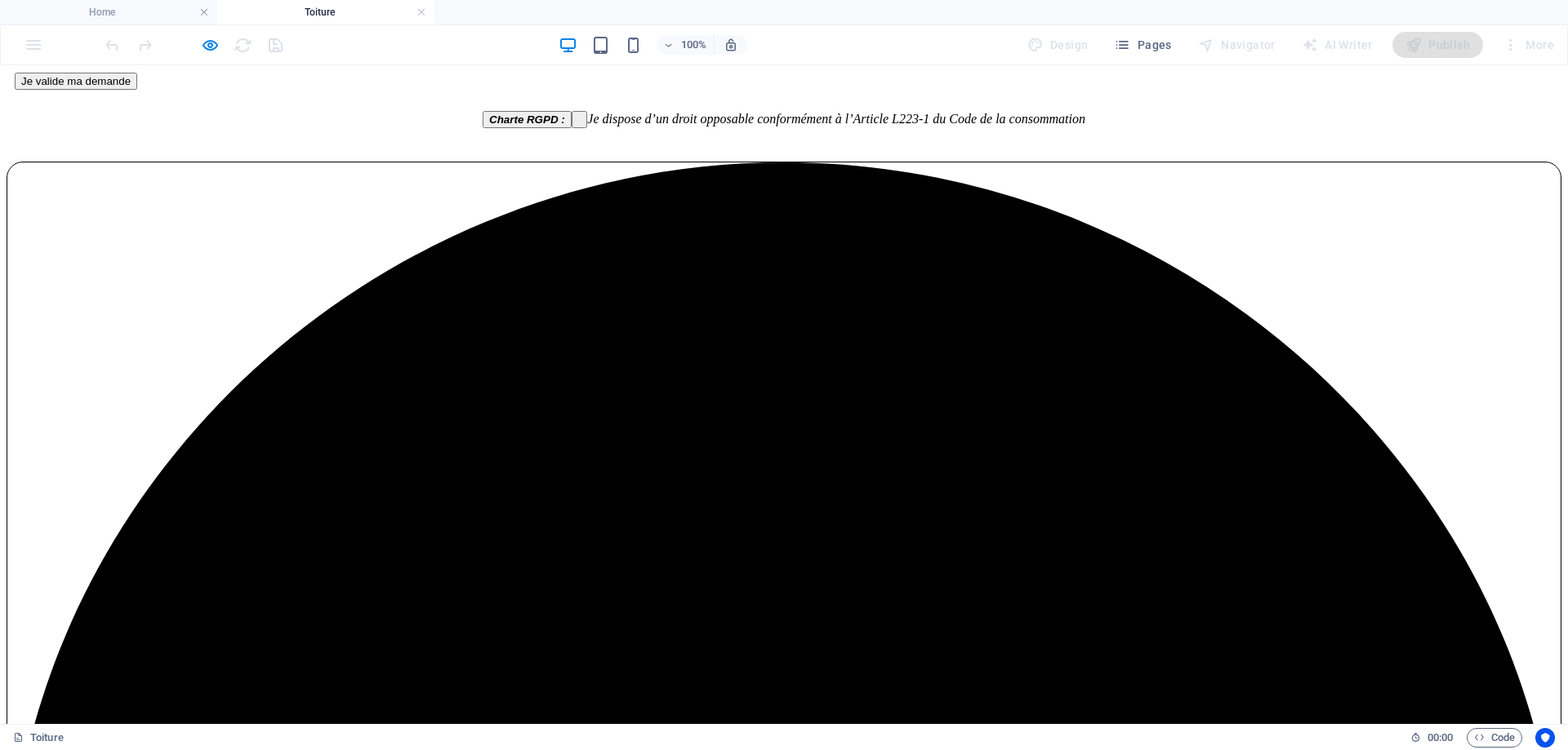
scroll to position [1321, 0]
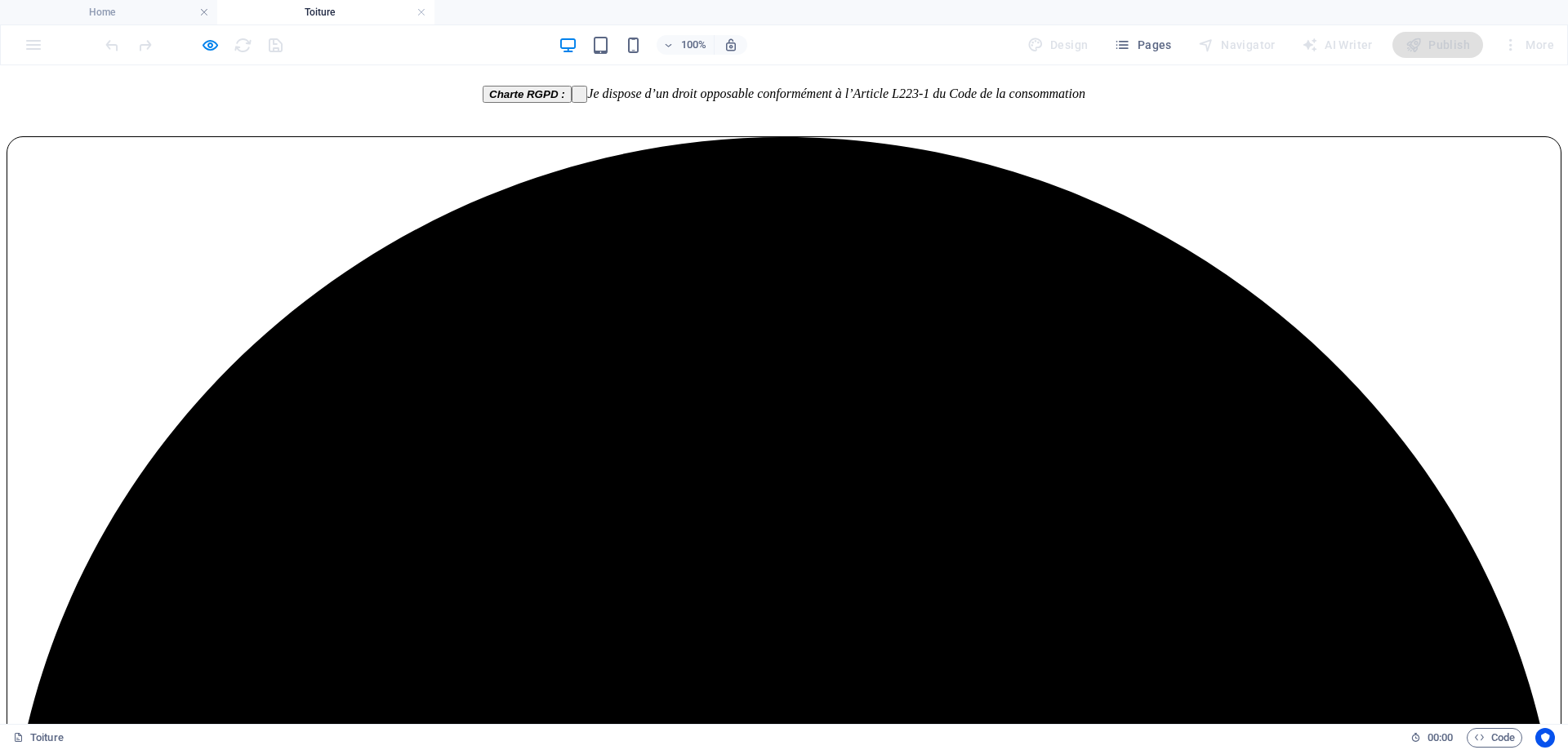
drag, startPoint x: 819, startPoint y: 404, endPoint x: 1016, endPoint y: 449, distance: 202.1
copy div "Pourquoi moderniser vos radiateurs électriques ? Le chauffage représente en moy…"
drag, startPoint x: 999, startPoint y: 366, endPoint x: 831, endPoint y: 351, distance: 168.7
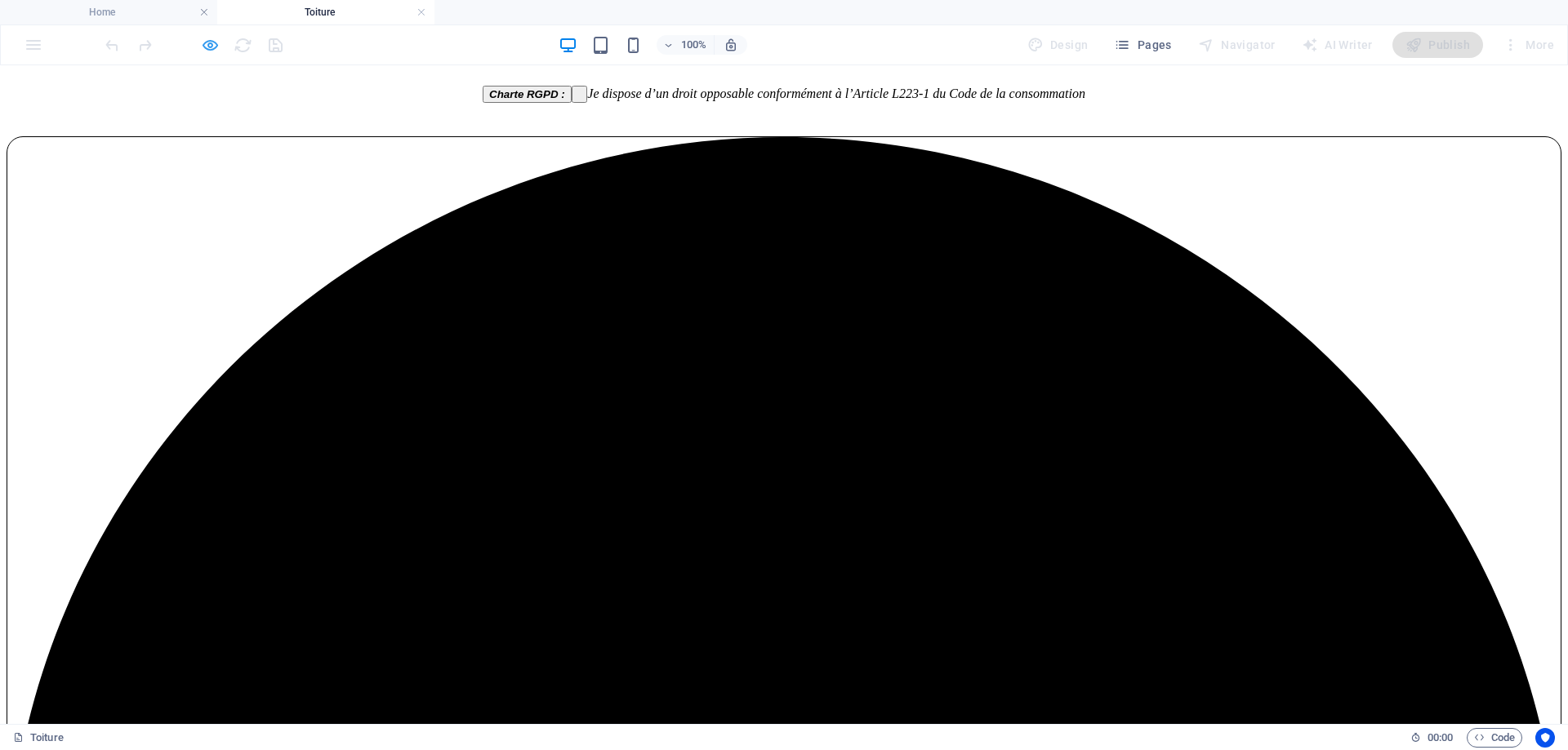
click at [205, 45] on icon "button" at bounding box center [209, 44] width 19 height 19
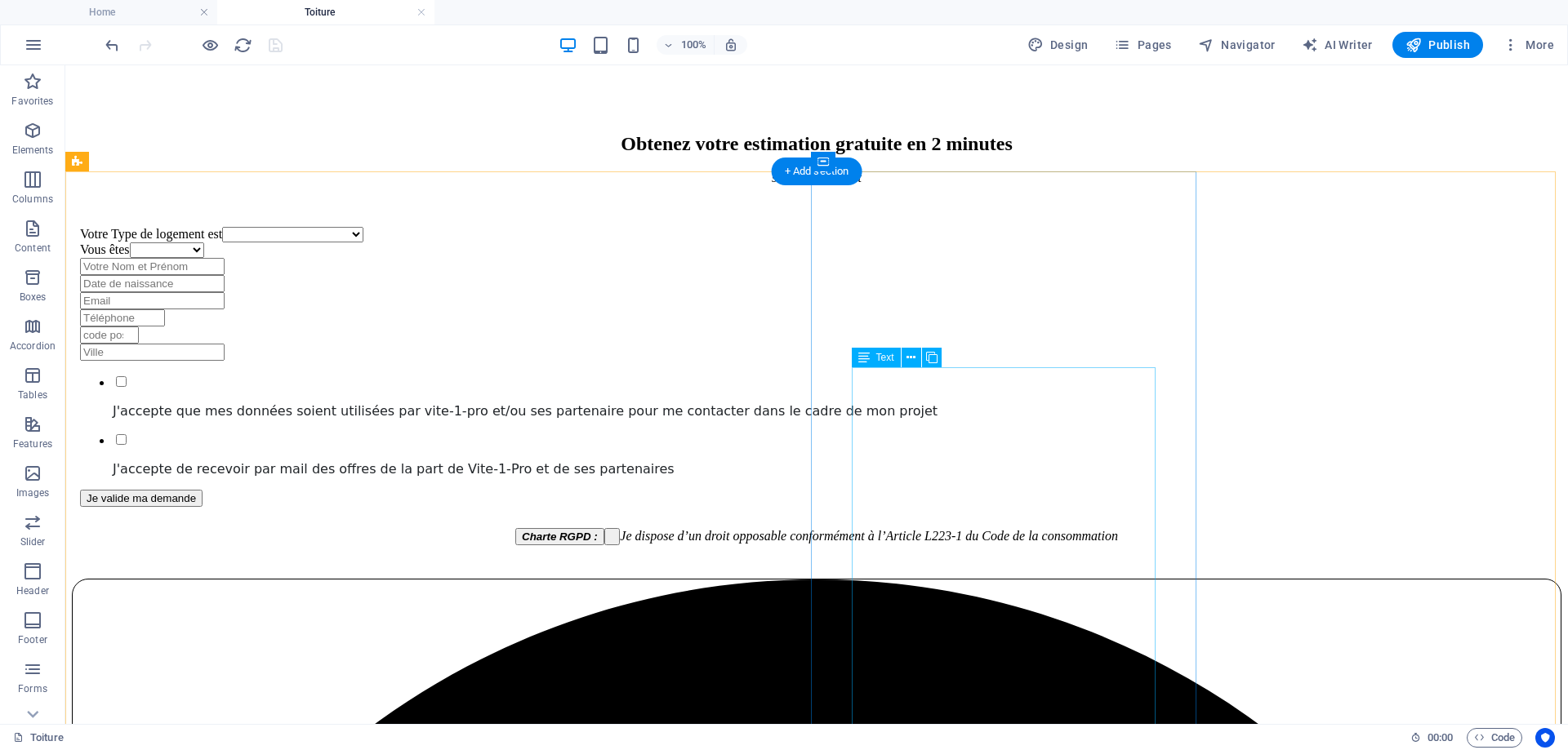
scroll to position [668, 0]
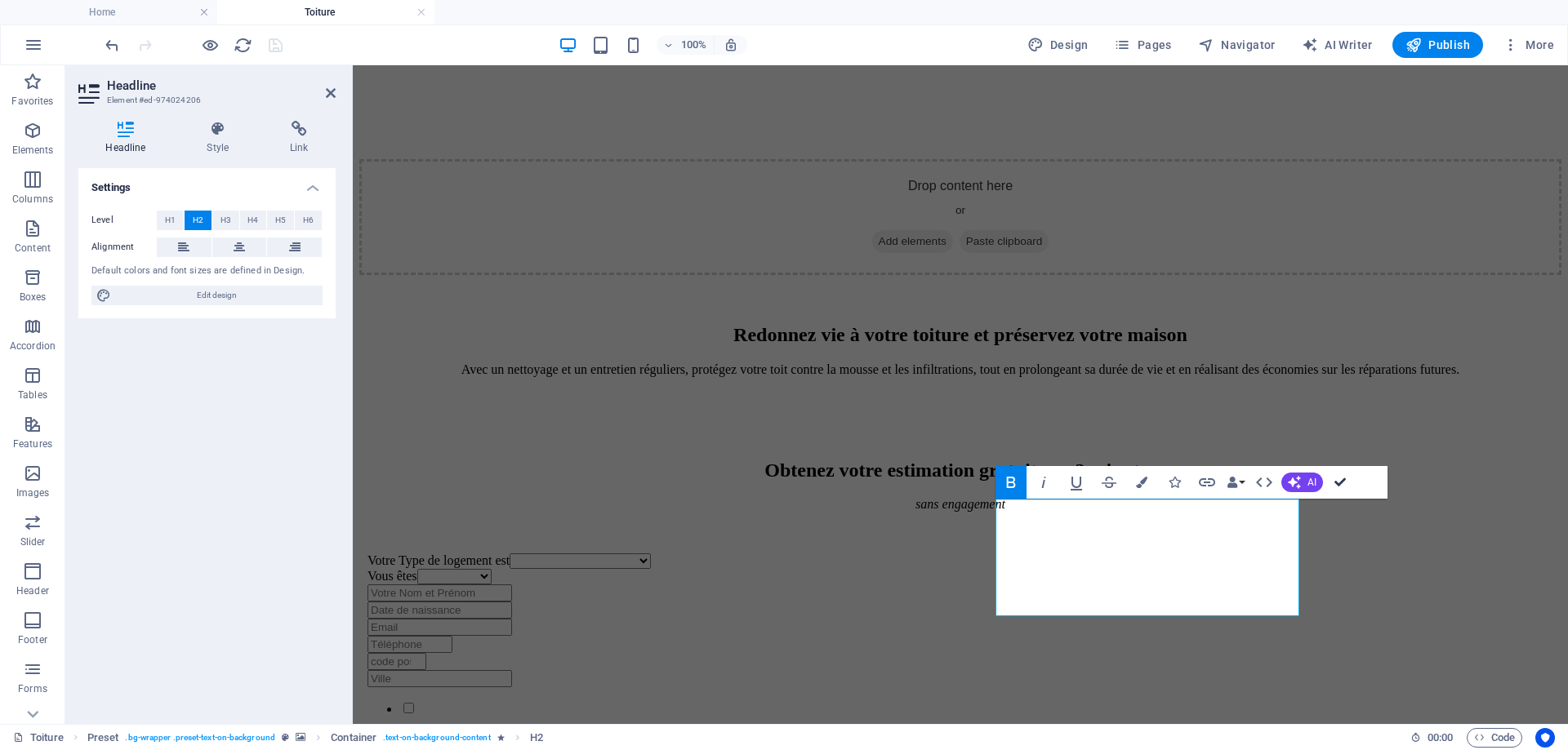
drag, startPoint x: 1349, startPoint y: 475, endPoint x: 1243, endPoint y: 439, distance: 111.9
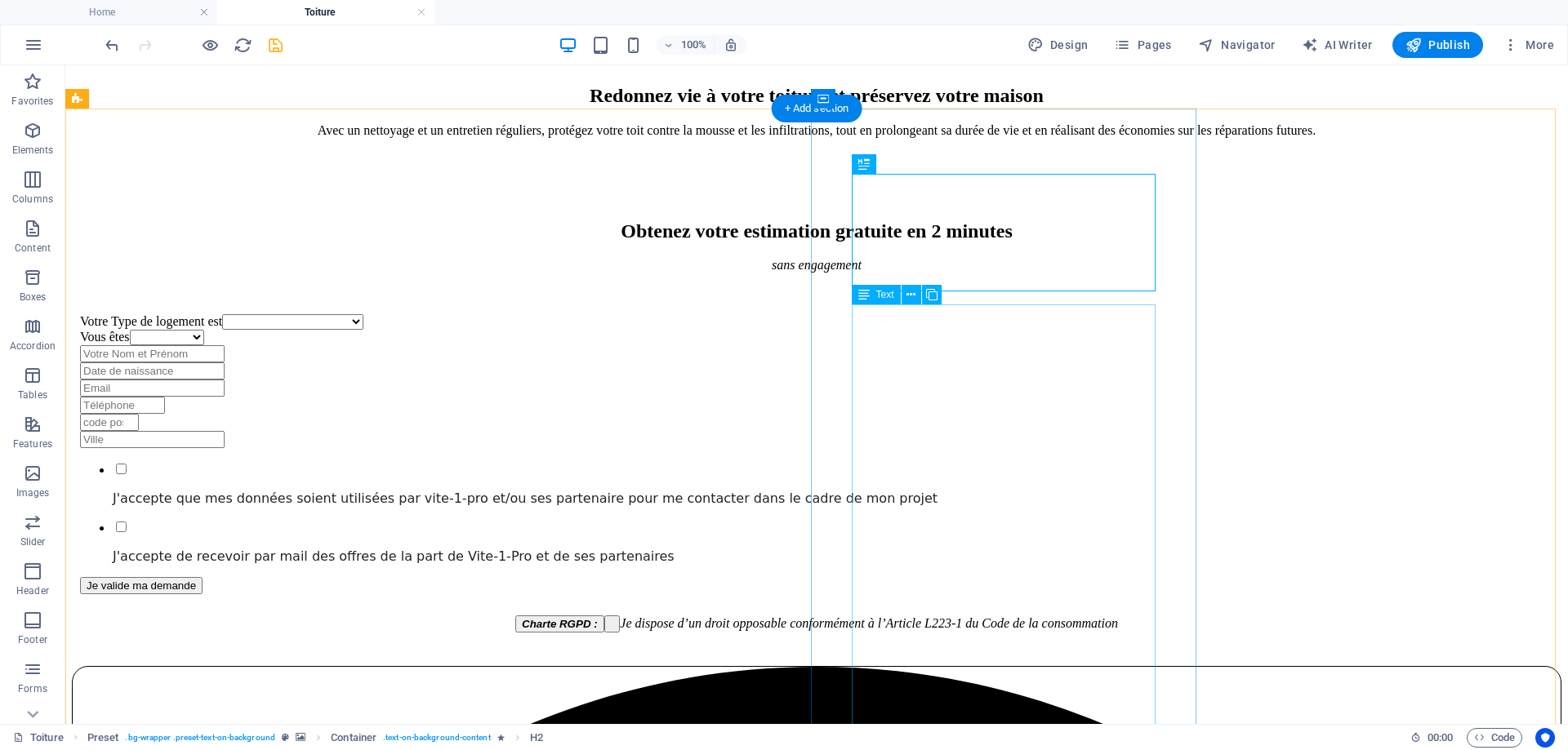
scroll to position [995, 0]
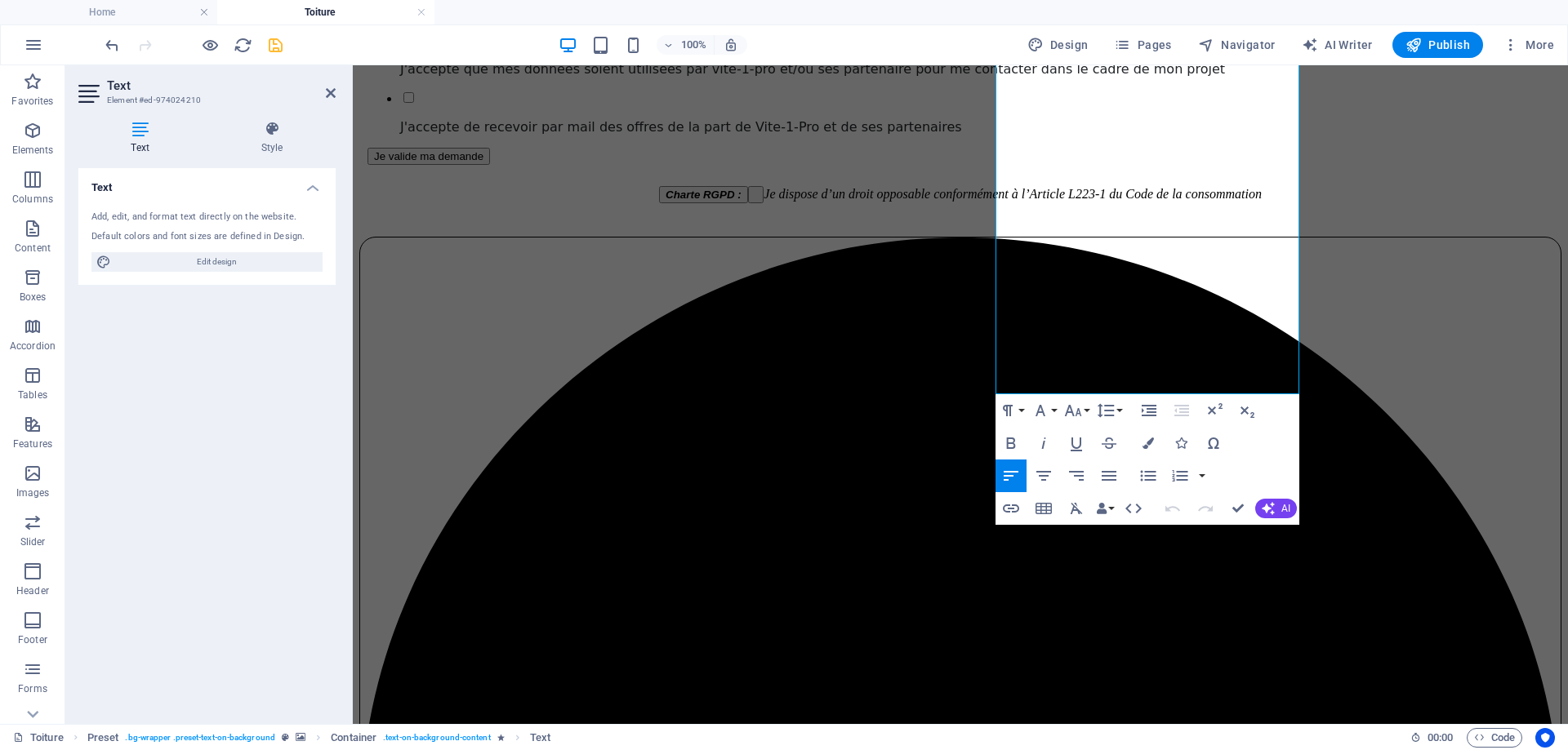
scroll to position [1492, 0]
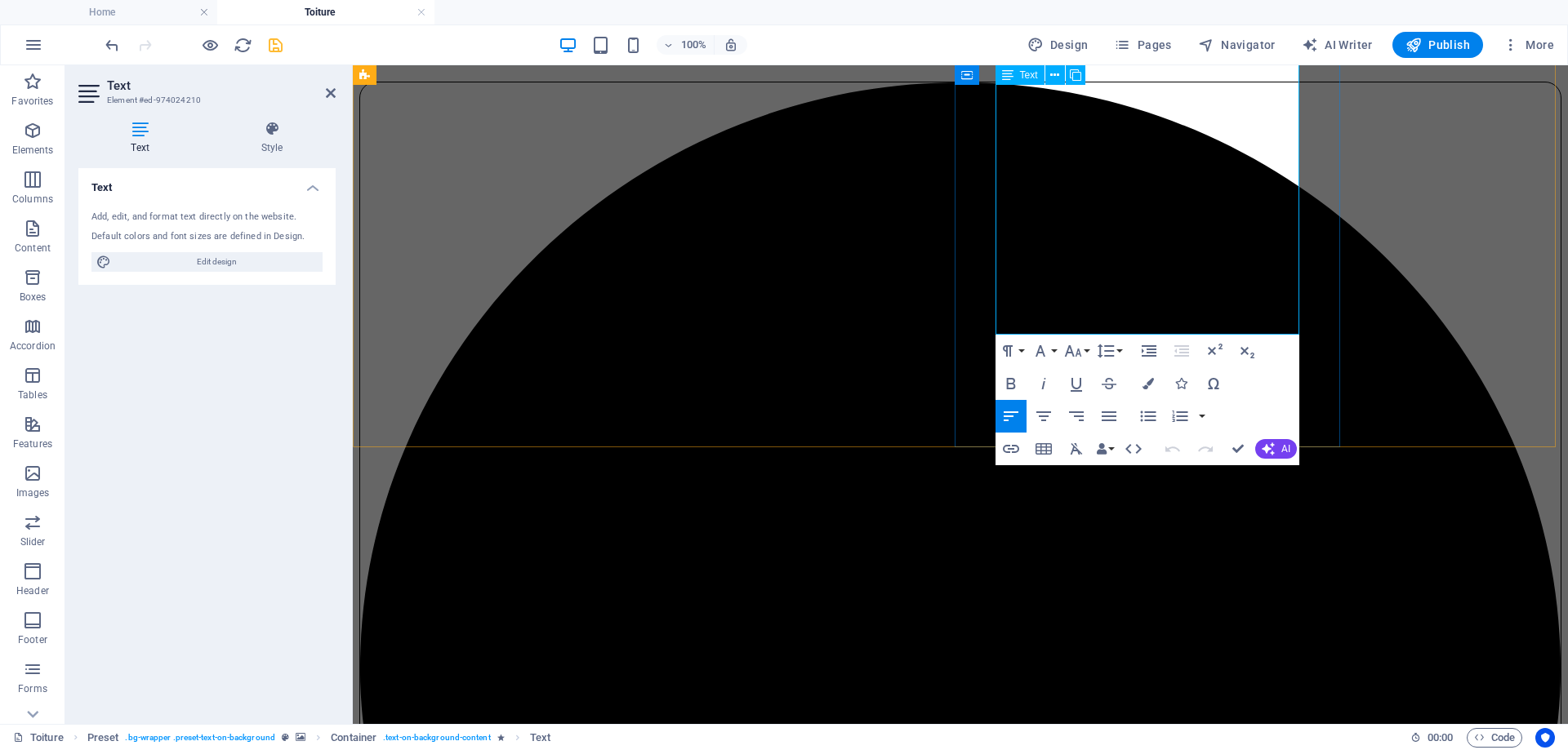
drag, startPoint x: 1001, startPoint y: 234, endPoint x: 1160, endPoint y: 327, distance: 184.2
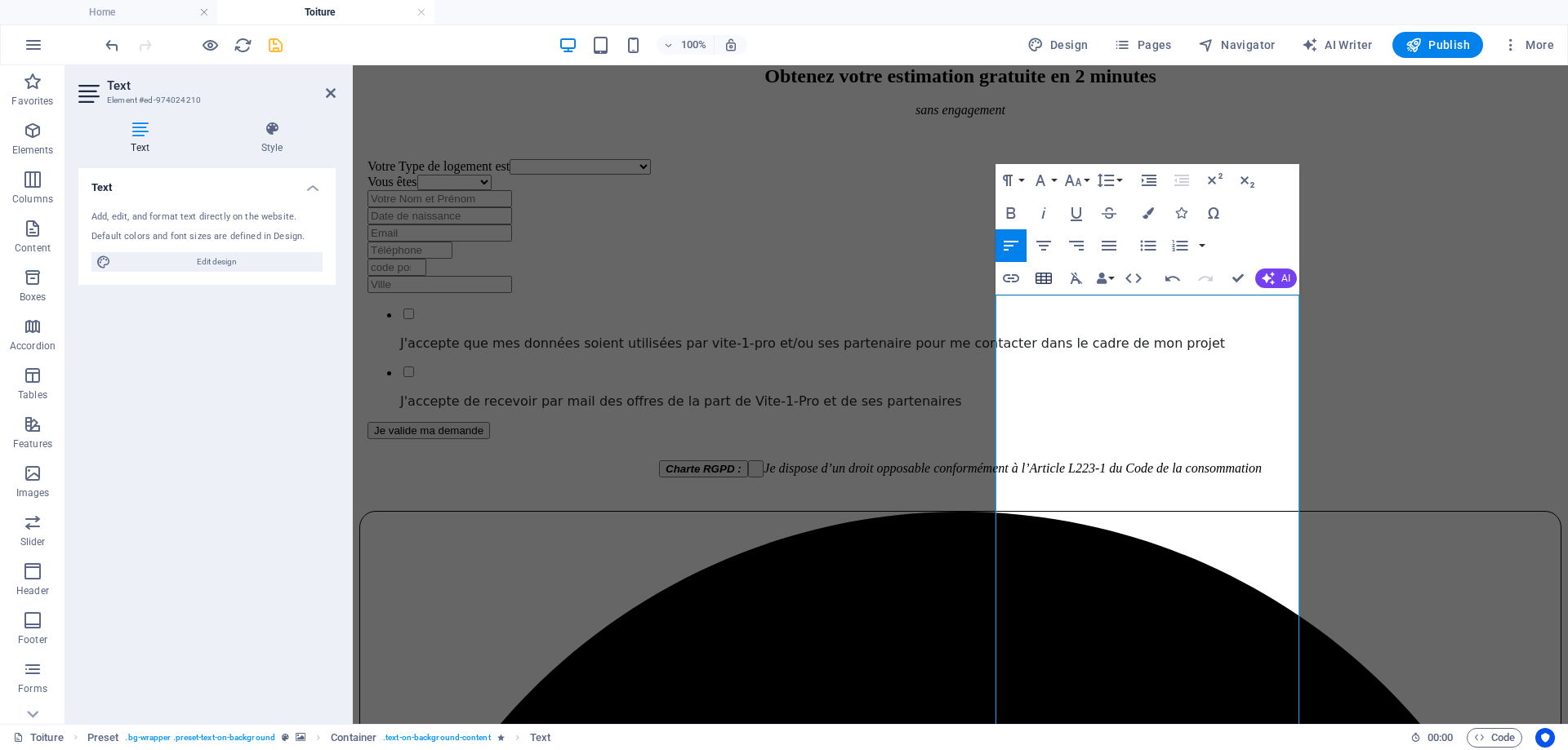
scroll to position [1003, 0]
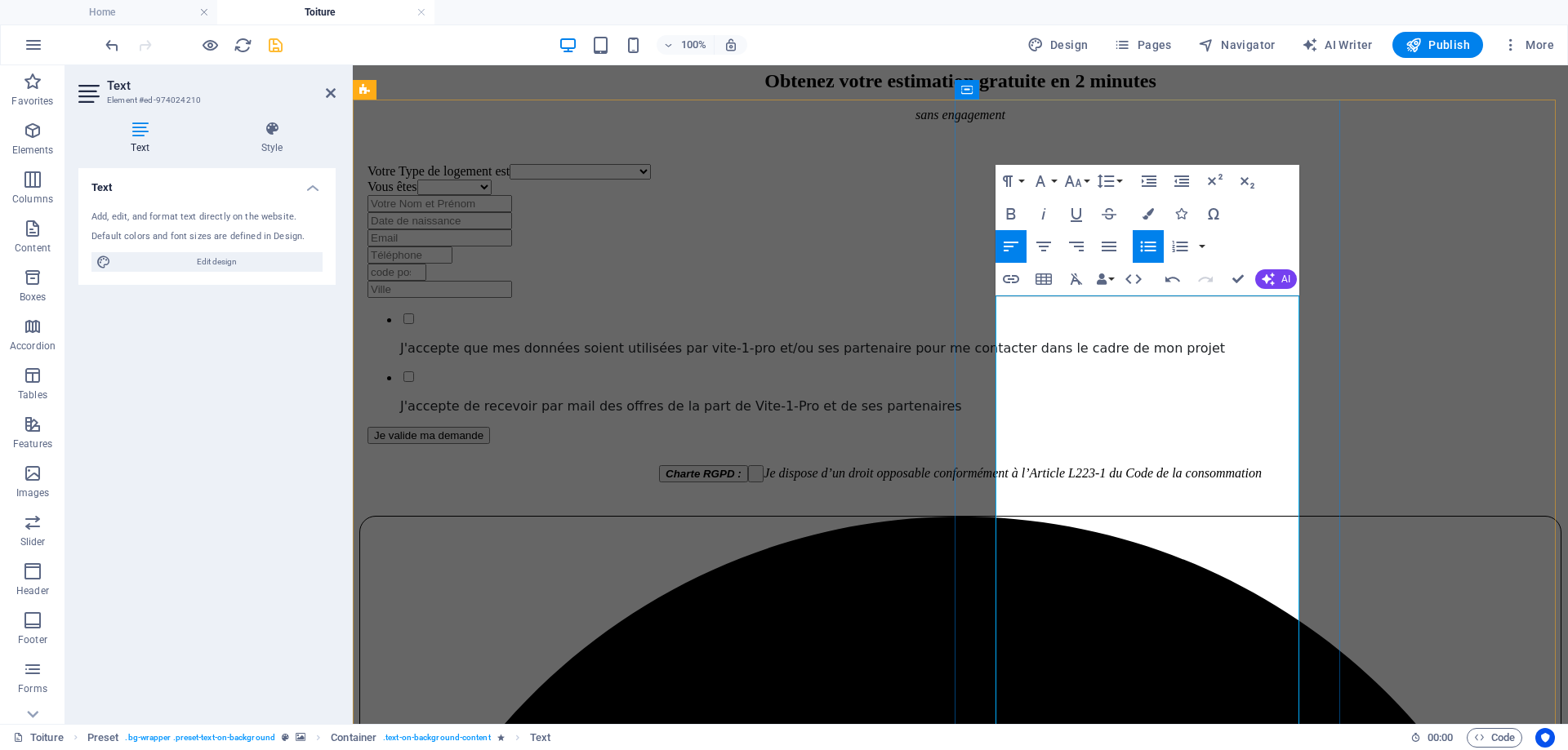
scroll to position [1085, 0]
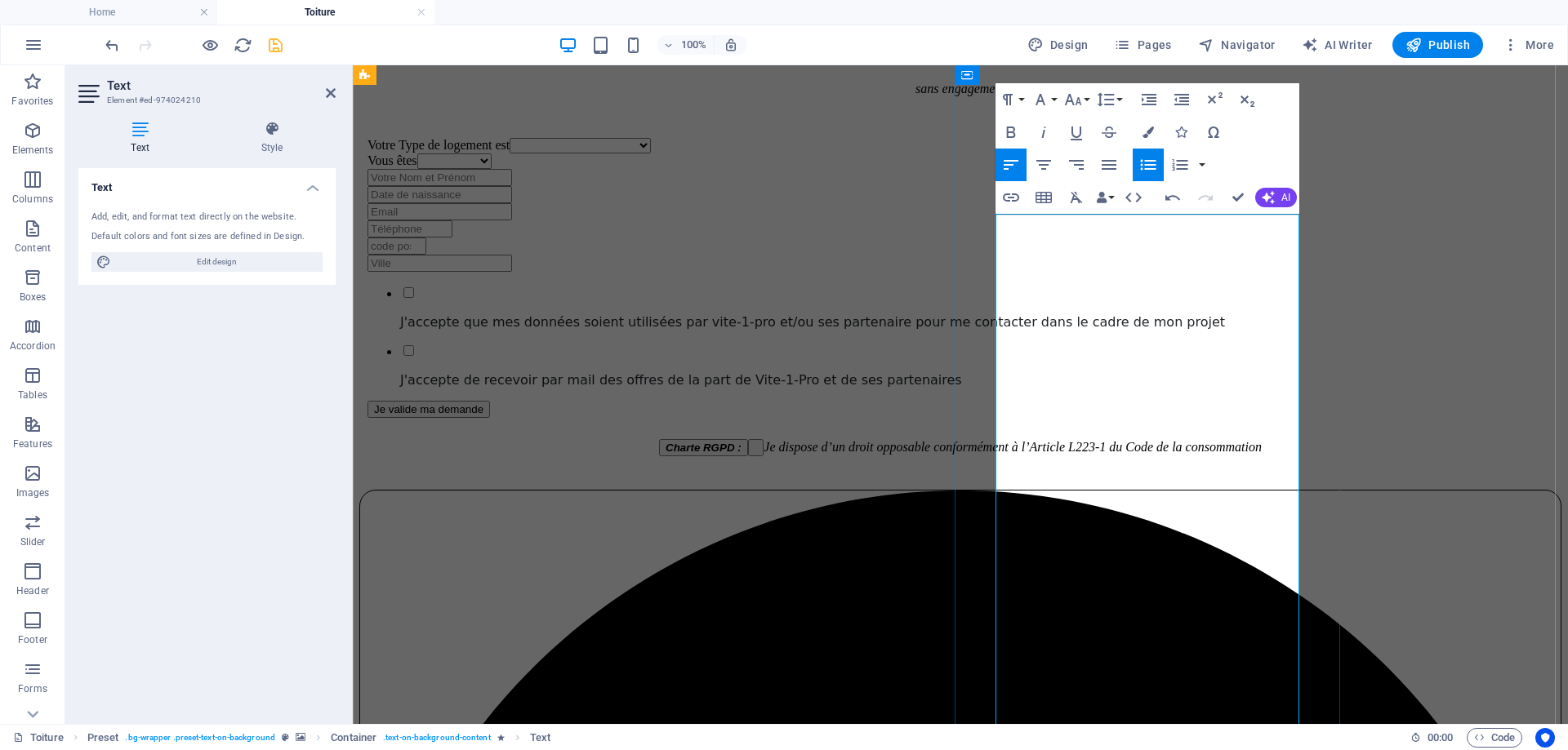
drag, startPoint x: 1256, startPoint y: 578, endPoint x: 999, endPoint y: 413, distance: 305.4
click at [1155, 156] on icon "button" at bounding box center [1148, 165] width 20 height 20
click at [1153, 158] on icon "button" at bounding box center [1148, 165] width 20 height 20
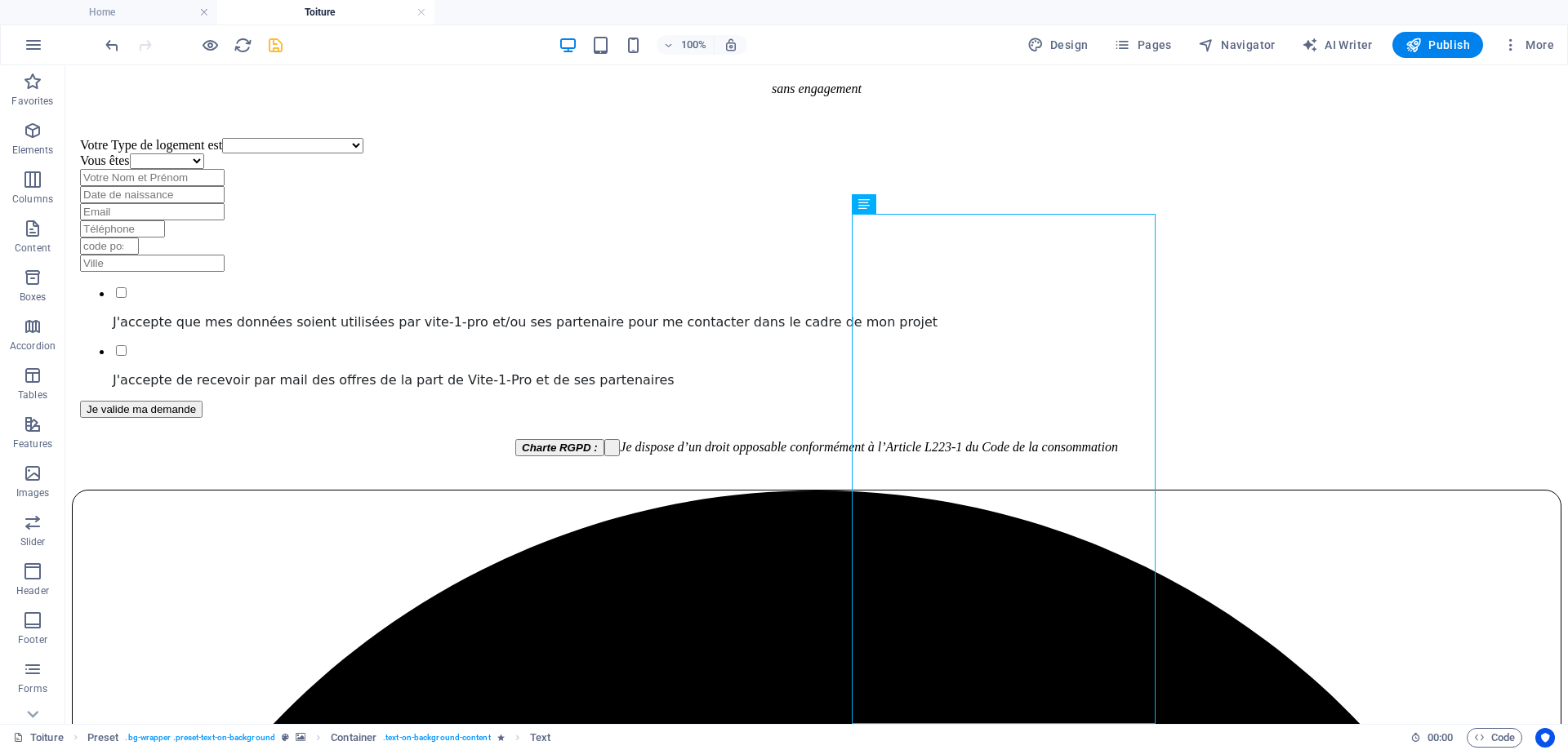
click at [276, 49] on icon "save" at bounding box center [275, 44] width 19 height 19
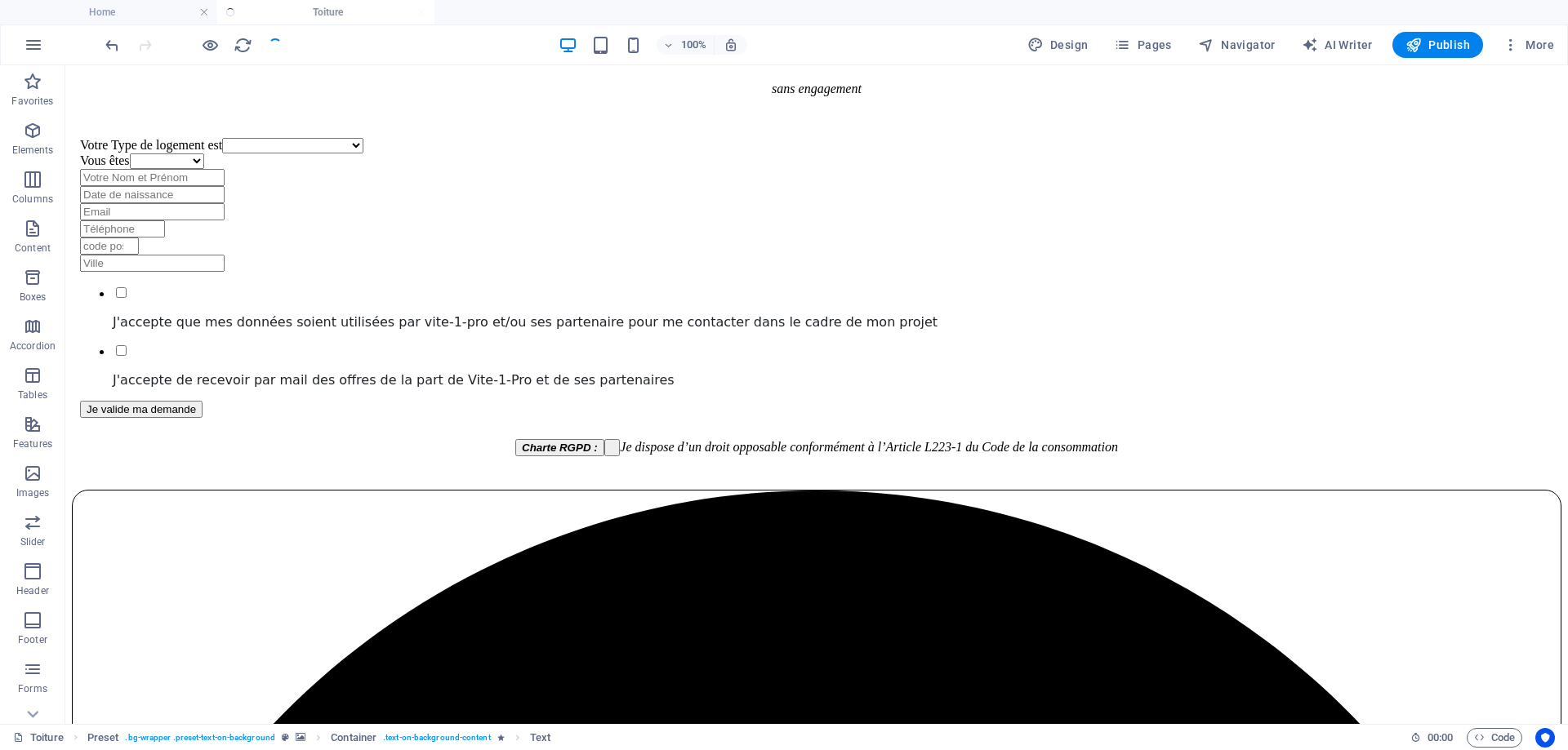
select select
checkbox input "false"
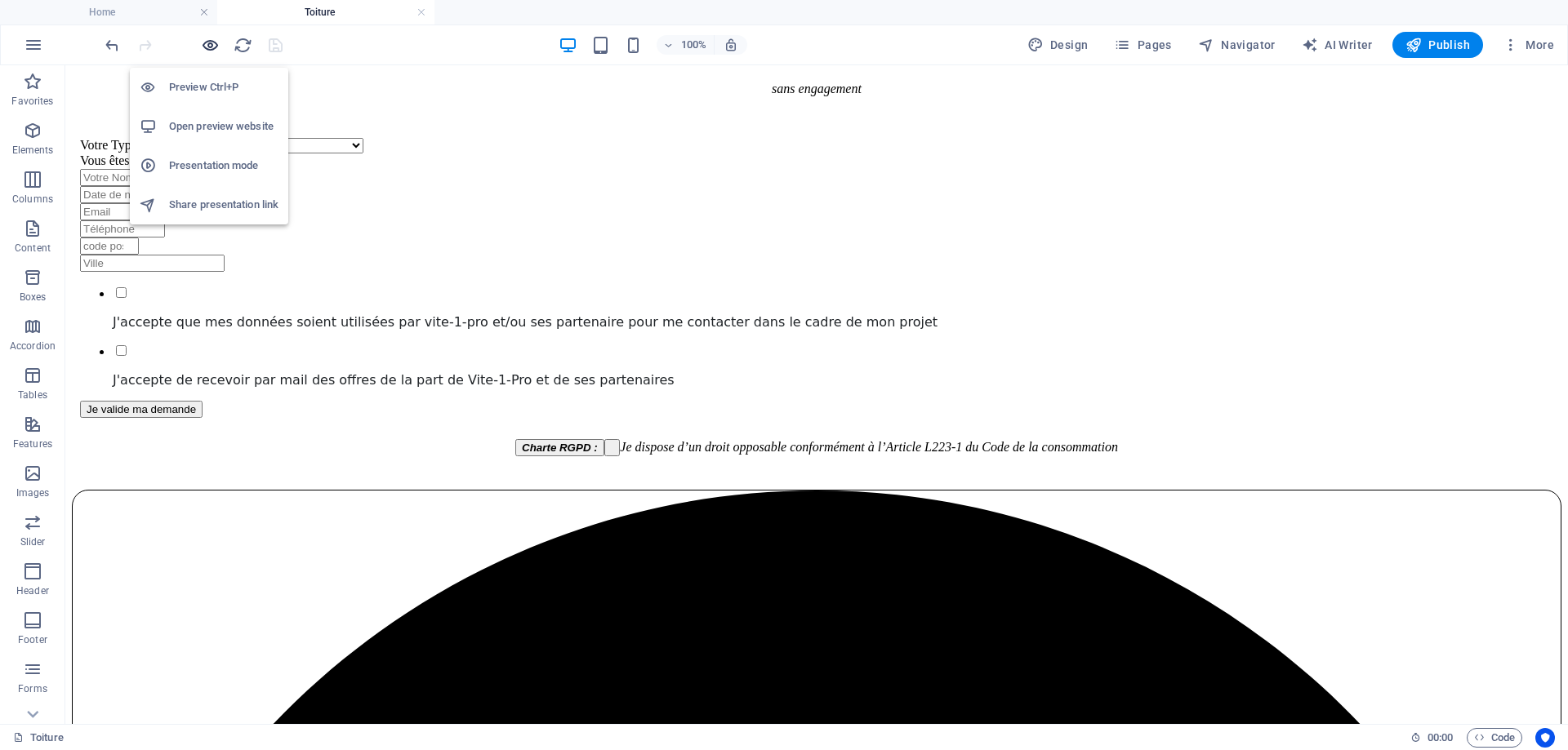
click at [210, 44] on icon "button" at bounding box center [209, 44] width 19 height 19
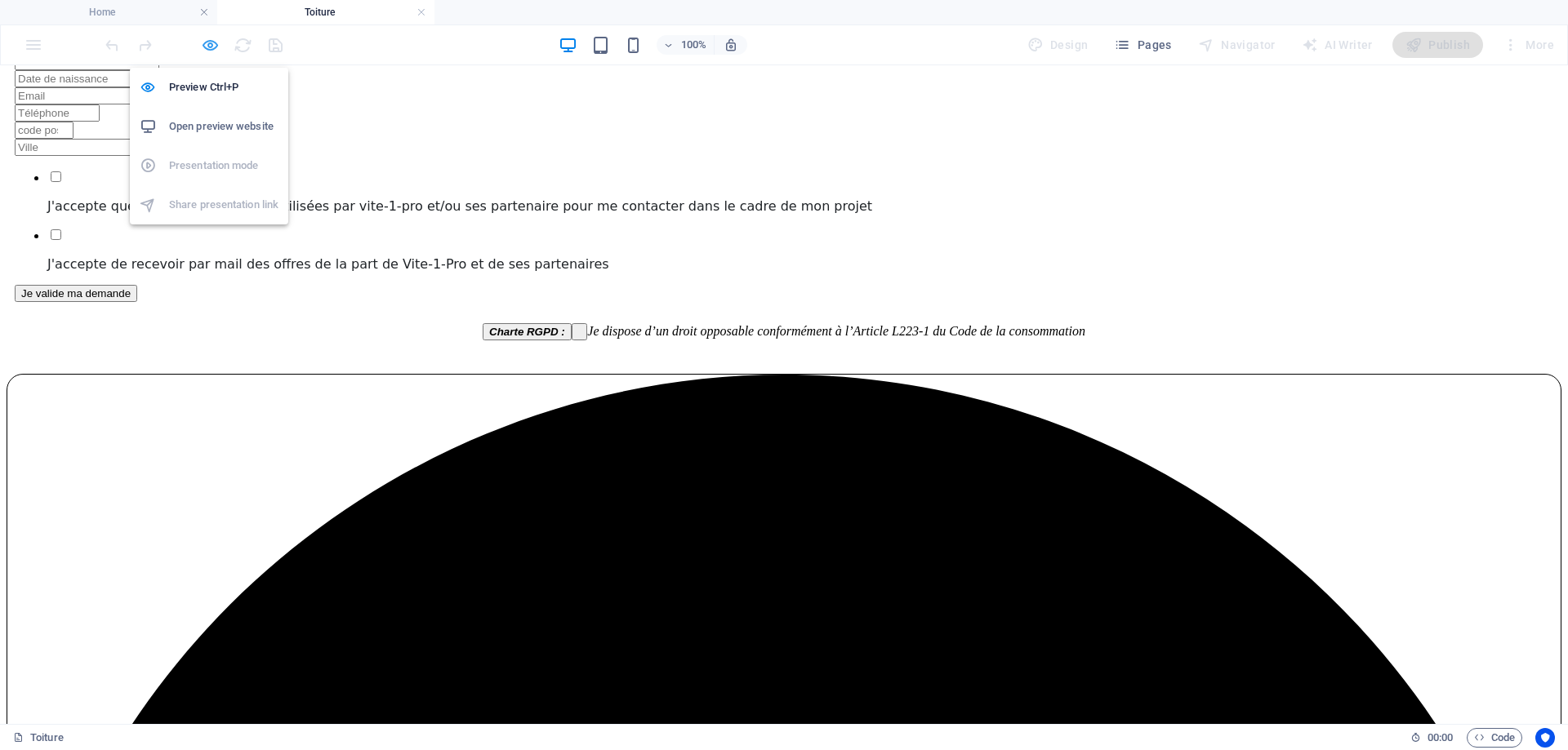
click at [209, 44] on icon "button" at bounding box center [209, 44] width 19 height 19
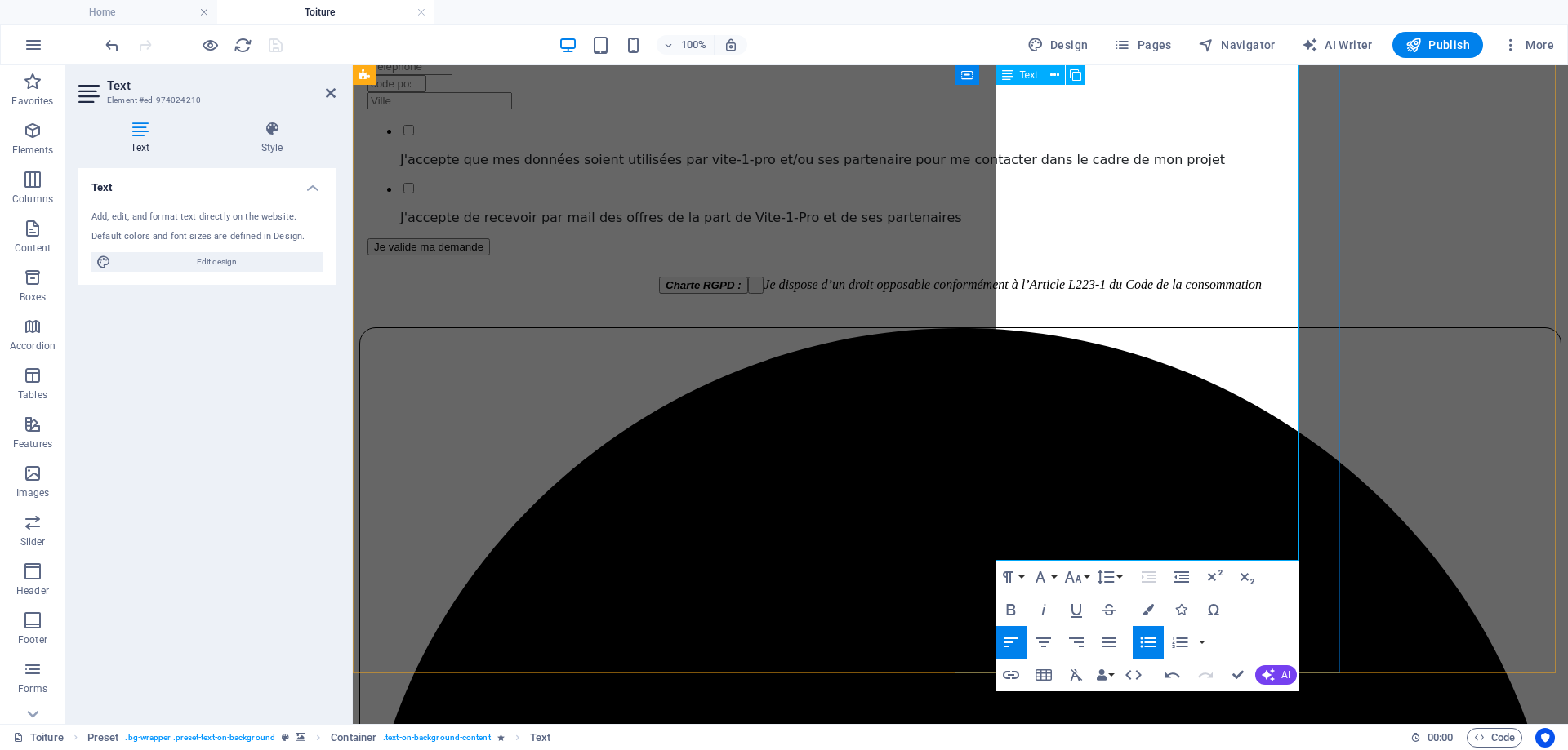
scroll to position [1247, 0]
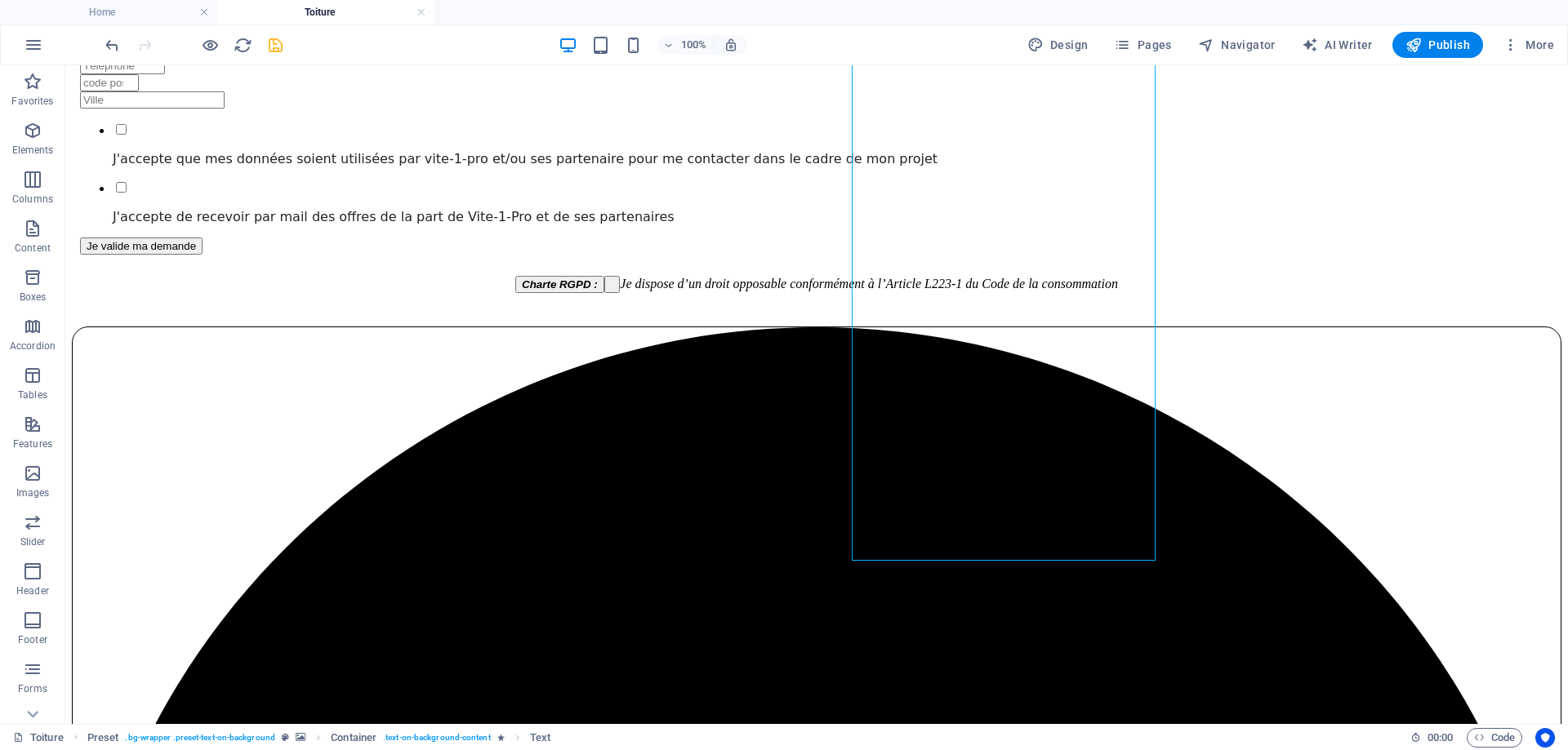
click at [276, 54] on div at bounding box center [193, 44] width 183 height 26
click at [269, 54] on div at bounding box center [193, 44] width 183 height 26
click at [274, 47] on icon "save" at bounding box center [275, 44] width 19 height 19
select select
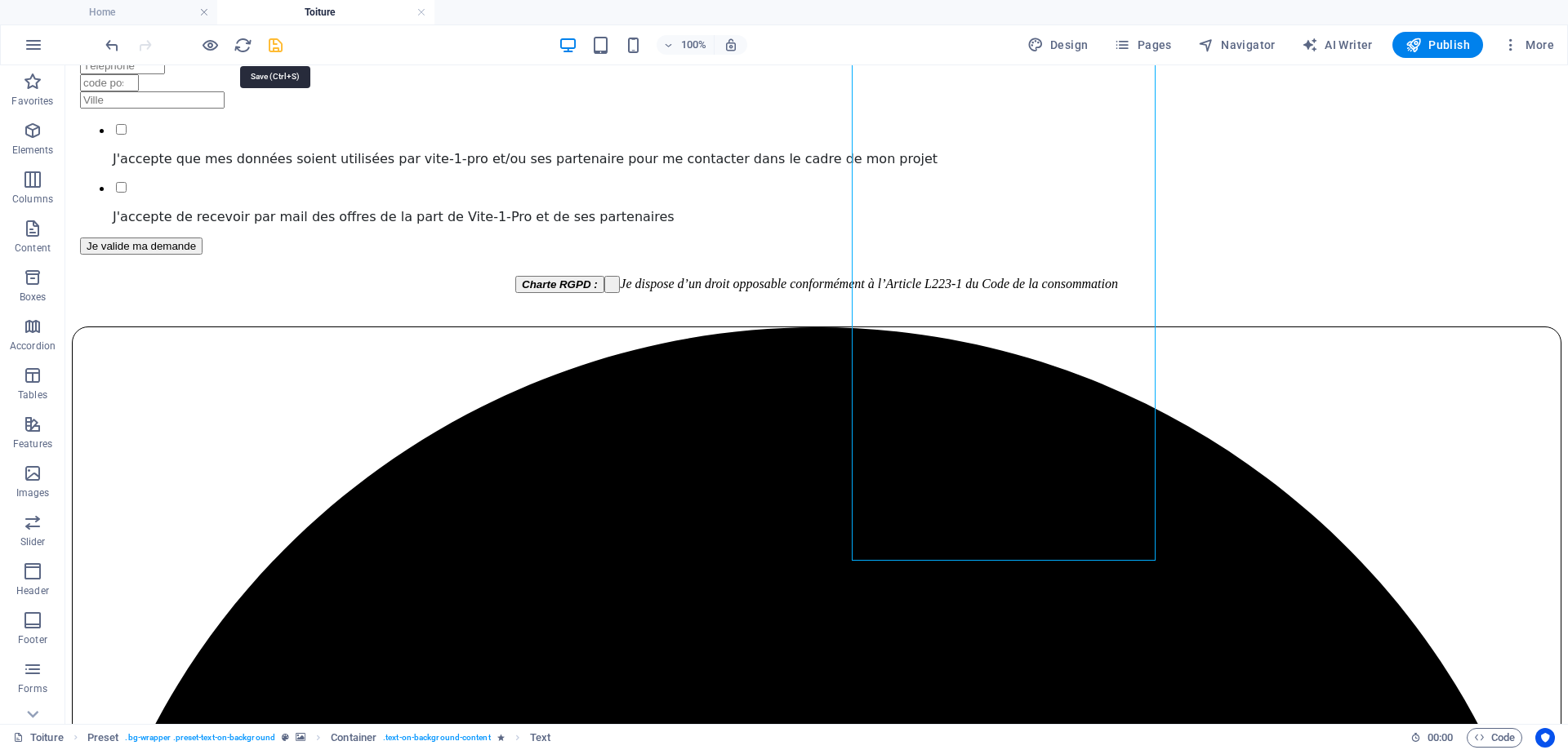
select select
checkbox input "false"
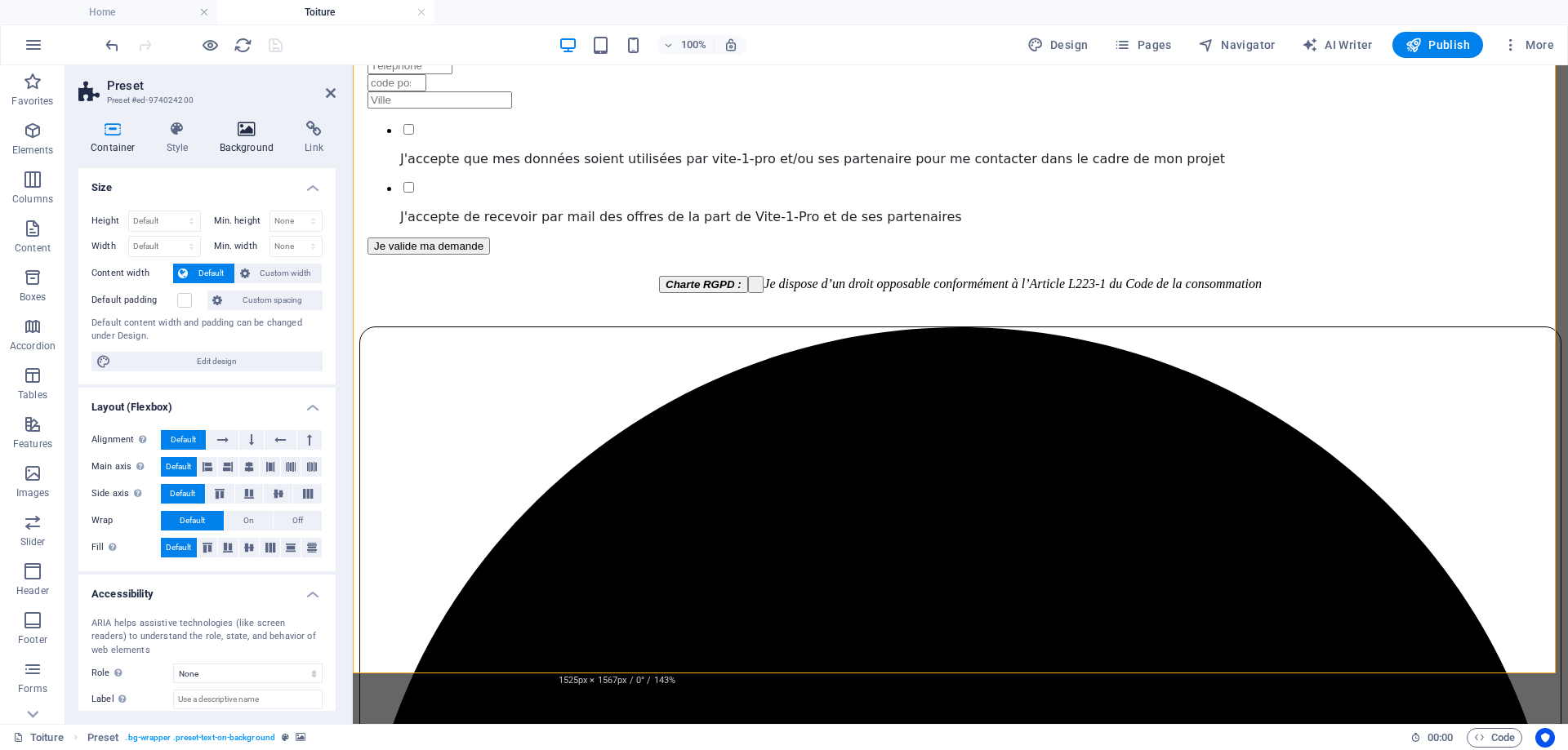
click at [264, 130] on icon at bounding box center [247, 128] width 79 height 17
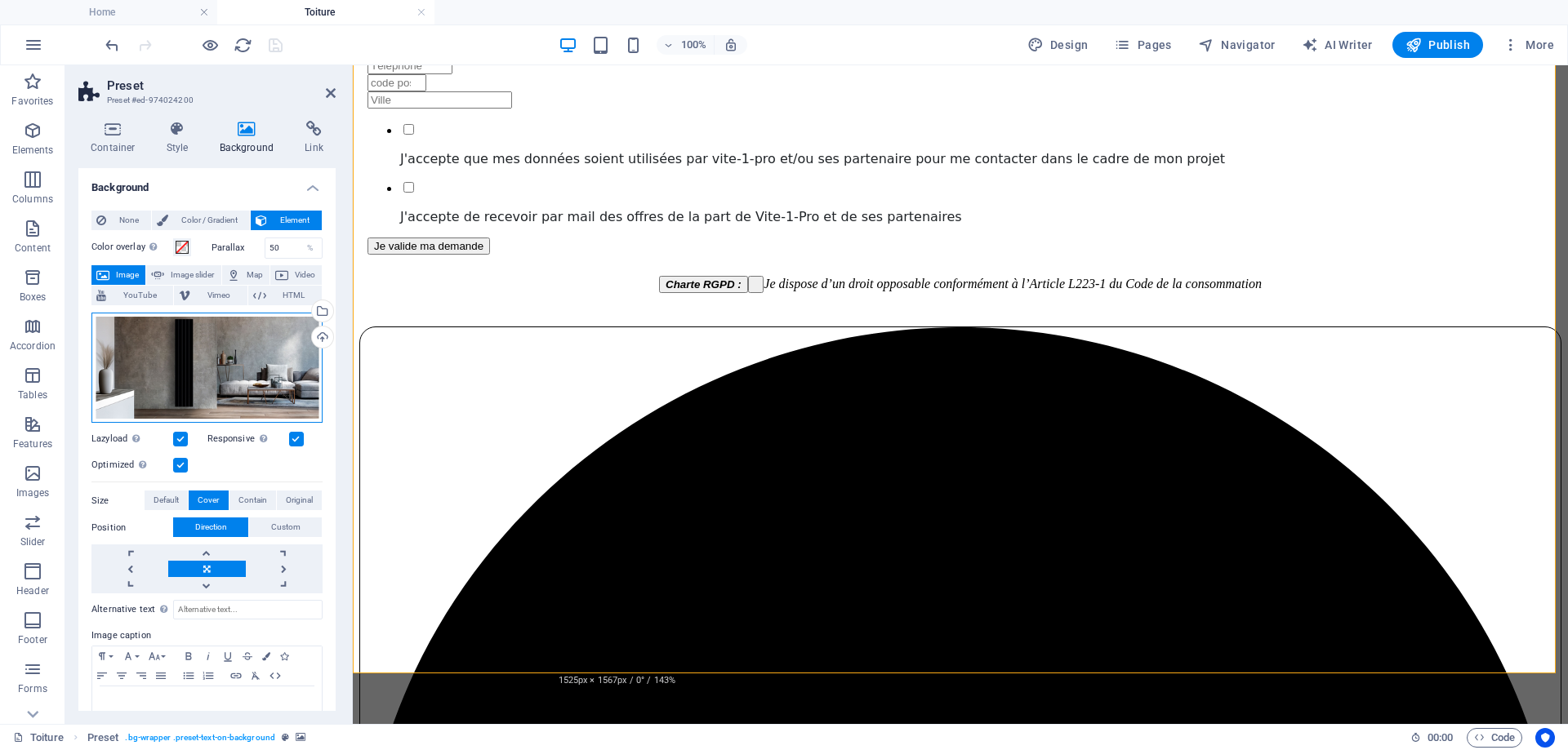
click at [173, 374] on div "Drag files here, click to choose files or select files from Files or our free s…" at bounding box center [207, 368] width 231 height 111
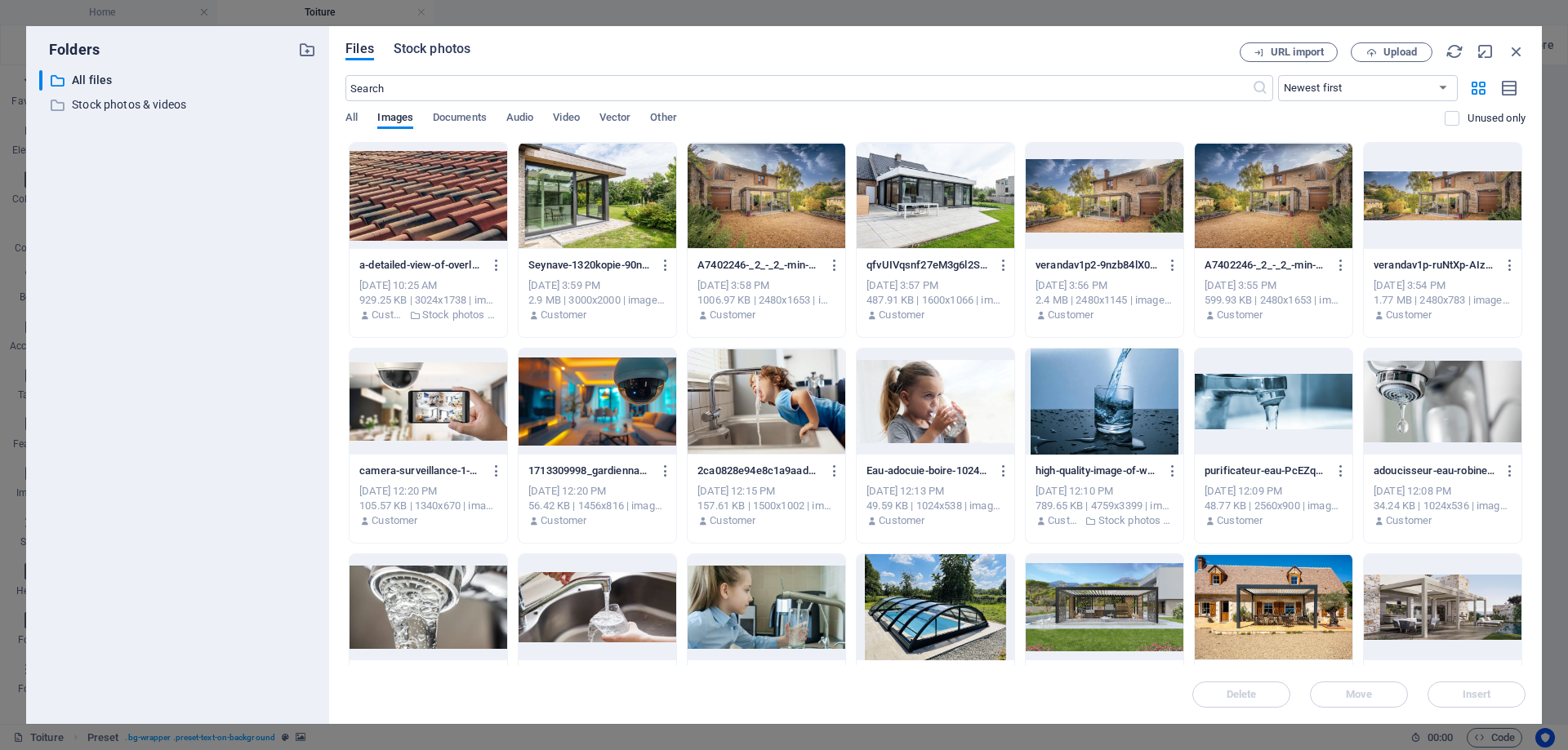
click at [451, 53] on span "Stock photos" at bounding box center [432, 49] width 77 height 20
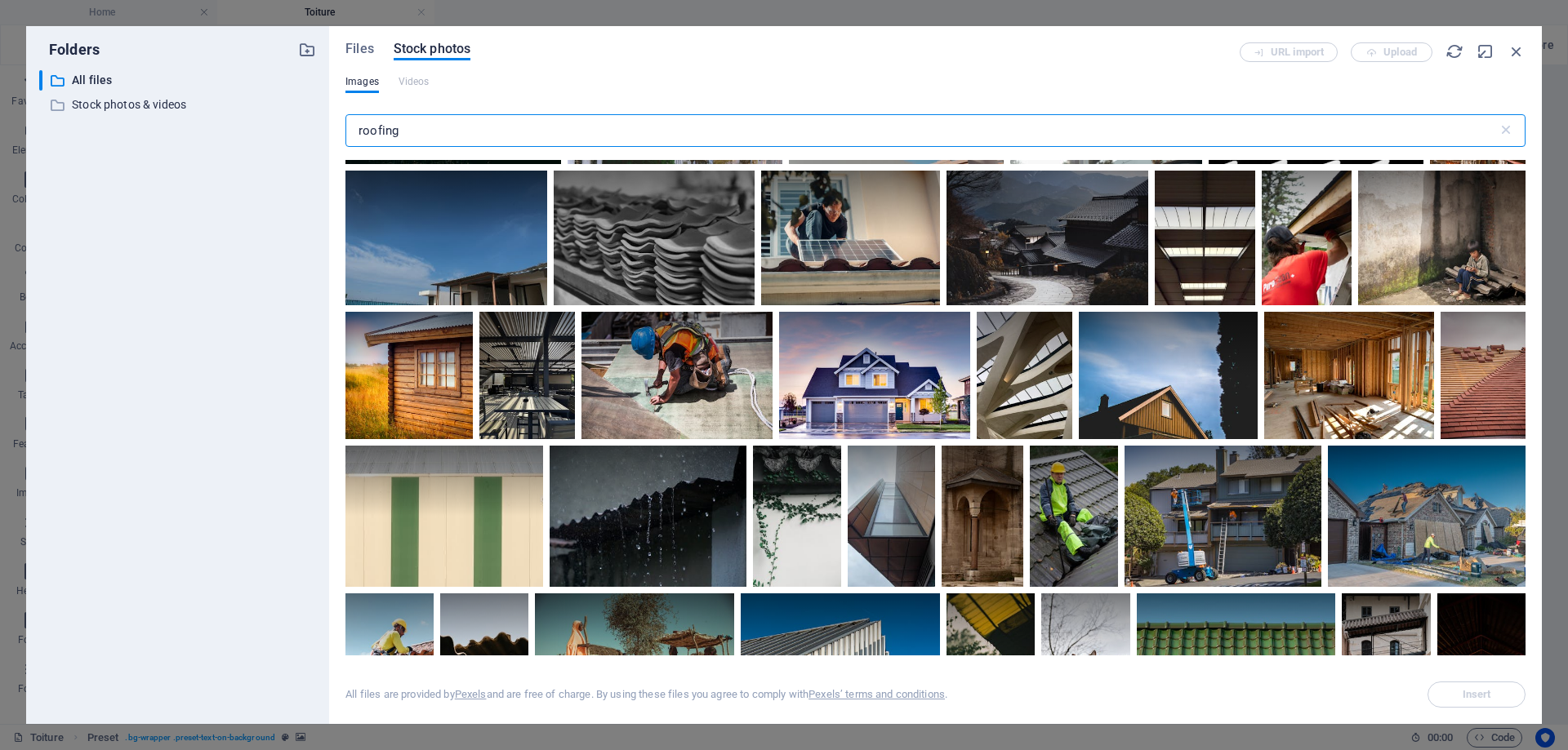
scroll to position [2367, 0]
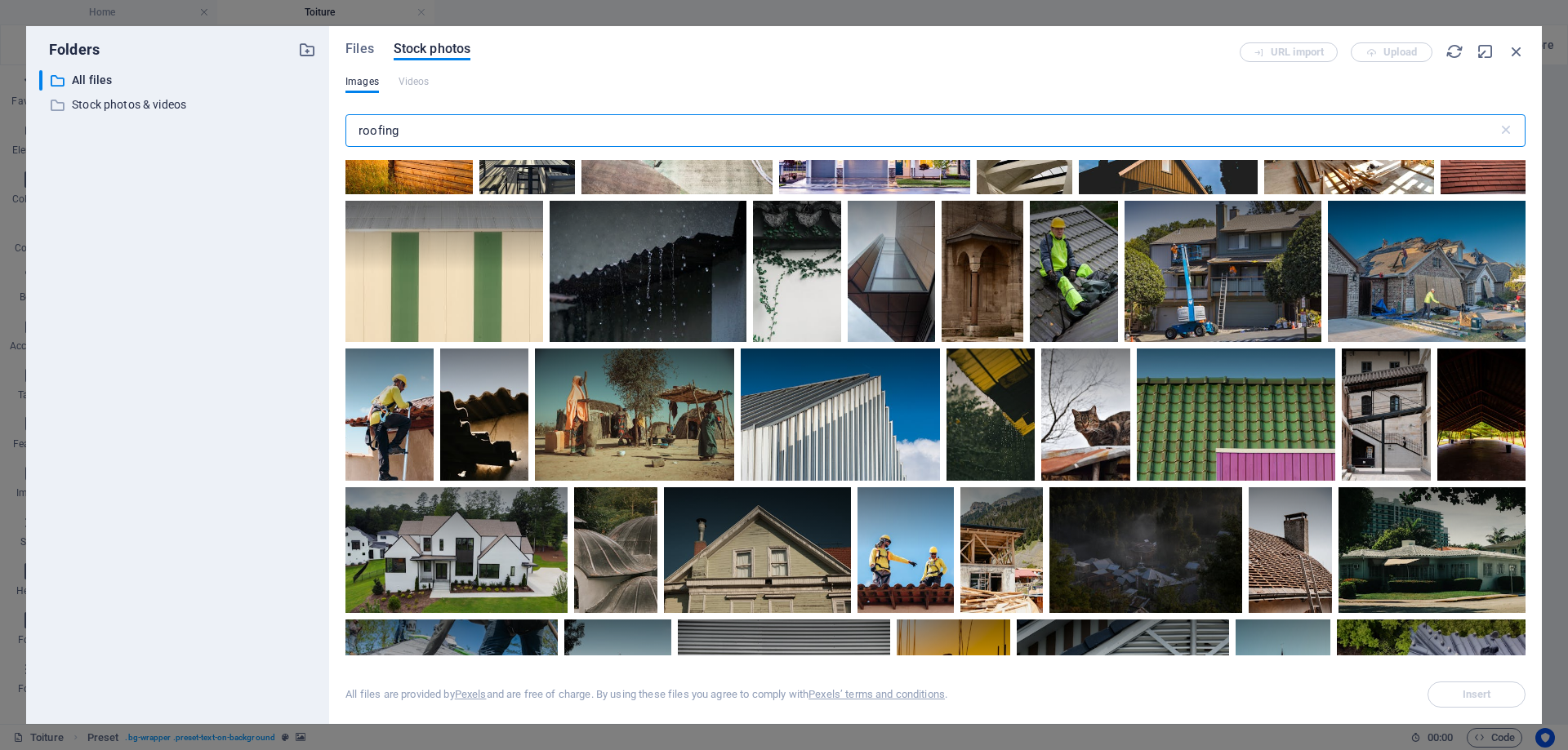
click at [417, 120] on input "roofing" at bounding box center [921, 130] width 1152 height 33
drag, startPoint x: 414, startPoint y: 126, endPoint x: 319, endPoint y: 140, distance: 96.0
click at [335, 134] on div "Files Stock photos URL import Upload Images Videos roofing ​ All files are prov…" at bounding box center [935, 374] width 1213 height 698
paste input "roof clean"
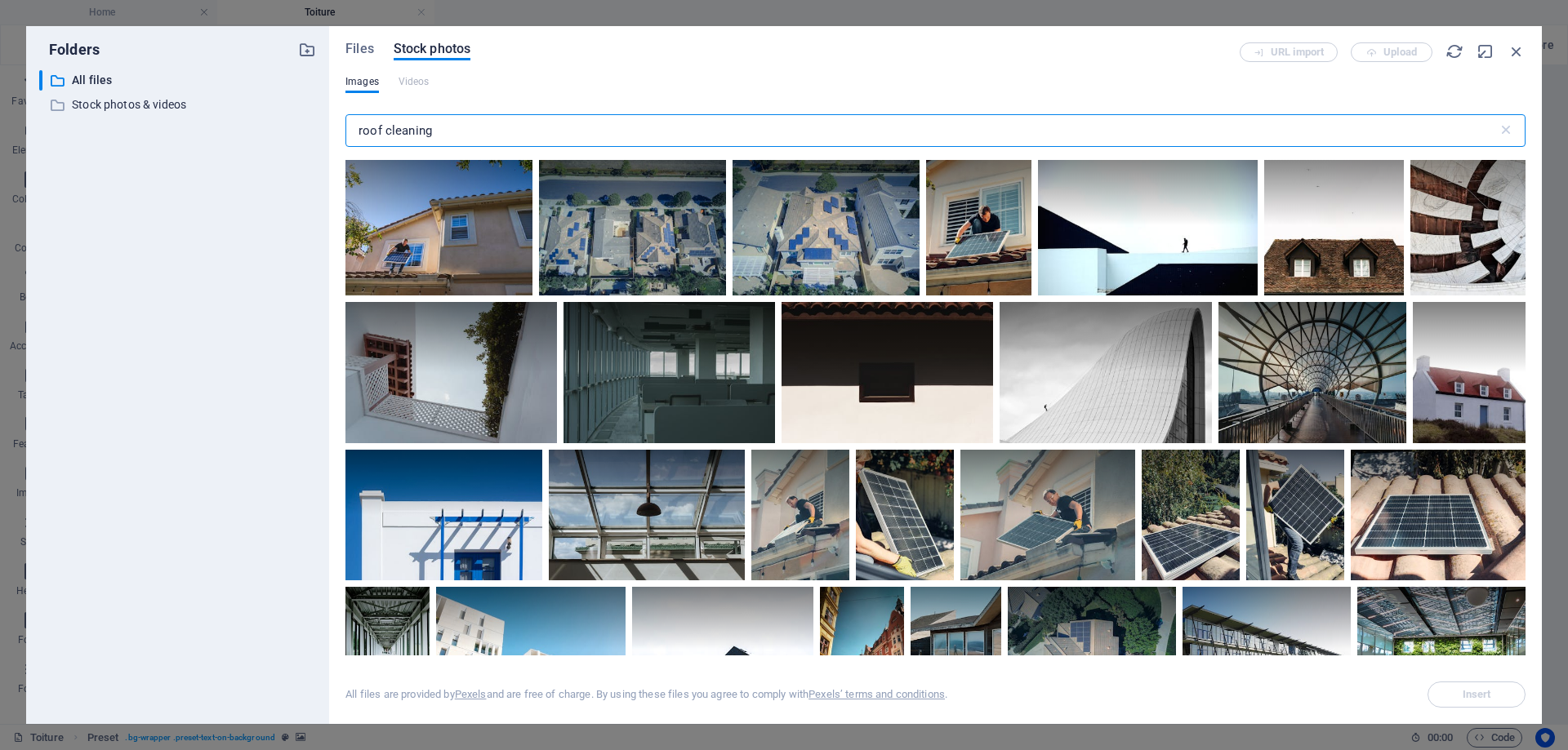
scroll to position [1388, 0]
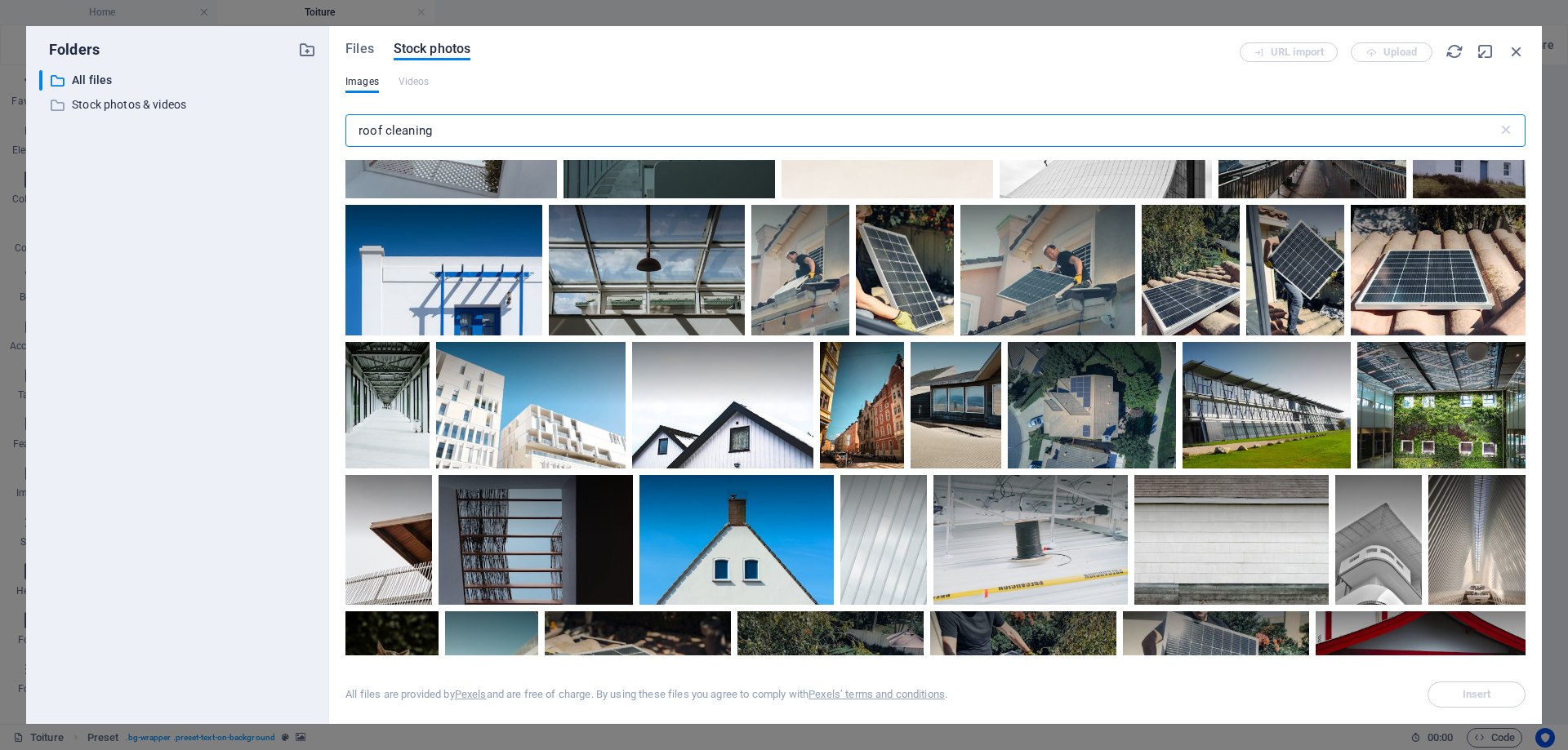
type input "roof cleaning"
drag, startPoint x: 364, startPoint y: 86, endPoint x: 424, endPoint y: 97, distance: 61.0
click at [364, 86] on span "Images" at bounding box center [362, 82] width 34 height 20
click at [373, 49] on div "Files Stock photos" at bounding box center [793, 51] width 895 height 18
click at [369, 48] on span "Files" at bounding box center [359, 49] width 29 height 20
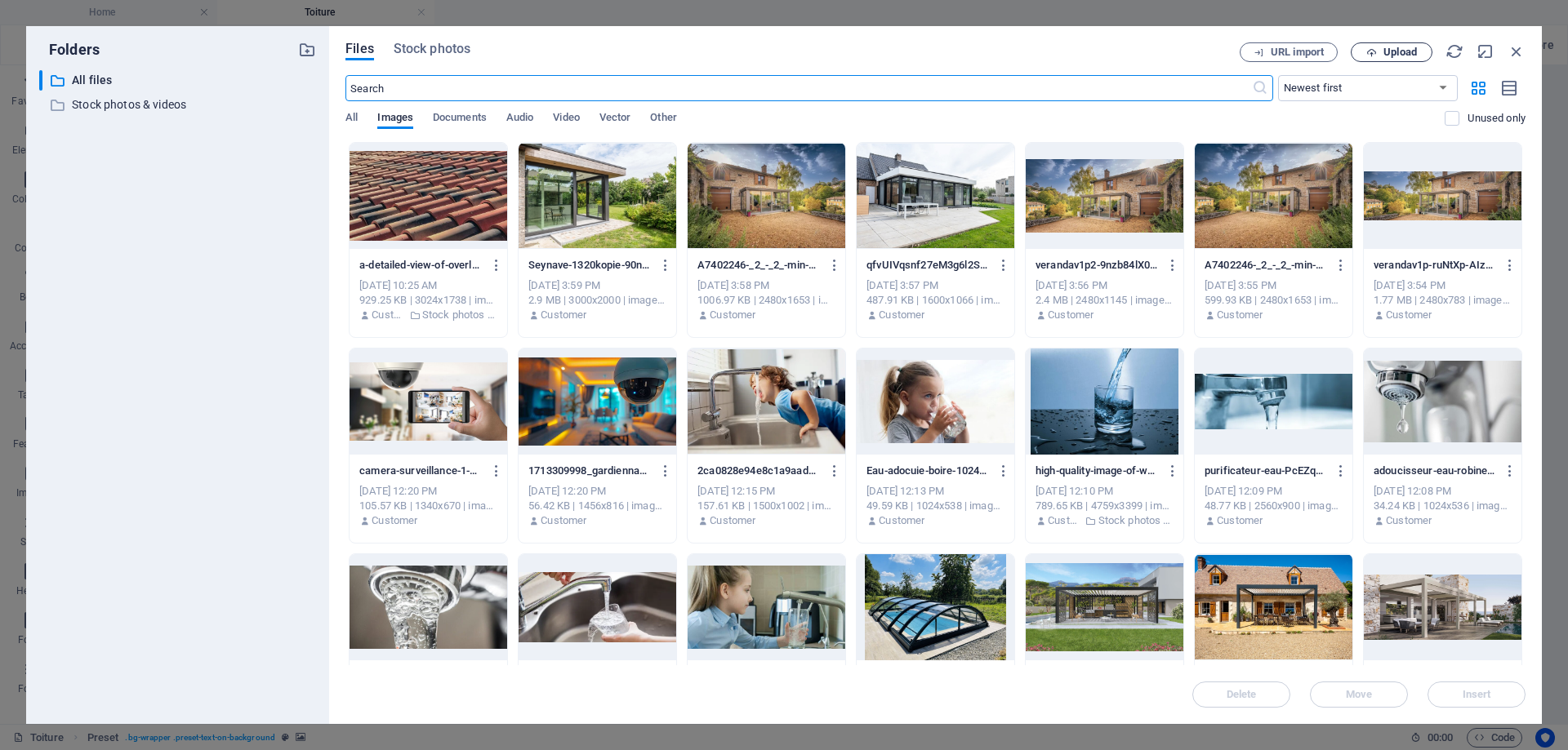
click at [1376, 52] on icon "button" at bounding box center [1372, 52] width 11 height 11
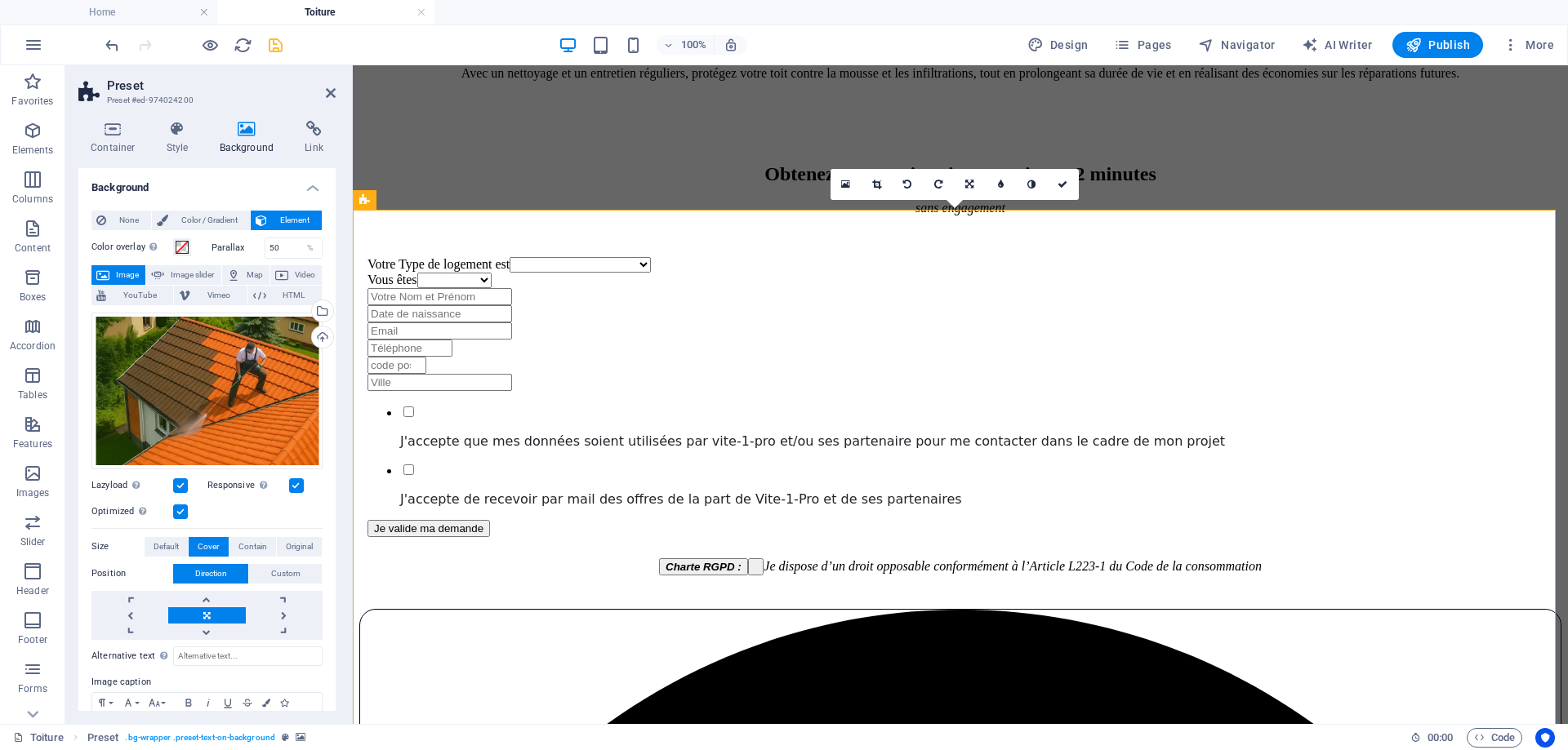
scroll to position [1003, 0]
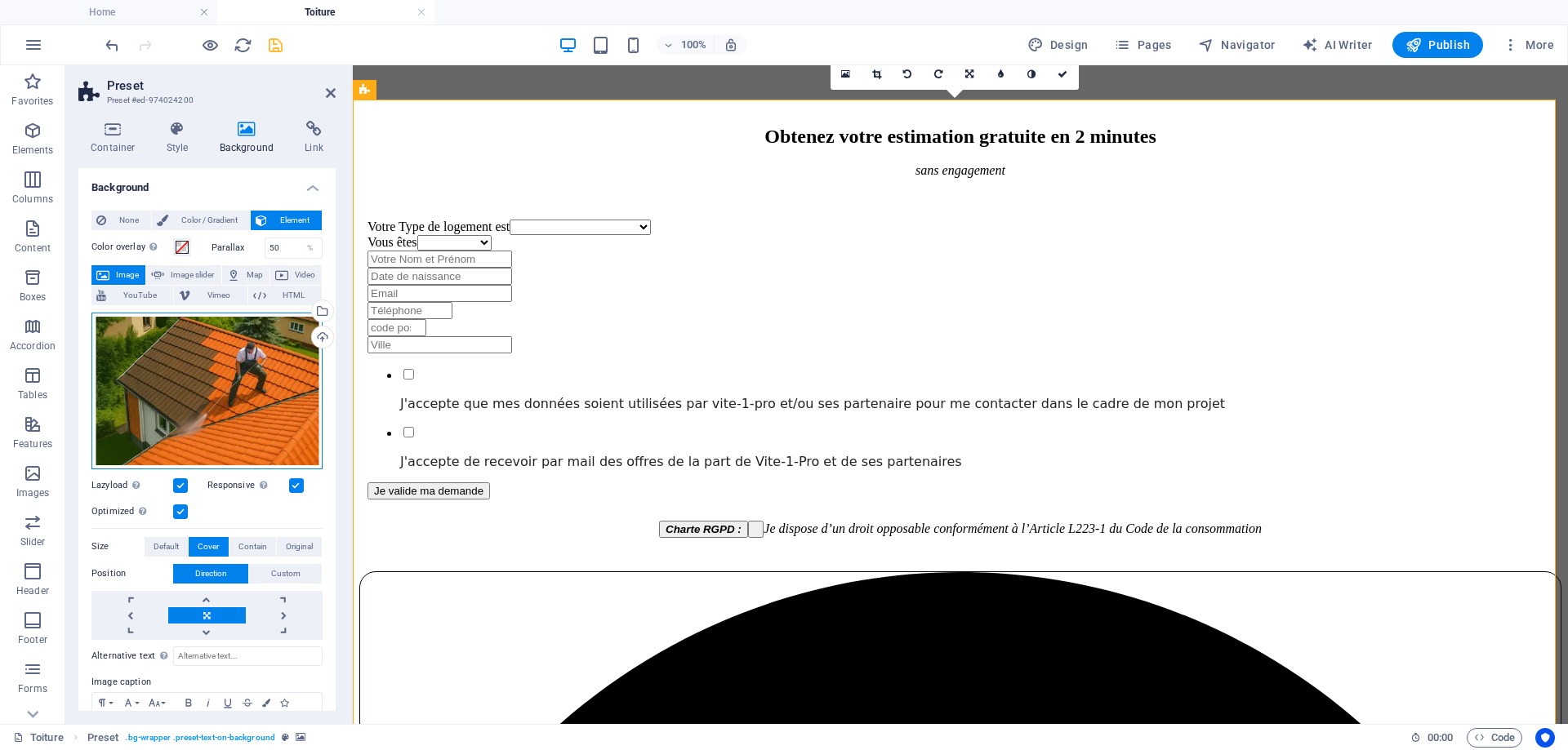
click at [281, 381] on div "Drag files here, click to choose files or select files from Files or our free s…" at bounding box center [207, 391] width 231 height 157
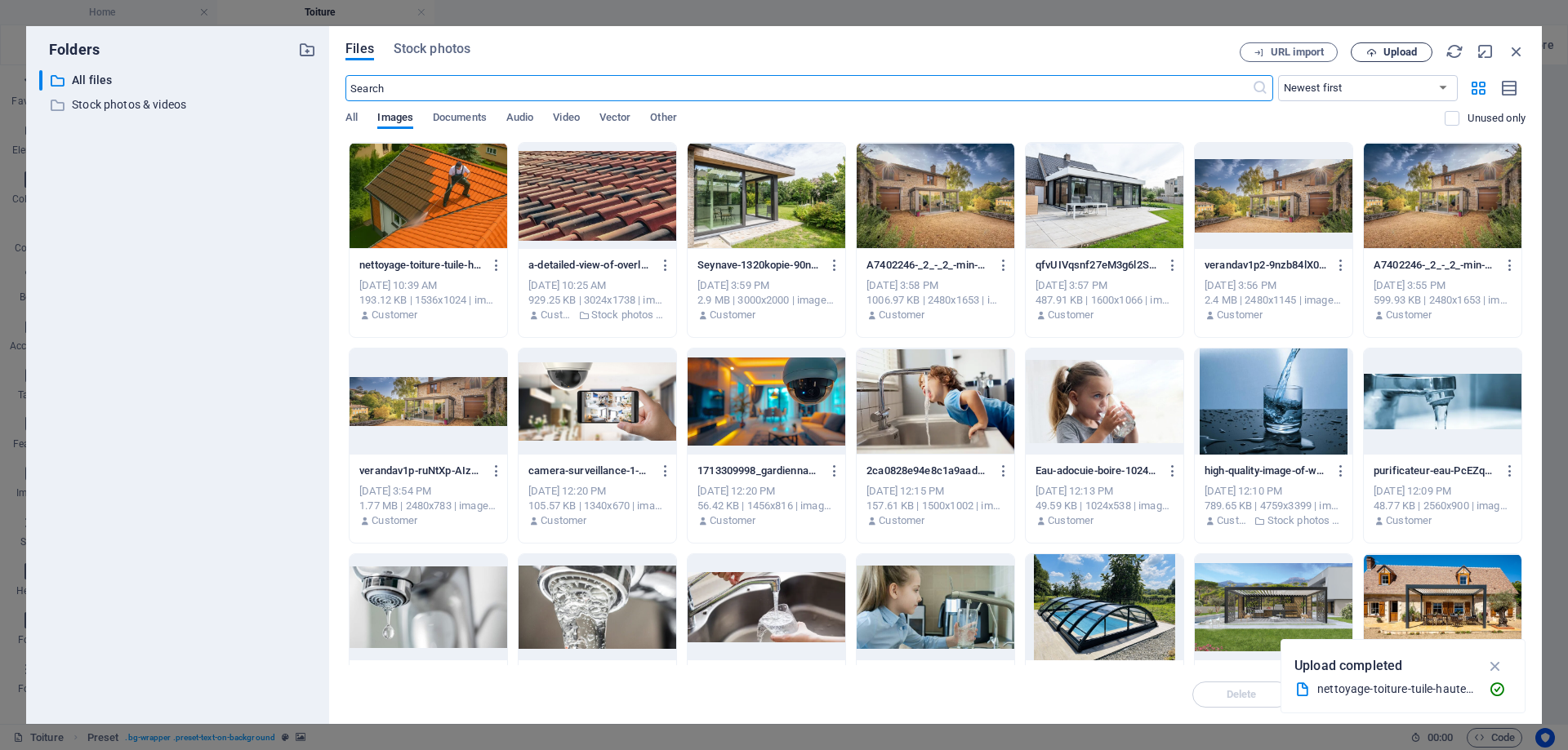
click at [1382, 52] on span "Upload" at bounding box center [1392, 52] width 67 height 11
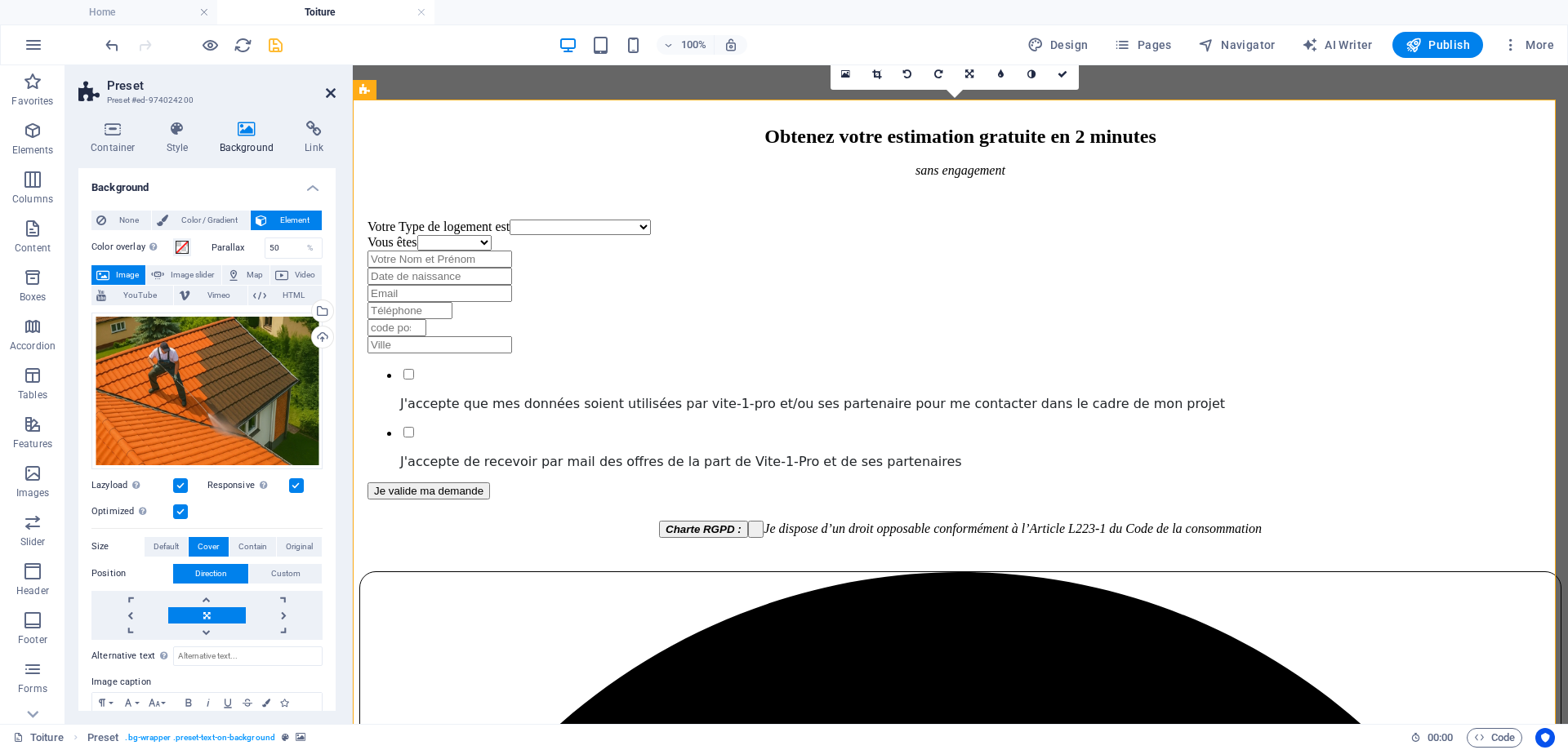
click at [329, 92] on icon at bounding box center [331, 93] width 10 height 13
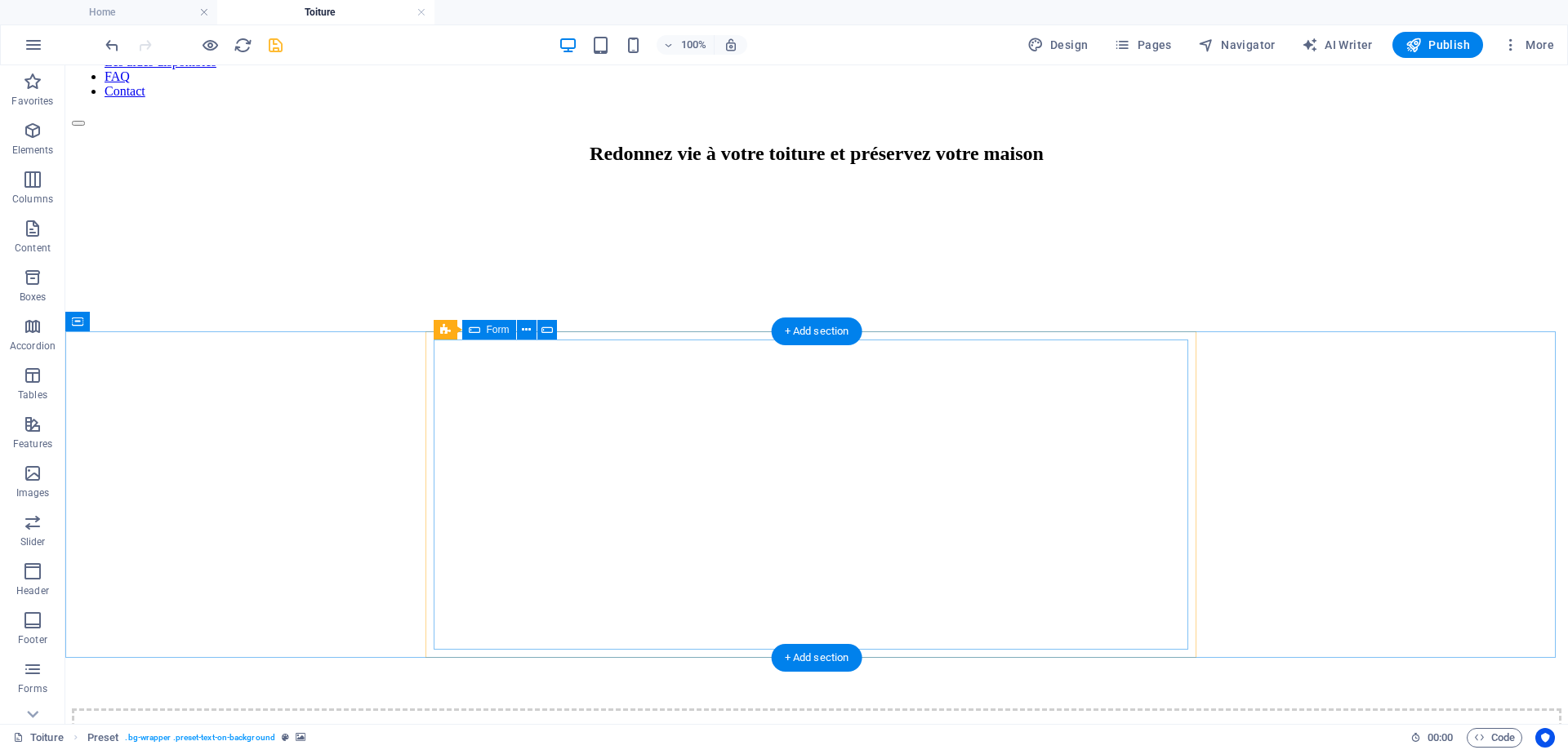
scroll to position [0, 0]
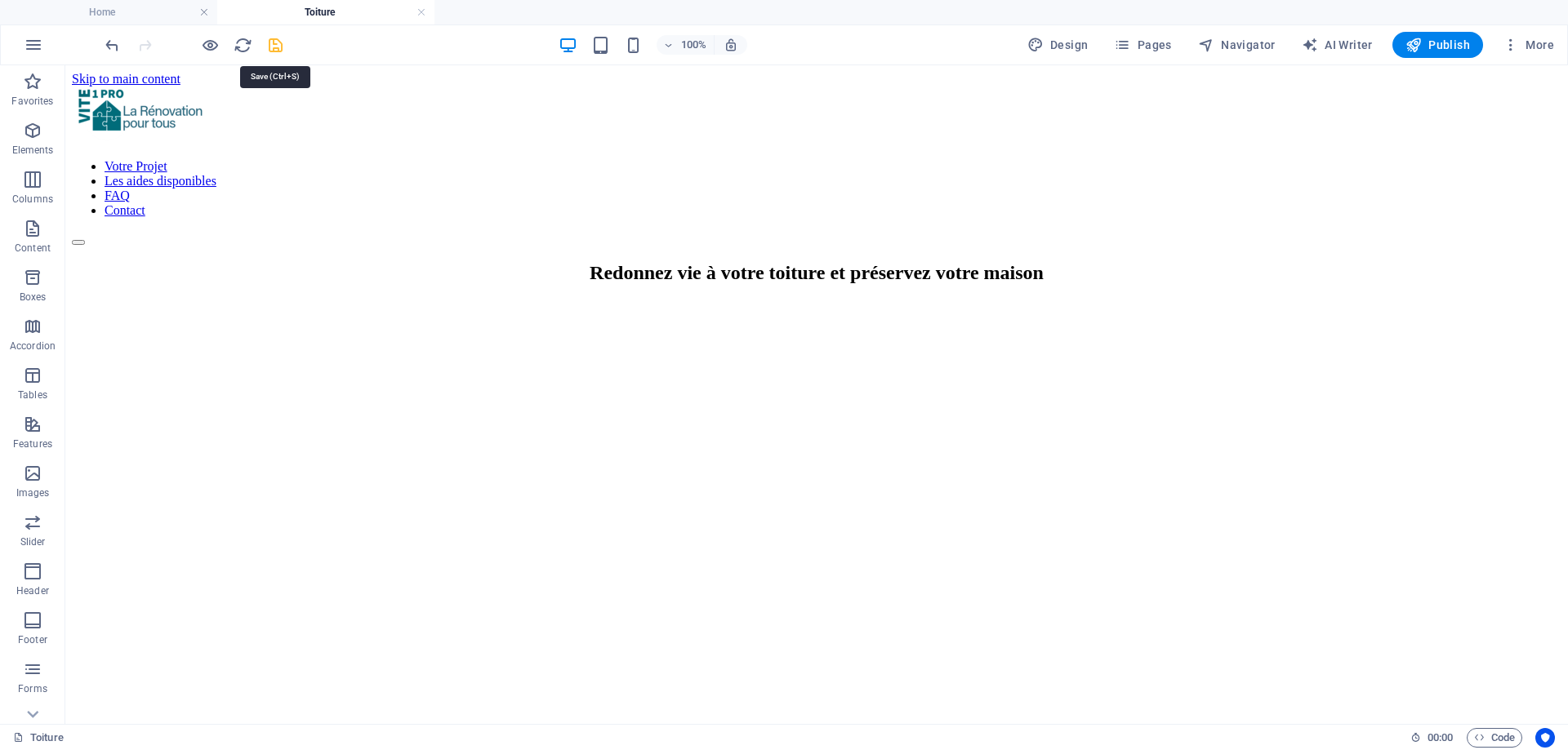
click at [279, 47] on icon "save" at bounding box center [275, 44] width 19 height 19
select select
checkbox input "false"
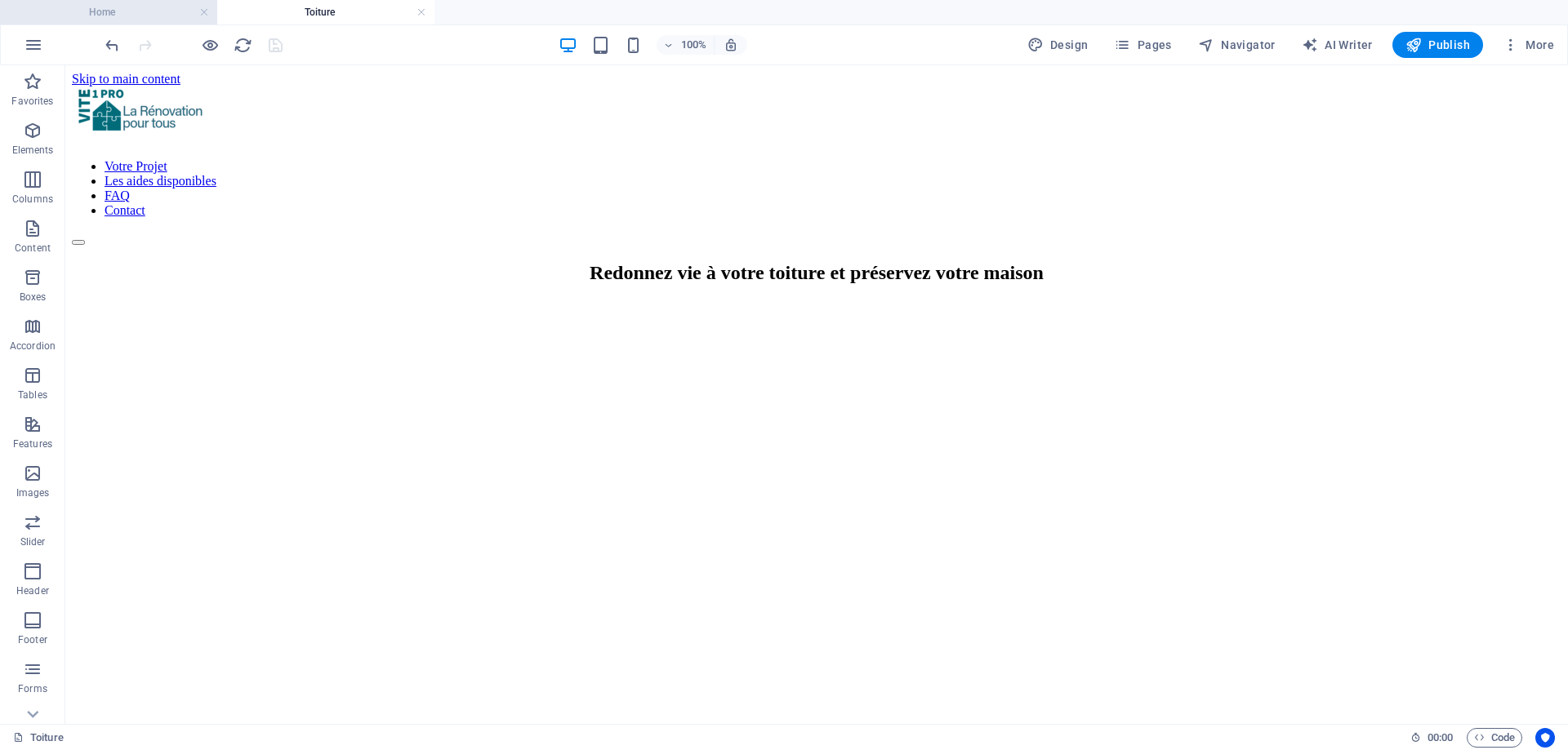
click at [111, 20] on h4 "Home" at bounding box center [109, 12] width 217 height 18
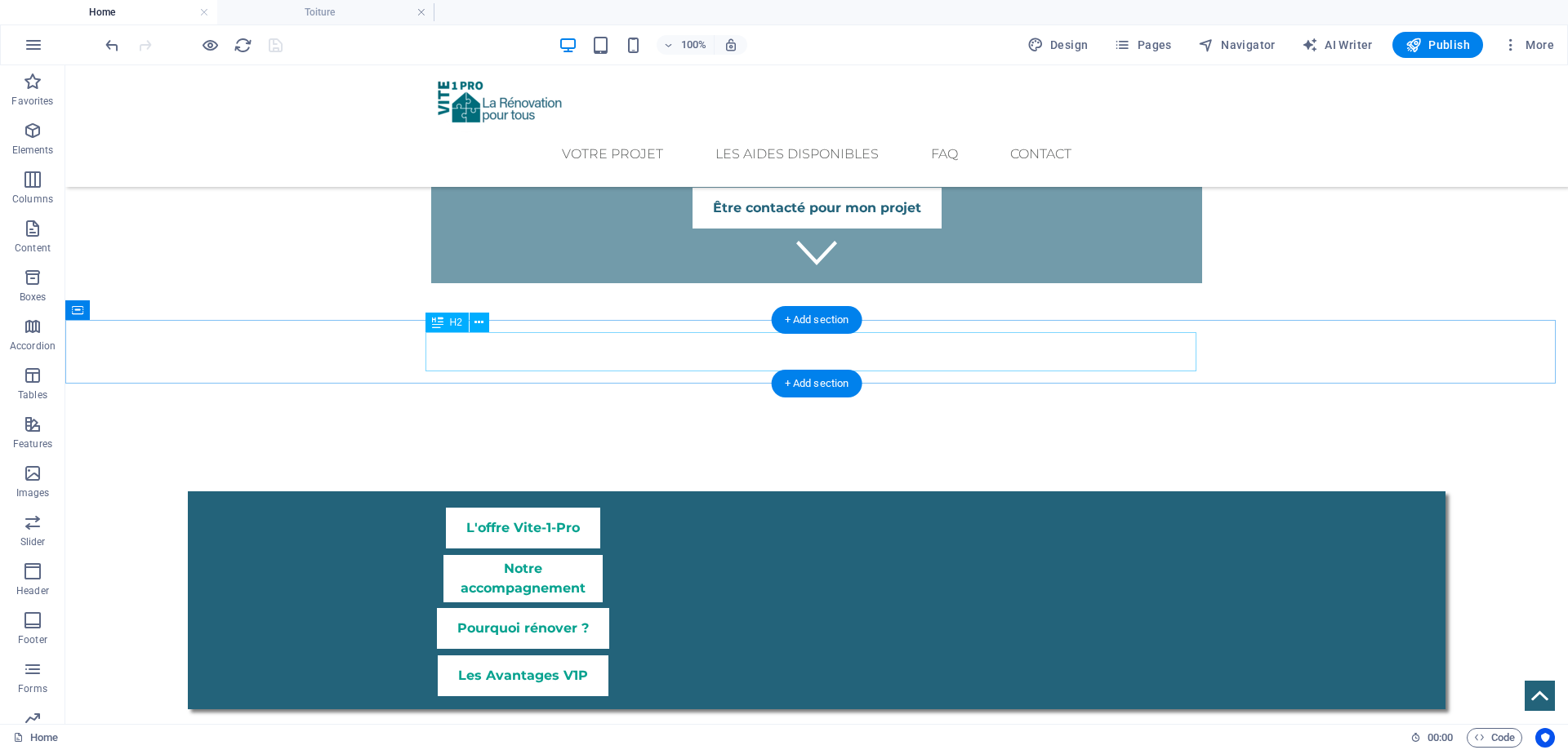
scroll to position [734, 0]
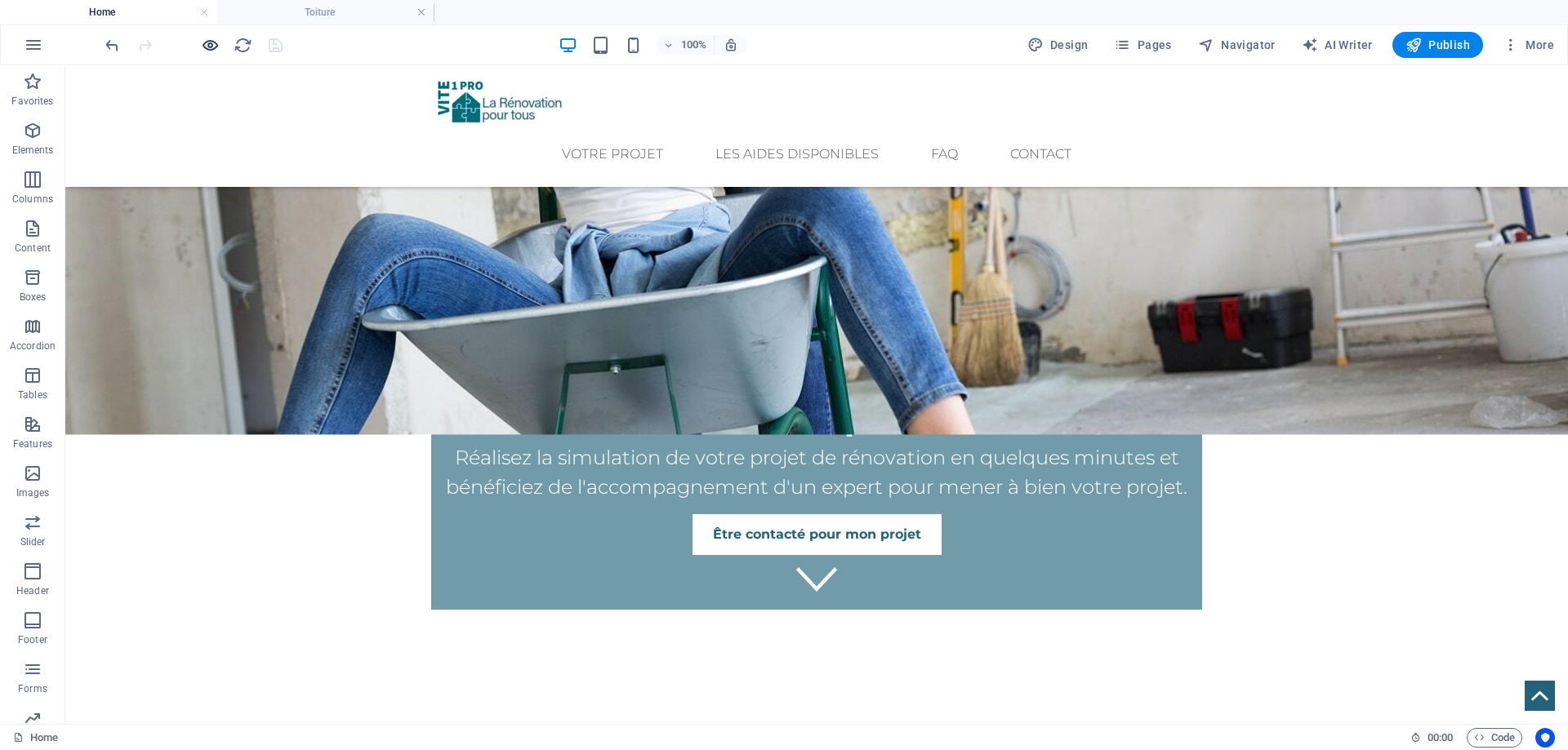
click at [205, 41] on icon "button" at bounding box center [209, 44] width 19 height 19
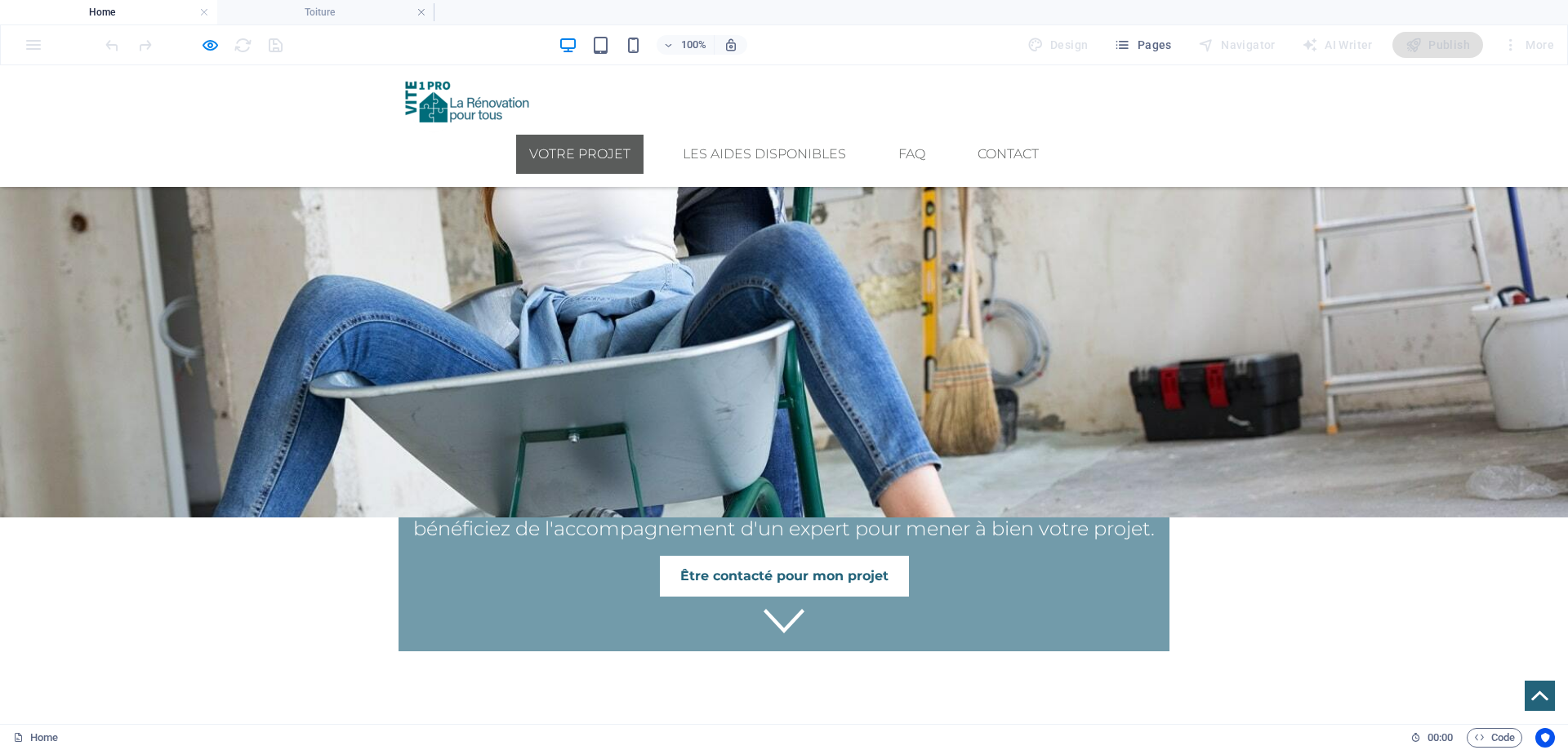
click at [616, 134] on link "Votre Projet" at bounding box center [580, 154] width 127 height 39
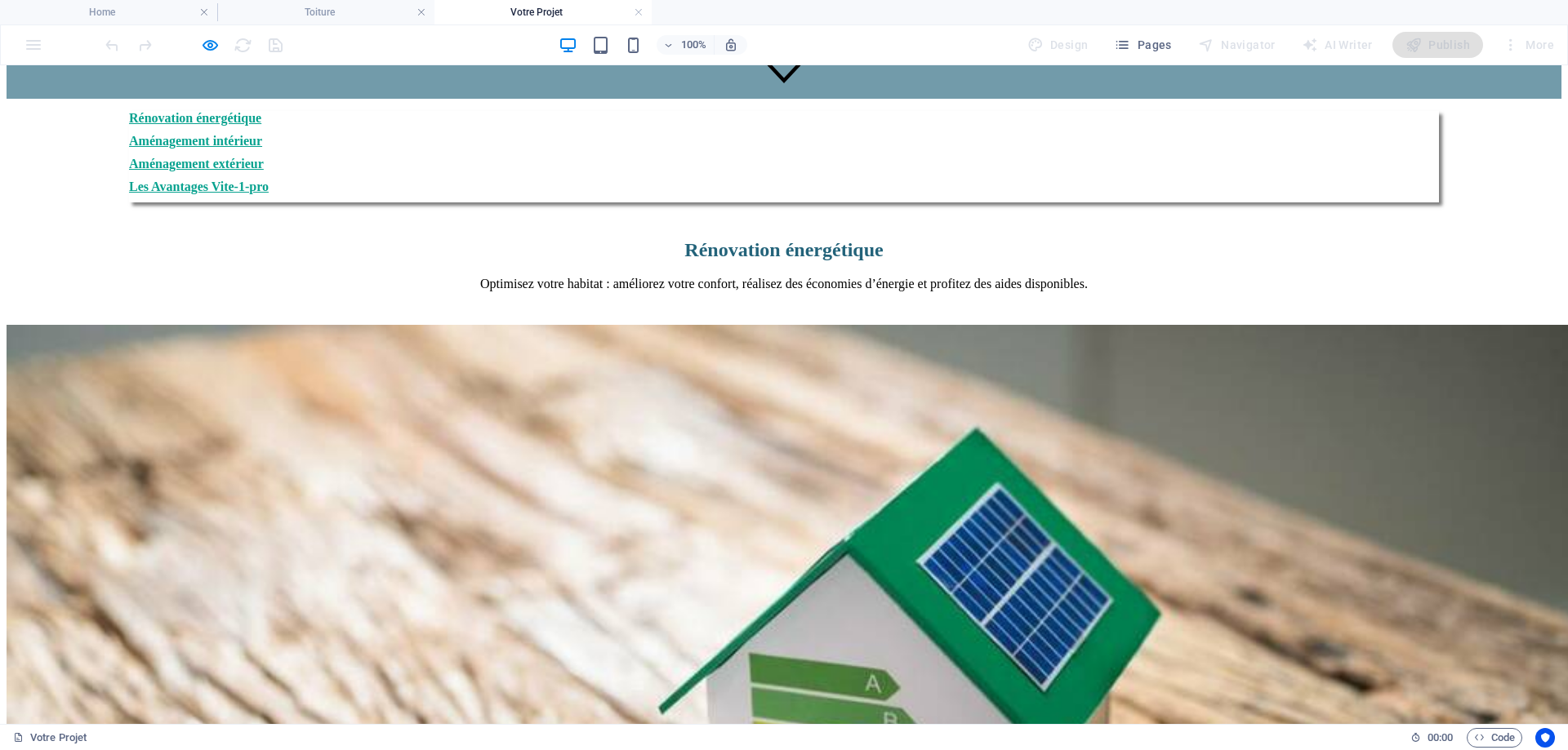
scroll to position [1388, 0]
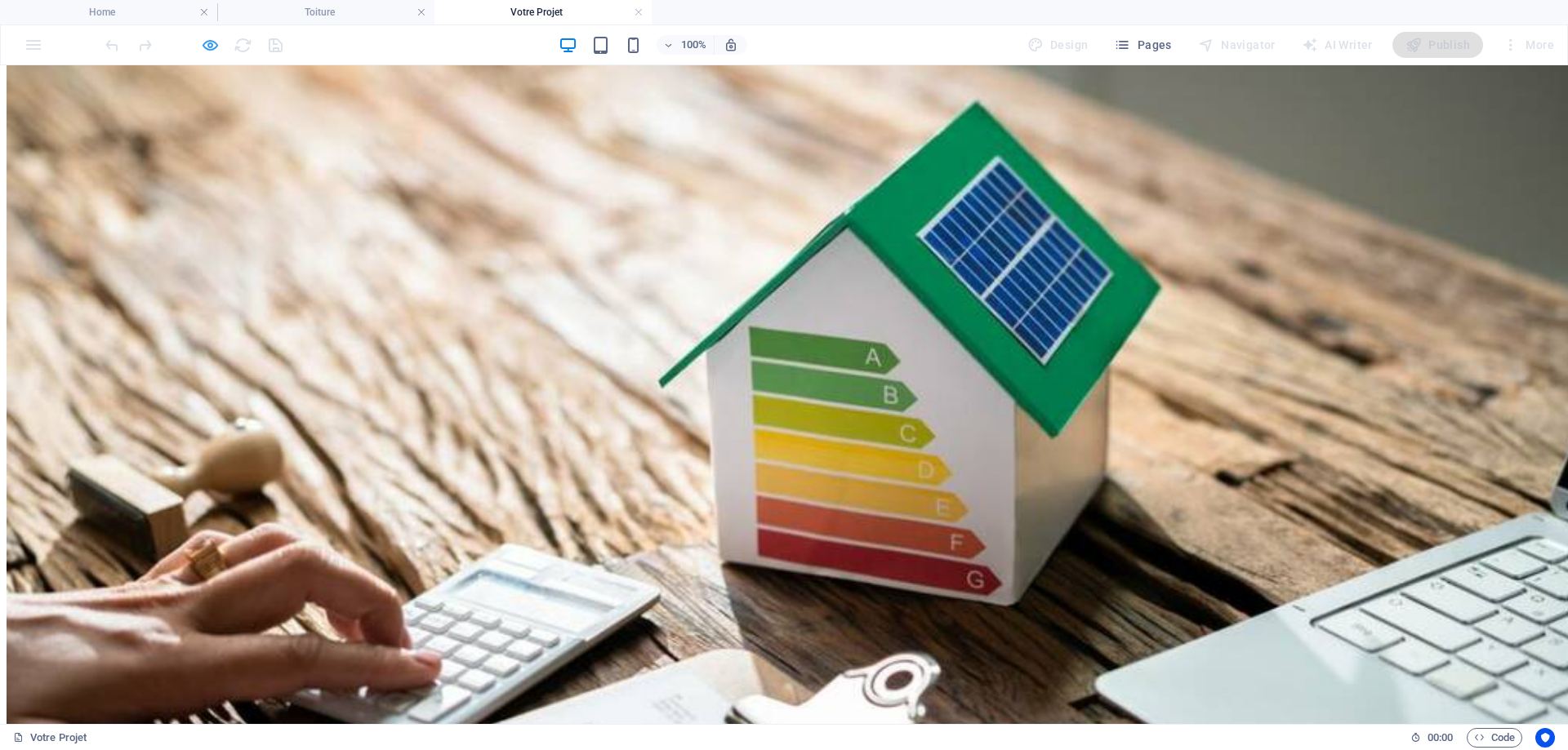
click at [208, 49] on icon "button" at bounding box center [209, 44] width 19 height 19
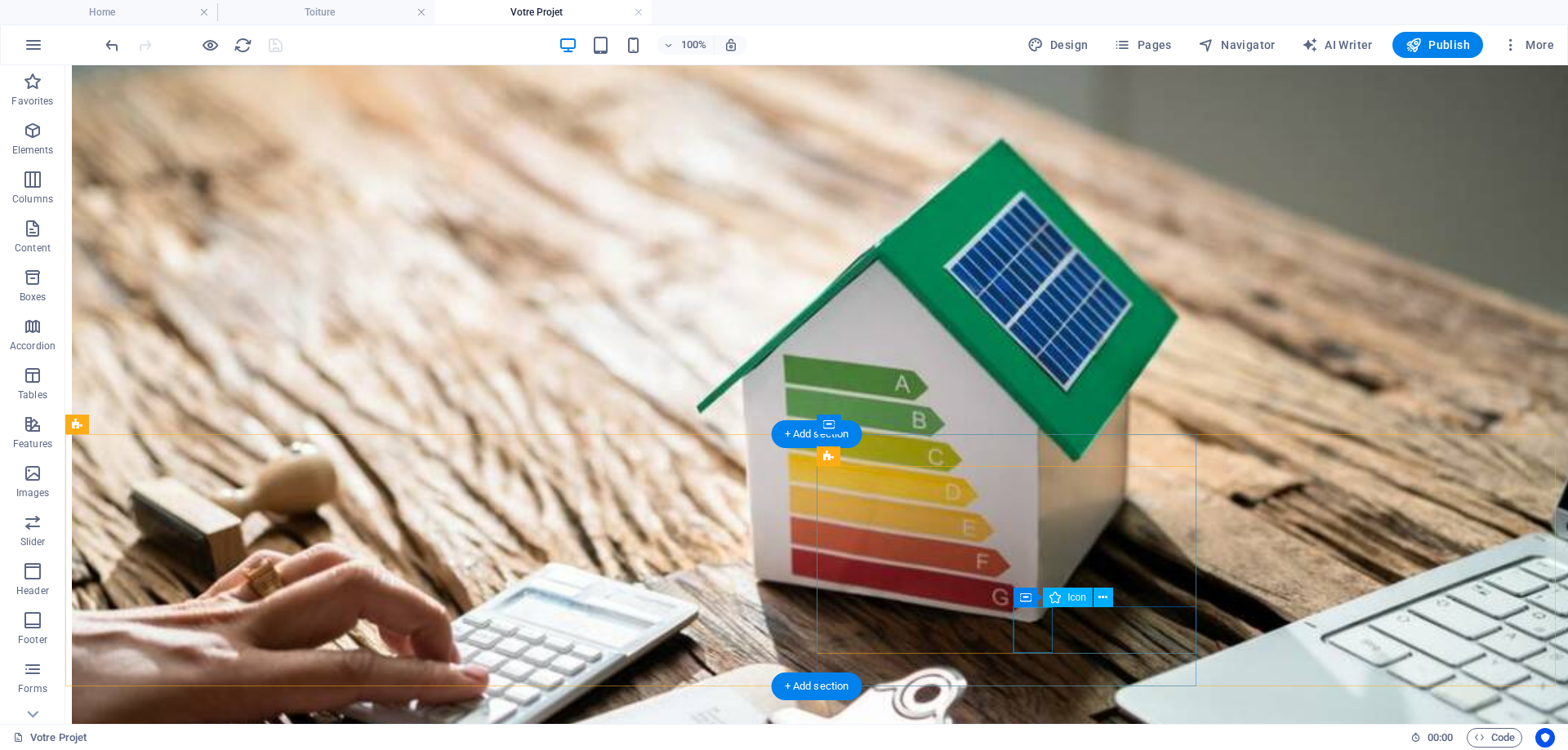
select select "xMidYMid"
select select
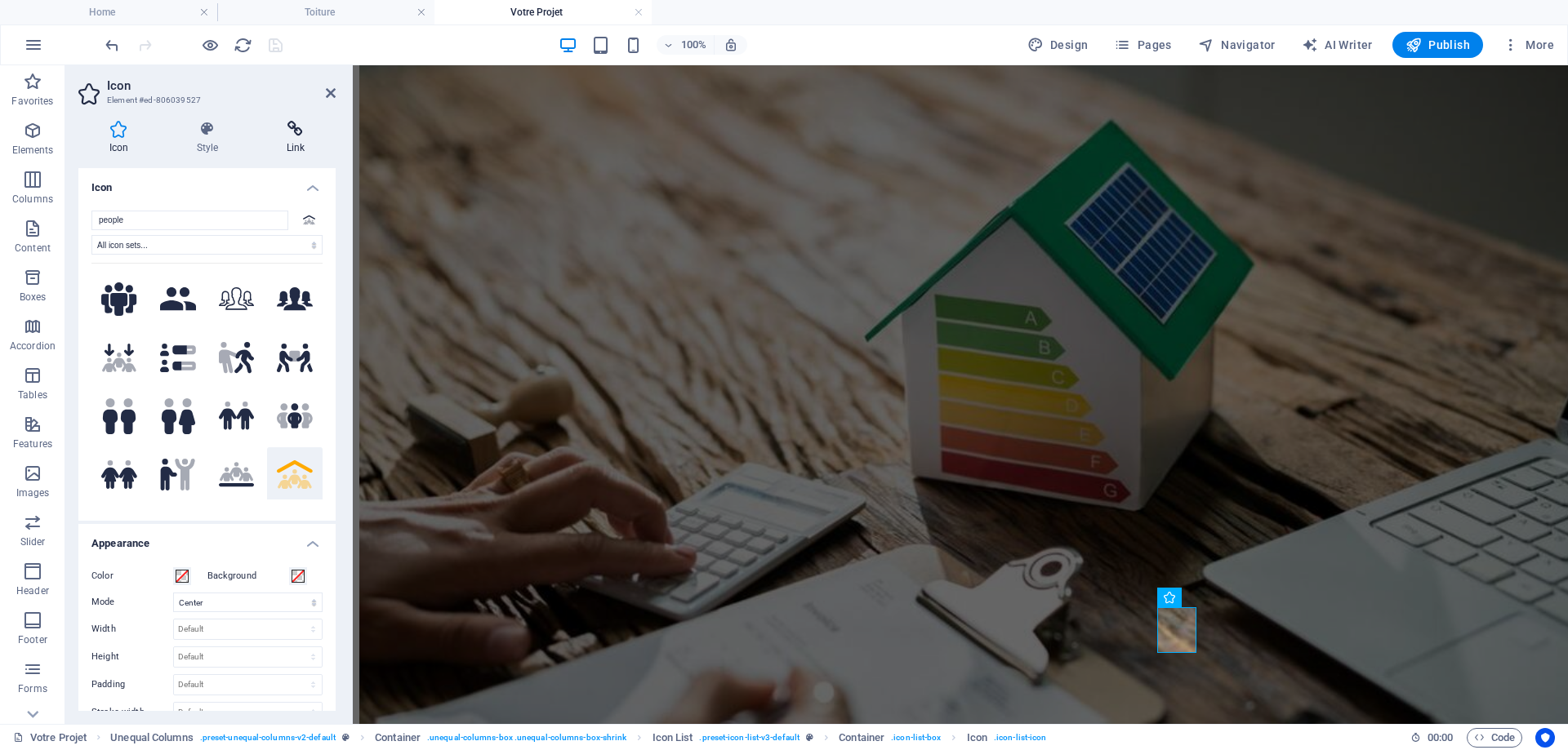
drag, startPoint x: 300, startPoint y: 127, endPoint x: 297, endPoint y: 135, distance: 8.5
click at [300, 128] on icon at bounding box center [295, 128] width 80 height 17
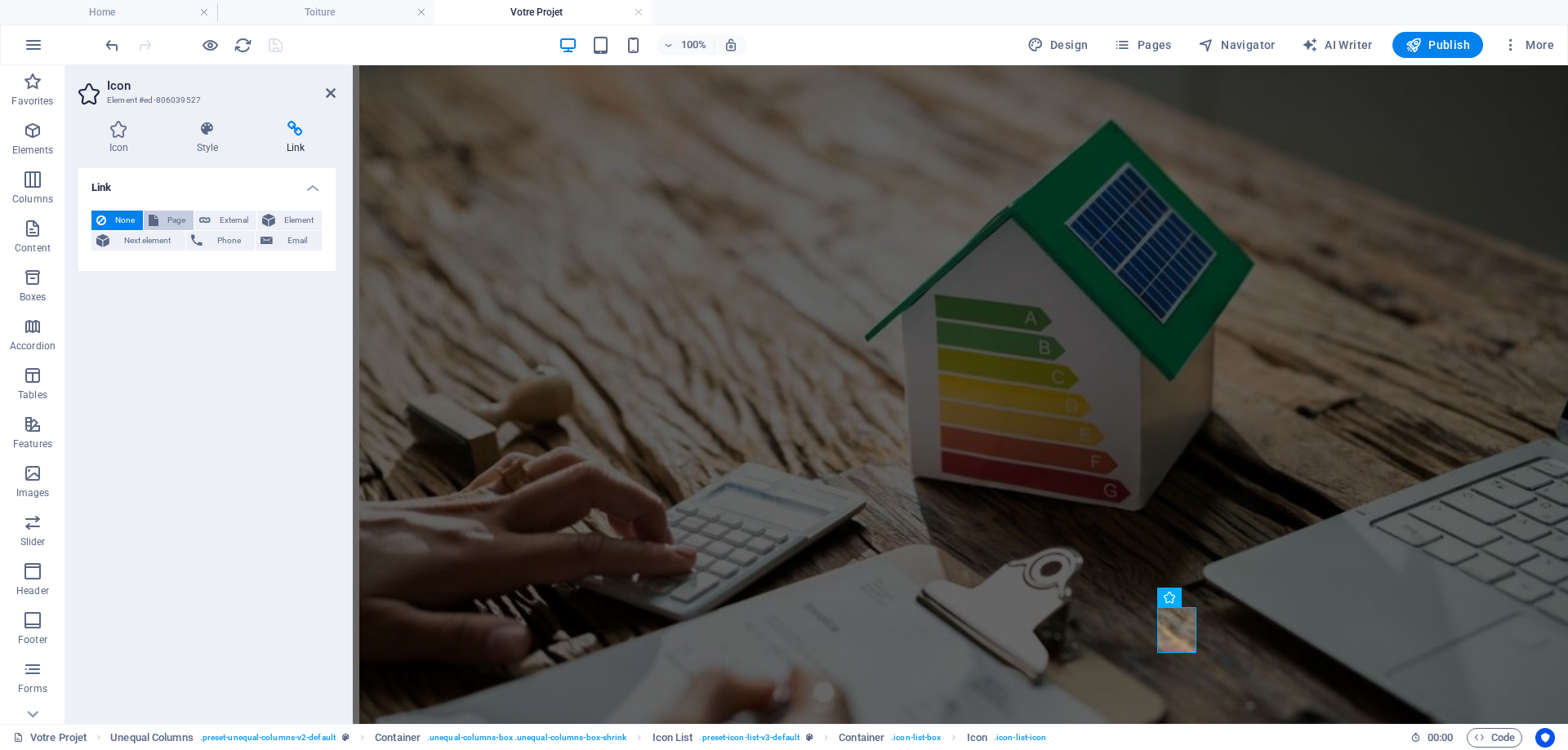
click at [167, 213] on span "Page" at bounding box center [176, 220] width 26 height 20
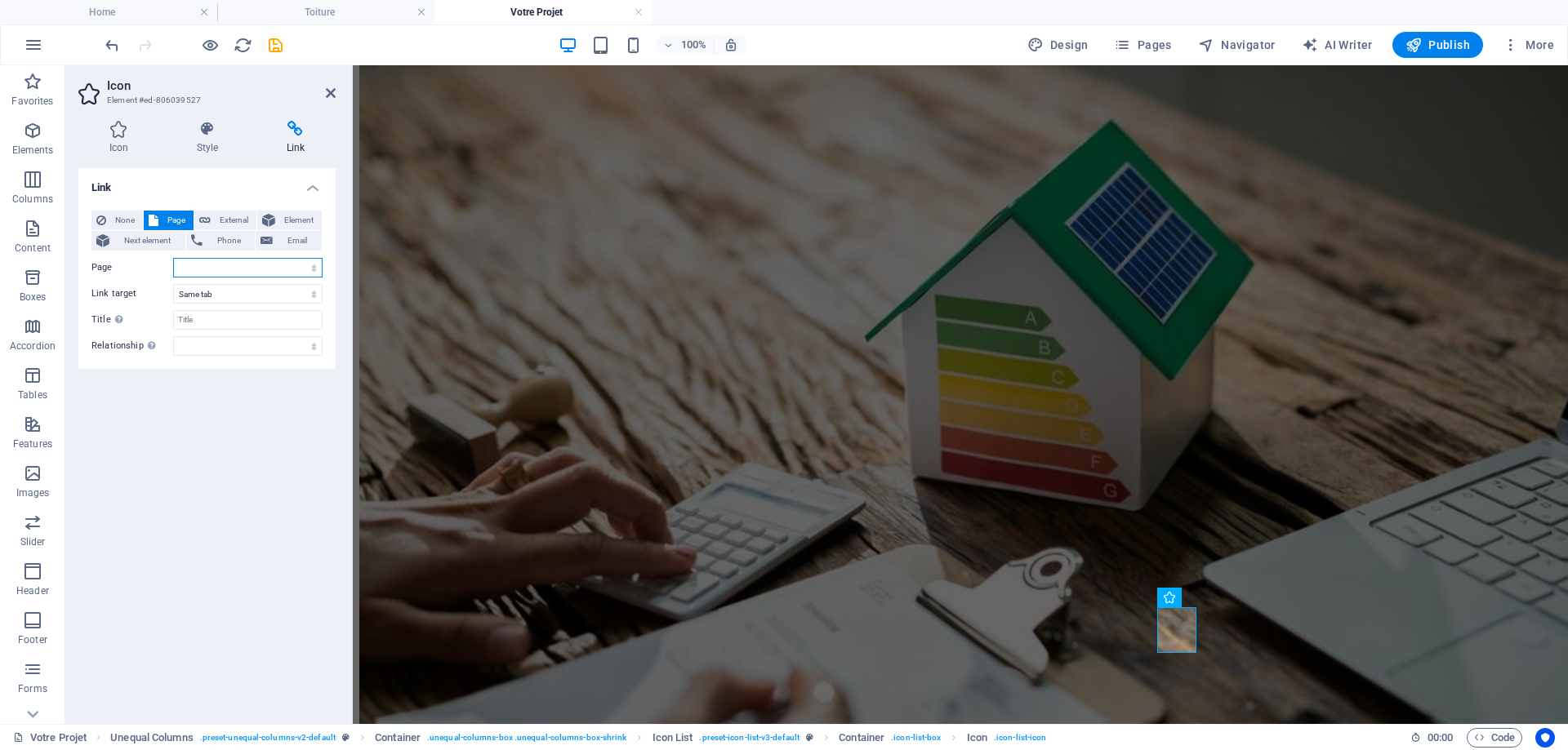
drag, startPoint x: 231, startPoint y: 262, endPoint x: 238, endPoint y: 268, distance: 9.2
click at [231, 262] on select "Home -- Votre Projet ---- Changement de chauffage ---- climatisation ---- xavie…" at bounding box center [247, 267] width 149 height 20
select select "17"
click at [173, 258] on select "Home -- Votre Projet ---- Changement de chauffage ---- climatisation ---- xavie…" at bounding box center [247, 267] width 149 height 20
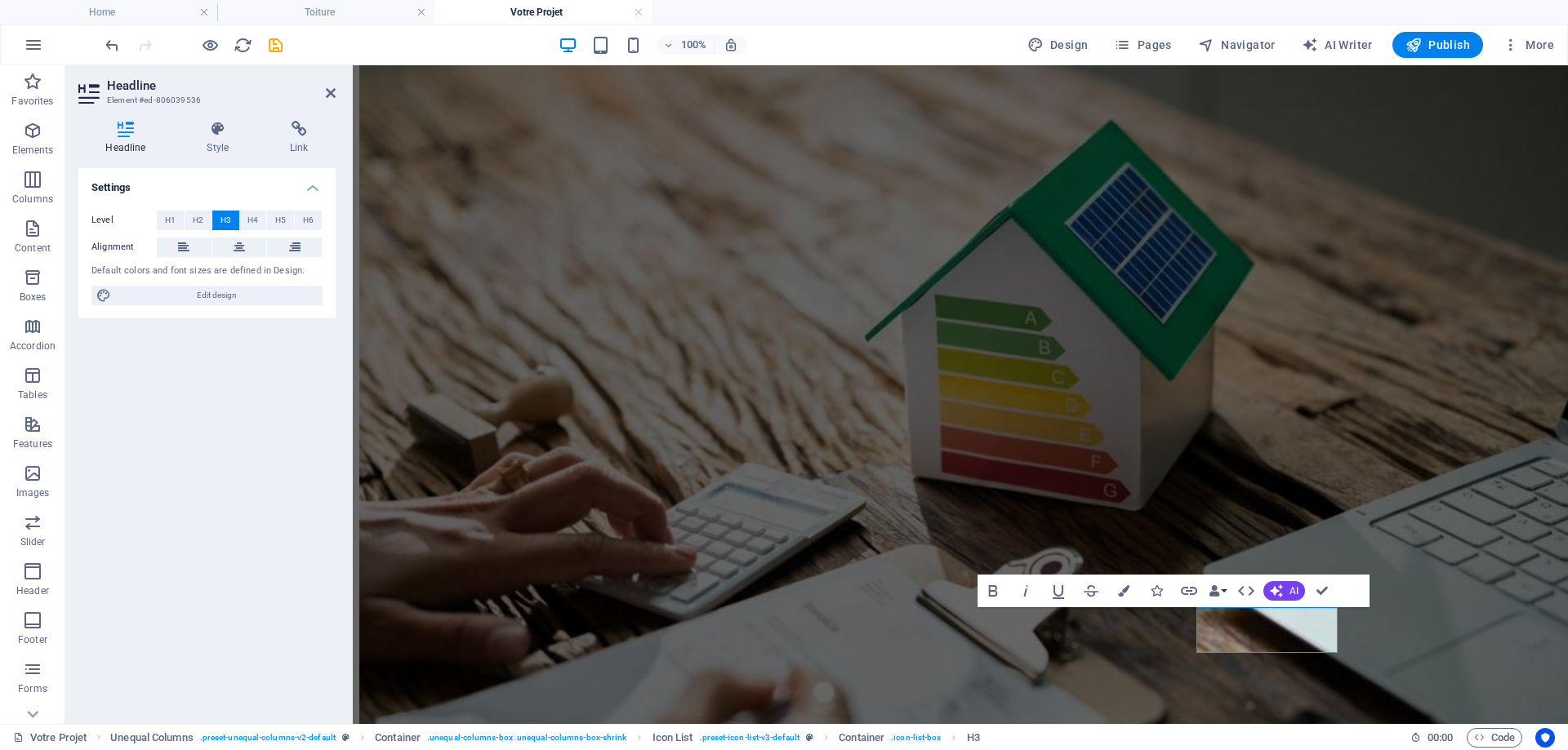
click at [297, 120] on div "Headline Style Link Settings Level H1 H2 H3 H4 H5 H6 Alignment Default colors a…" at bounding box center [206, 415] width 283 height 617
click at [300, 148] on h4 "Link" at bounding box center [299, 137] width 73 height 35
click at [181, 224] on span "Page" at bounding box center [176, 220] width 26 height 20
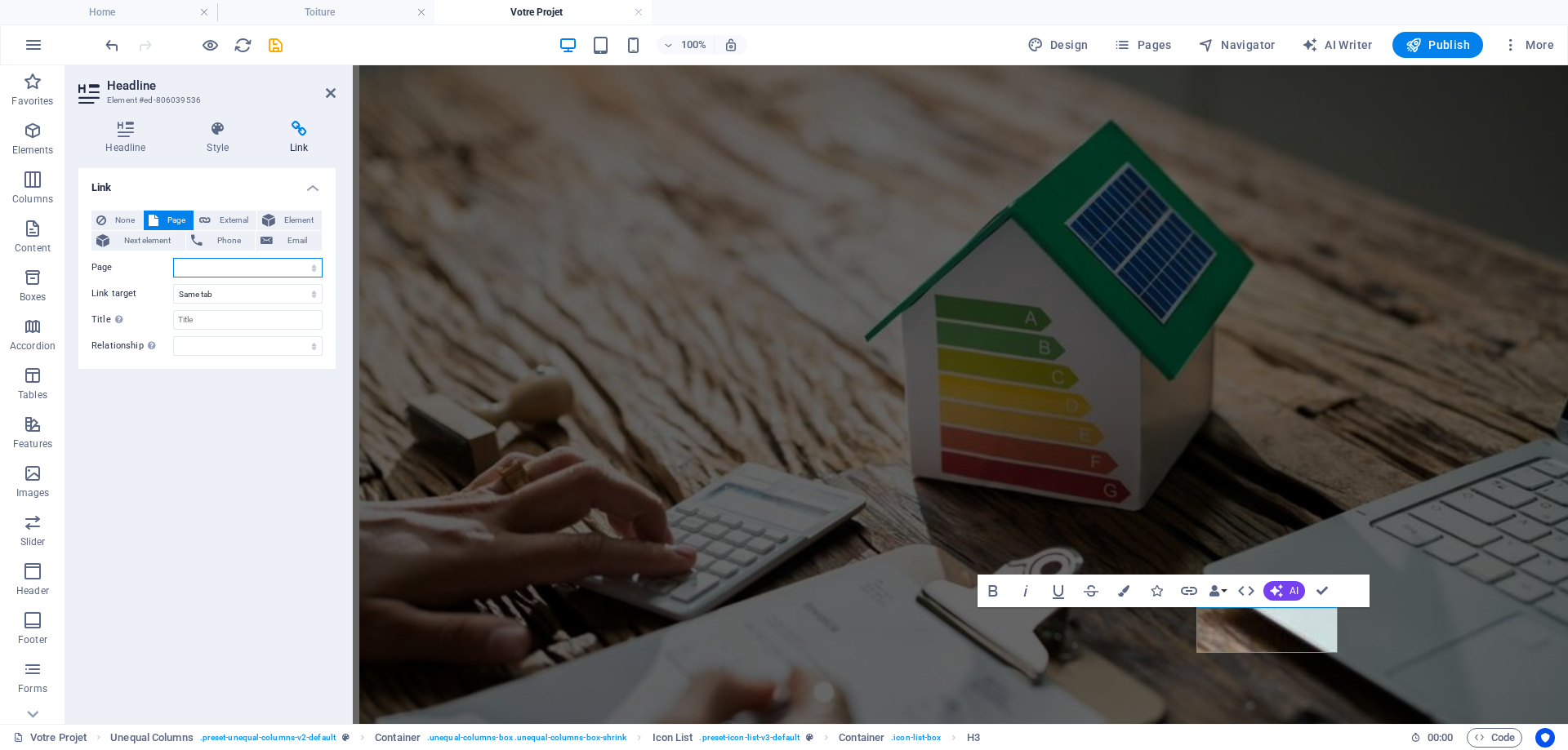
click at [229, 268] on select "Home -- Votre Projet ---- Changement de chauffage ---- climatisation ---- xavie…" at bounding box center [247, 267] width 149 height 20
select select "17"
click at [173, 258] on select "Home -- Votre Projet ---- Changement de chauffage ---- climatisation ---- xavie…" at bounding box center [247, 267] width 149 height 20
drag, startPoint x: 325, startPoint y: 94, endPoint x: 265, endPoint y: 29, distance: 88.5
click at [326, 94] on icon at bounding box center [331, 93] width 10 height 13
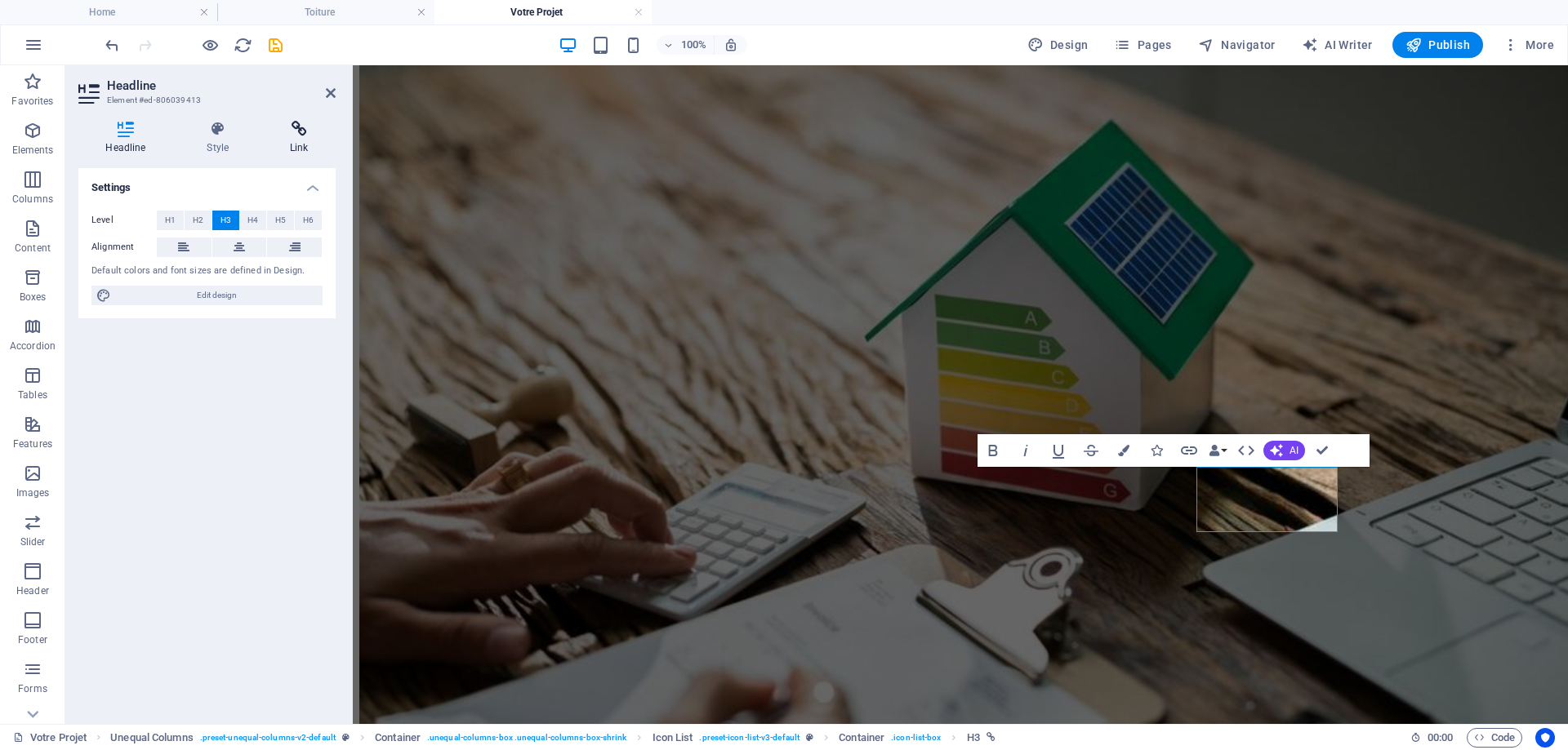
click at [306, 134] on icon at bounding box center [299, 128] width 73 height 17
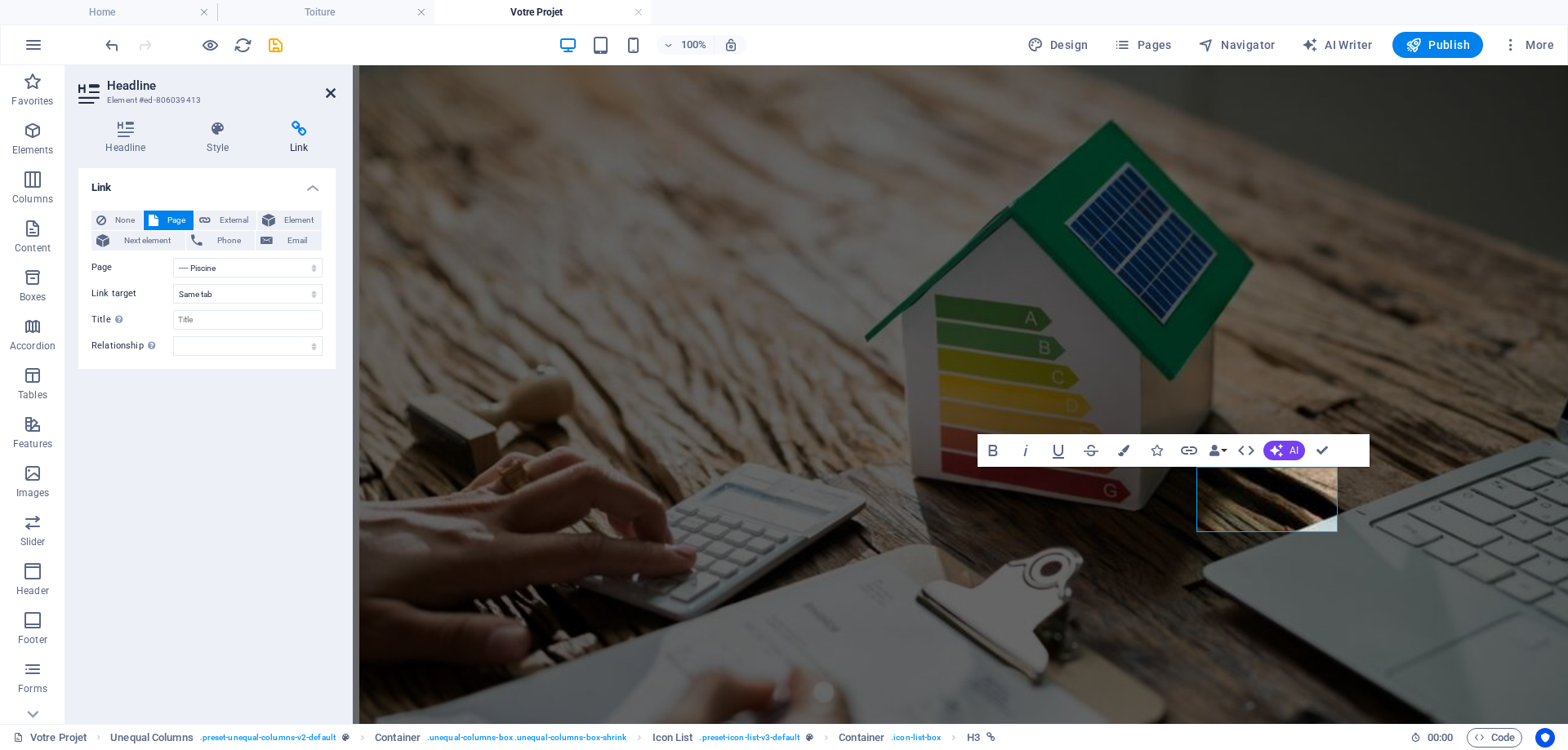
click at [335, 89] on icon at bounding box center [331, 93] width 10 height 13
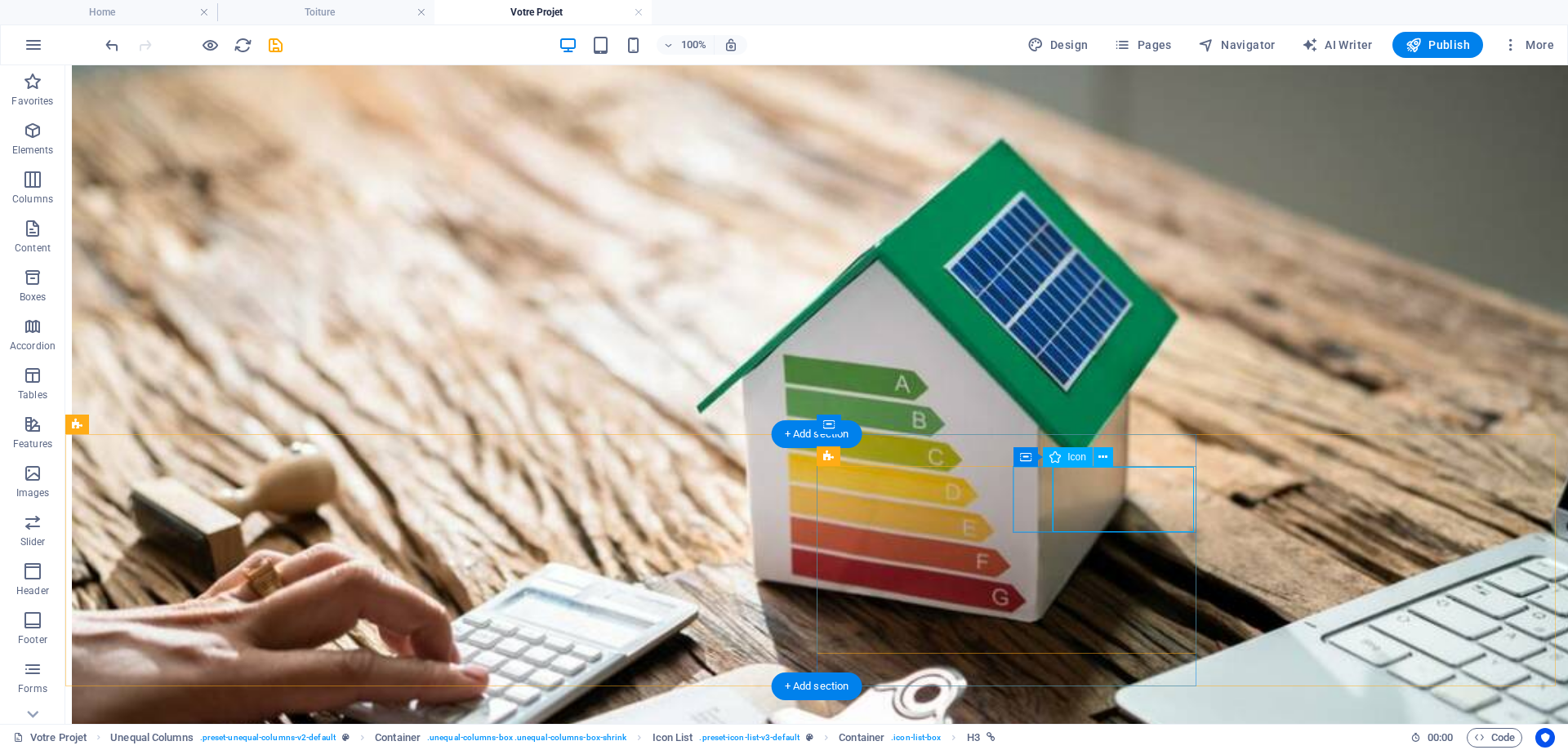
select select "xMidYMid"
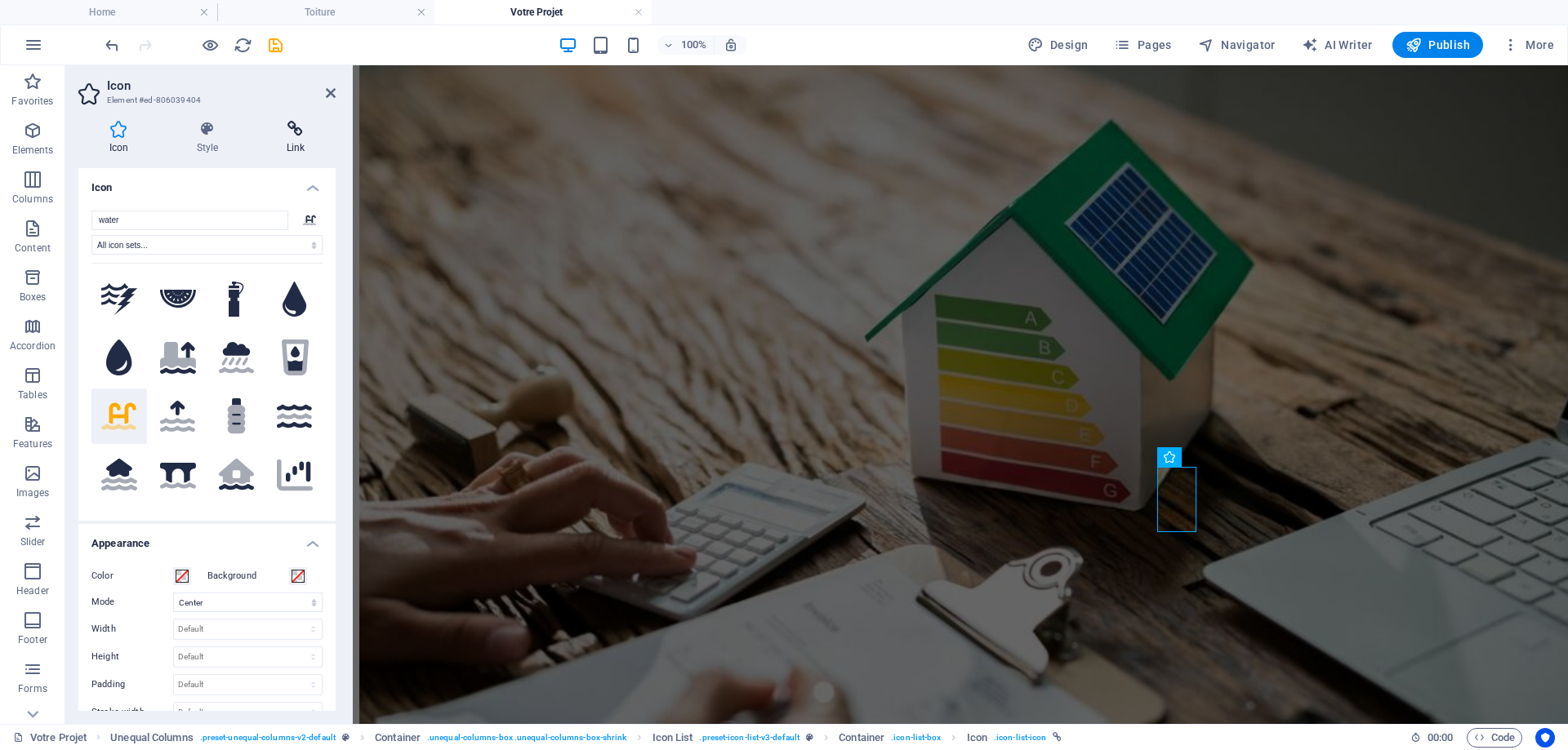
click at [293, 129] on icon at bounding box center [295, 128] width 80 height 17
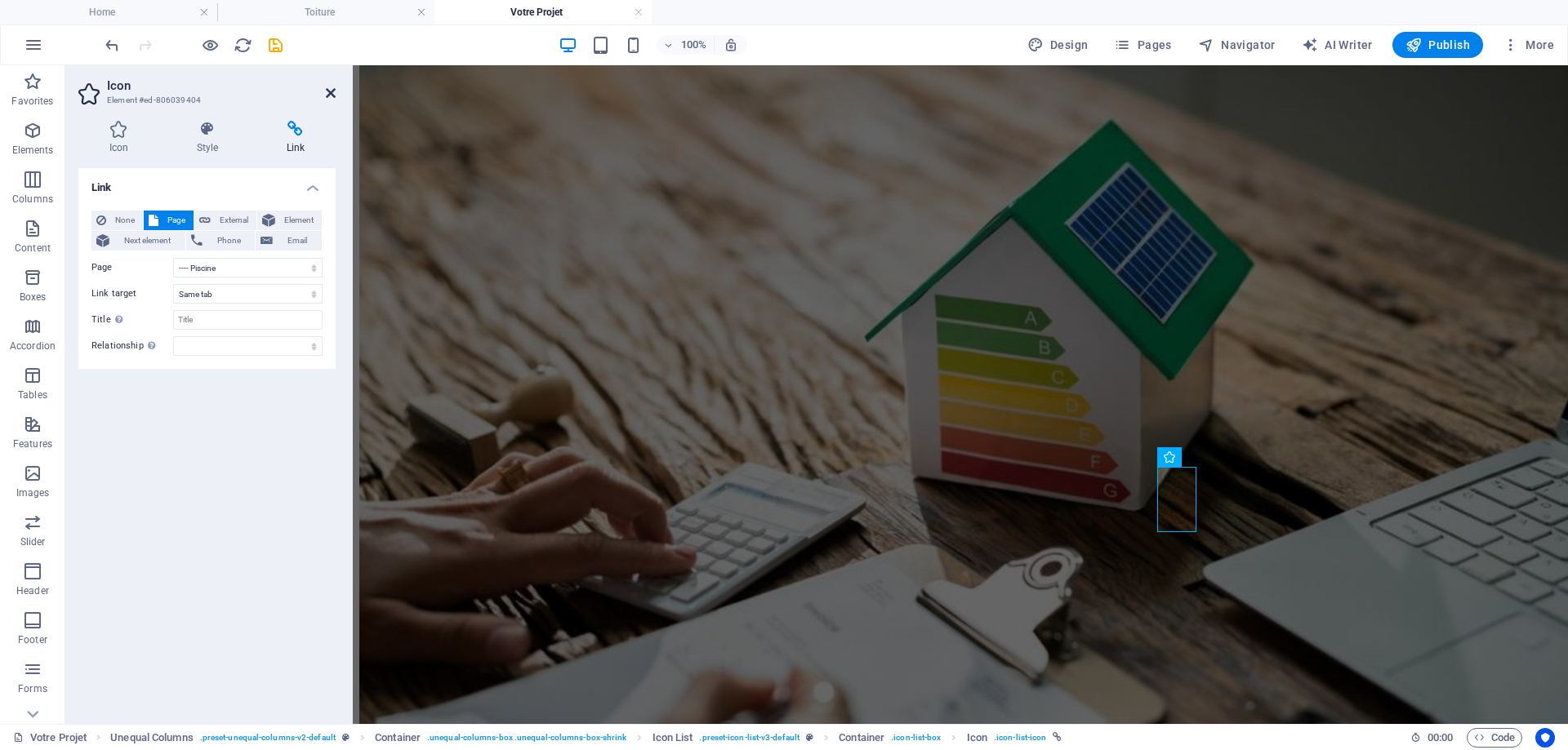
click at [333, 93] on icon at bounding box center [331, 93] width 10 height 13
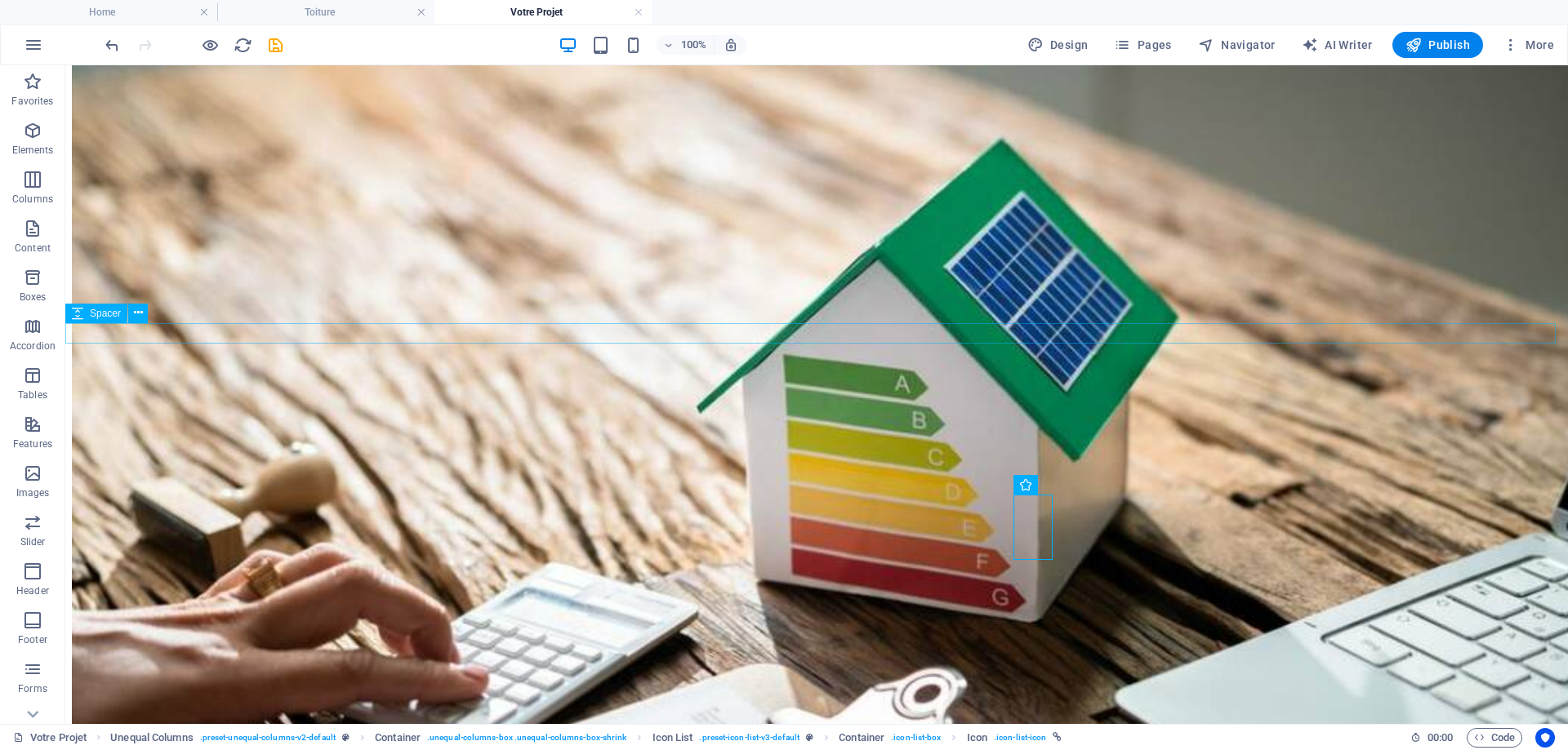
scroll to position [1143, 0]
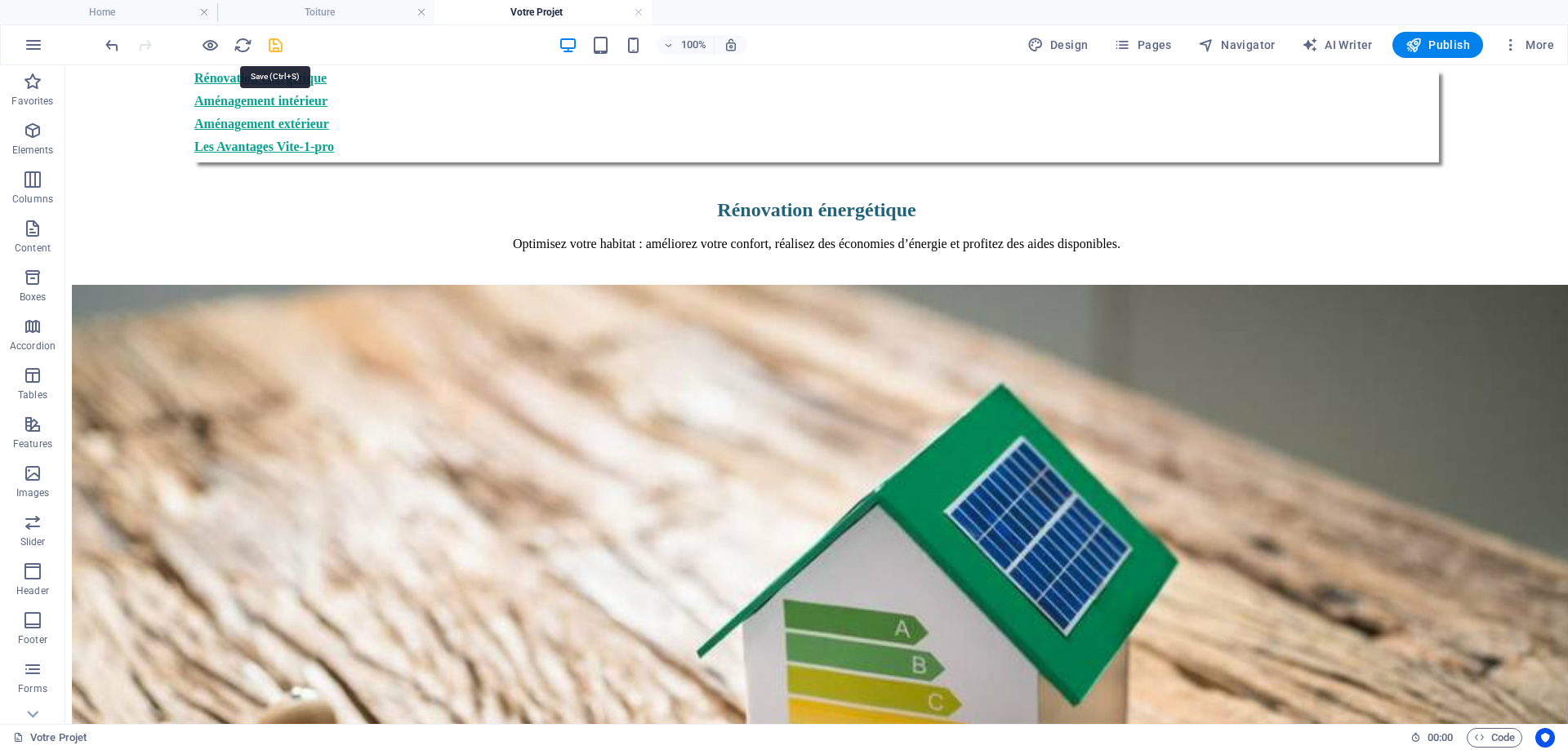
click at [276, 49] on icon "save" at bounding box center [275, 44] width 19 height 19
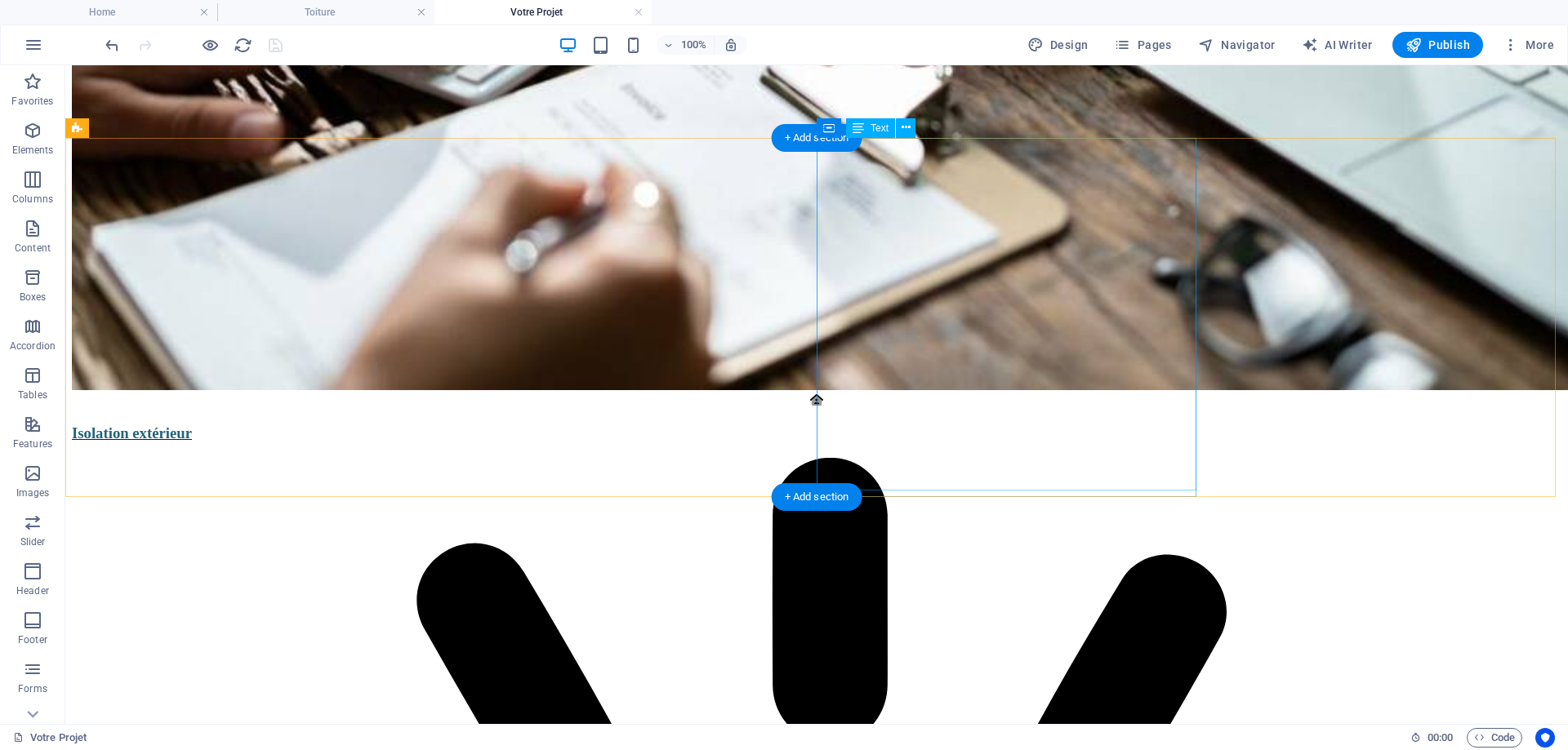
scroll to position [2041, 0]
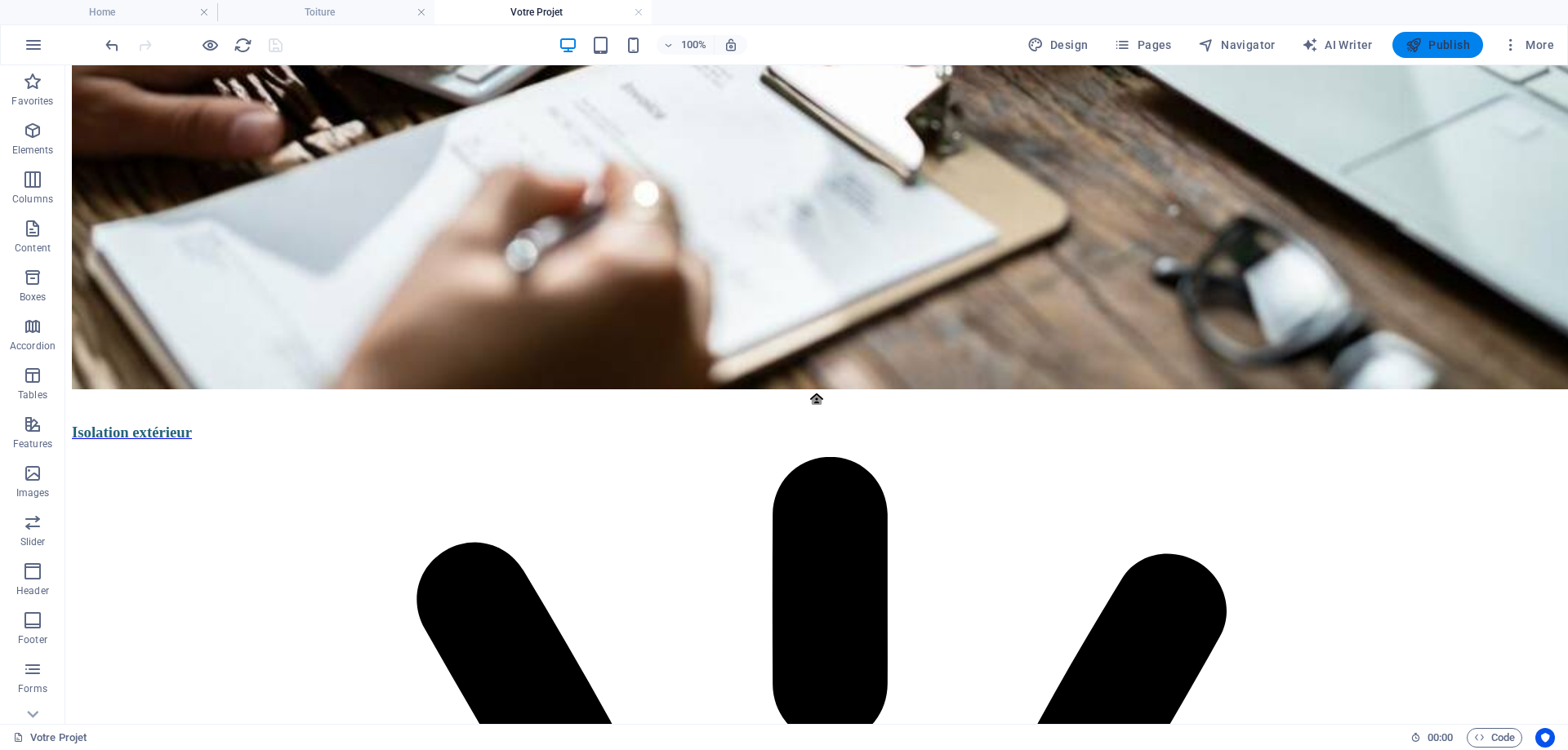
drag, startPoint x: 1442, startPoint y: 50, endPoint x: 1072, endPoint y: 135, distance: 379.6
click at [1442, 50] on span "Publish" at bounding box center [1438, 44] width 64 height 17
